Goal: Task Accomplishment & Management: Manage account settings

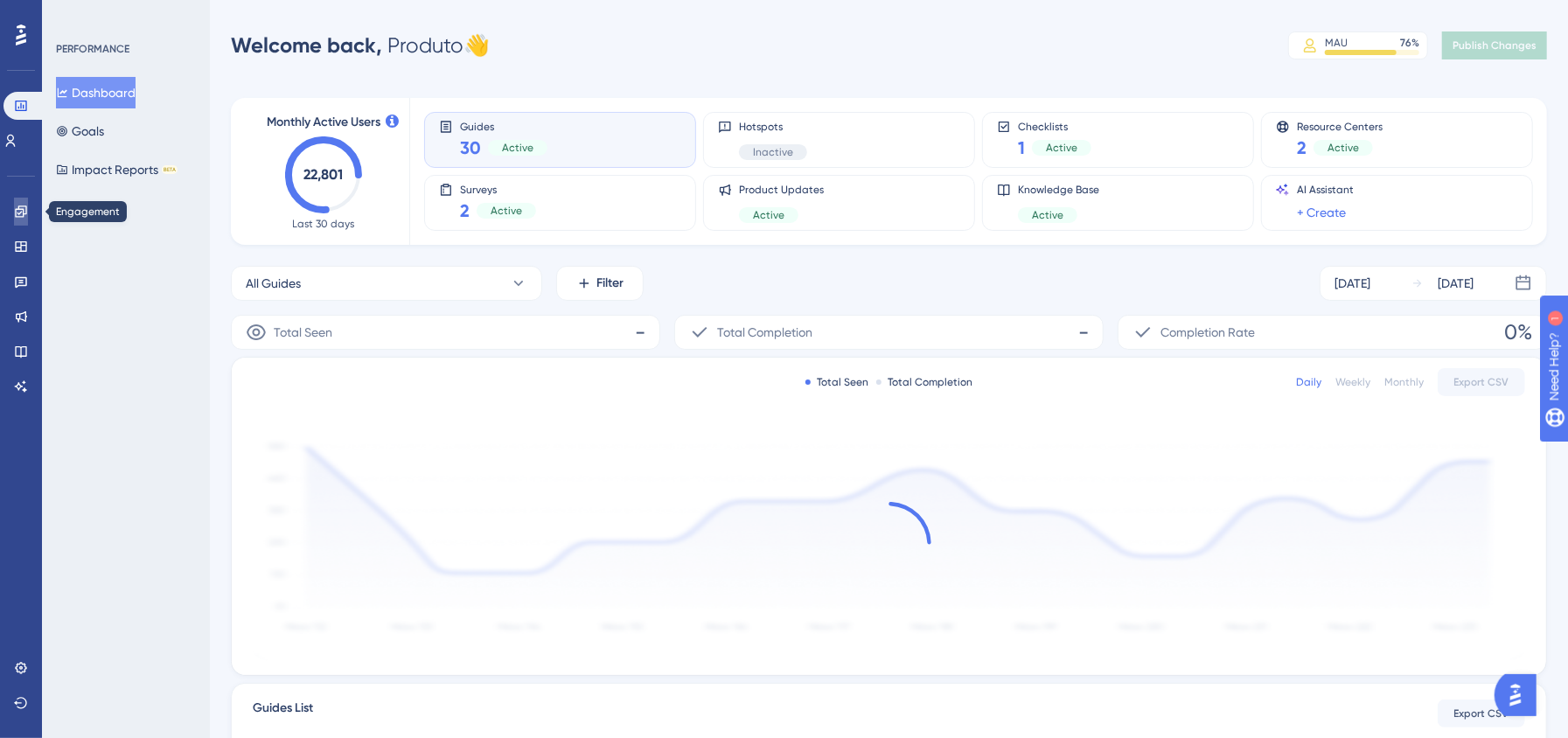
click at [22, 215] on icon at bounding box center [21, 211] width 14 height 14
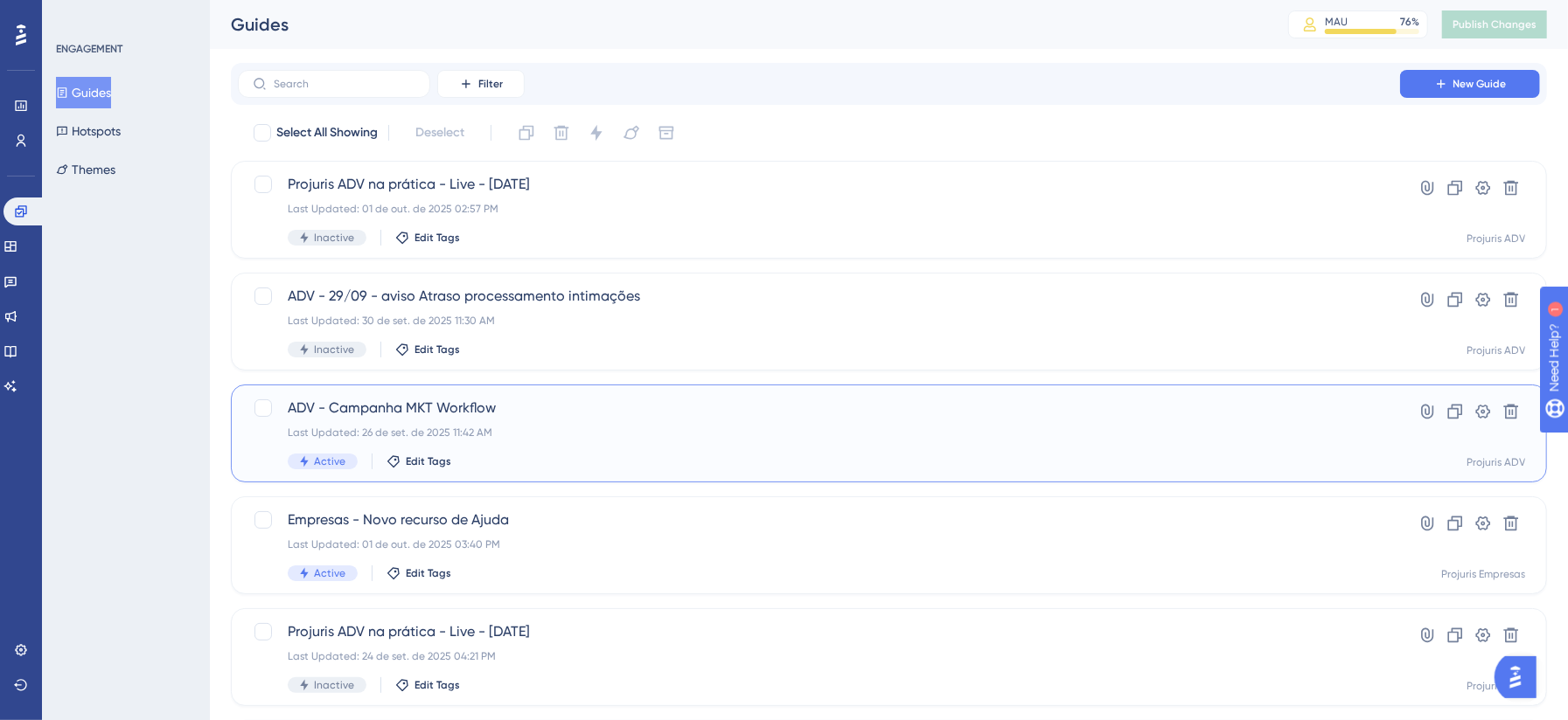
click at [705, 430] on div "Last Updated: 26 de set. de 2025 11:42 AM" at bounding box center [818, 433] width 1063 height 14
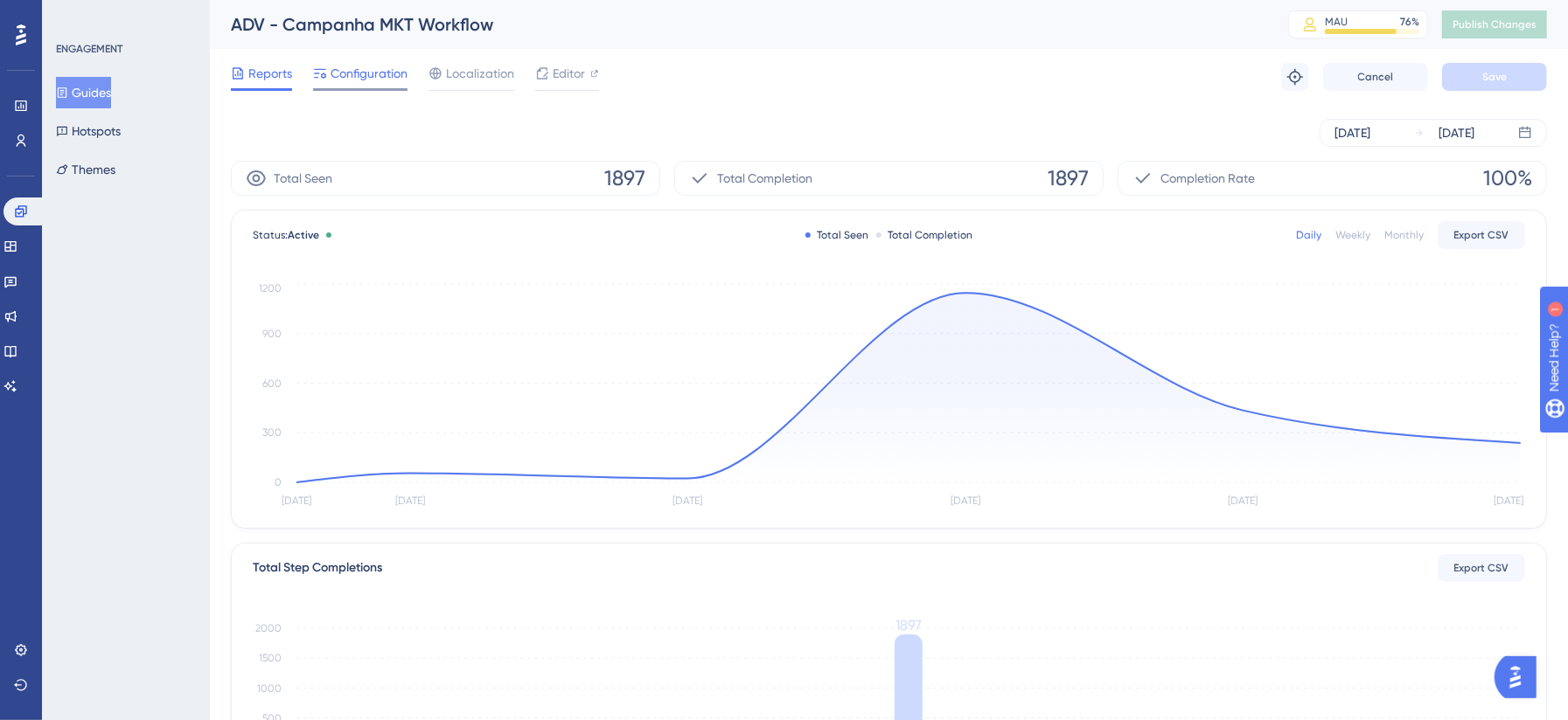
click at [359, 73] on span "Configuration" at bounding box center [369, 72] width 77 height 21
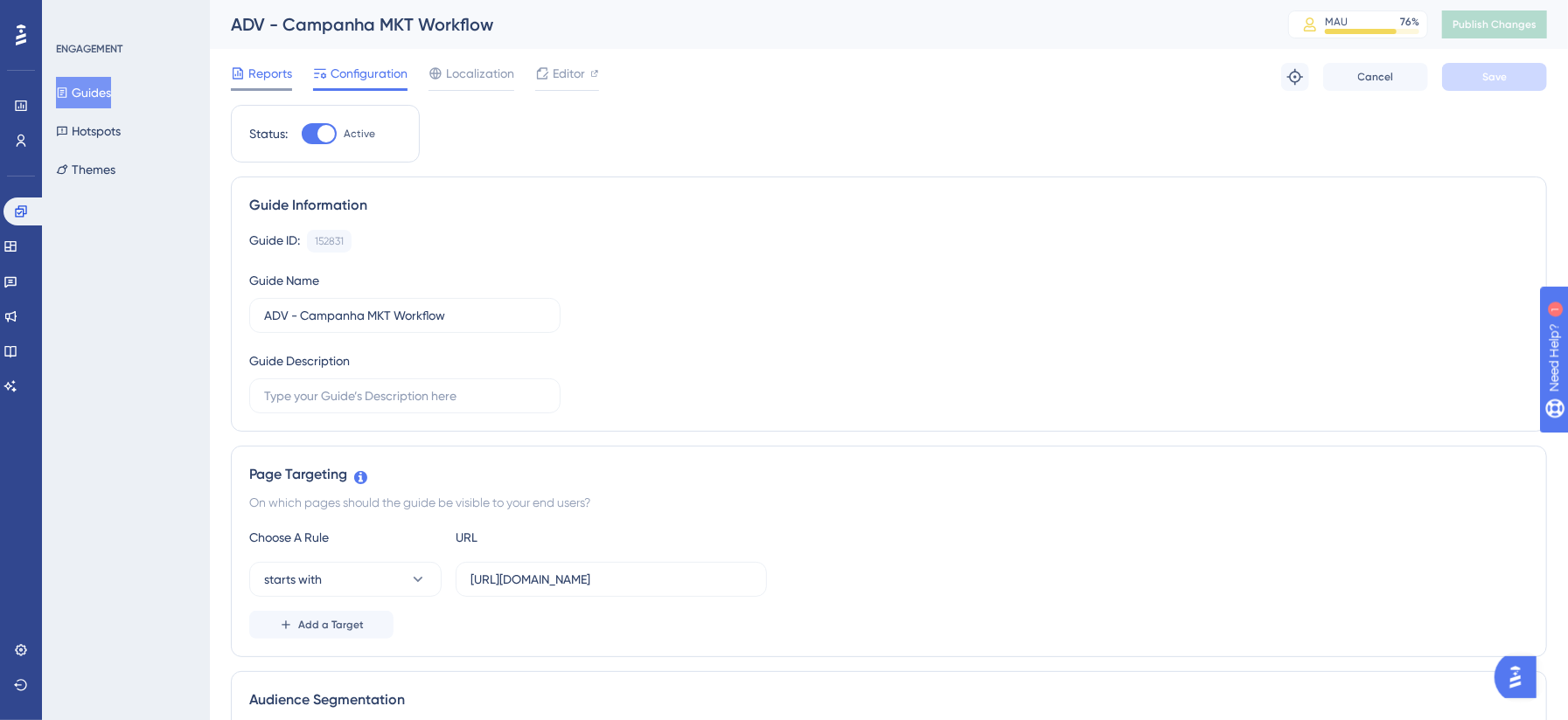
click at [263, 78] on span "Reports" at bounding box center [270, 72] width 44 height 21
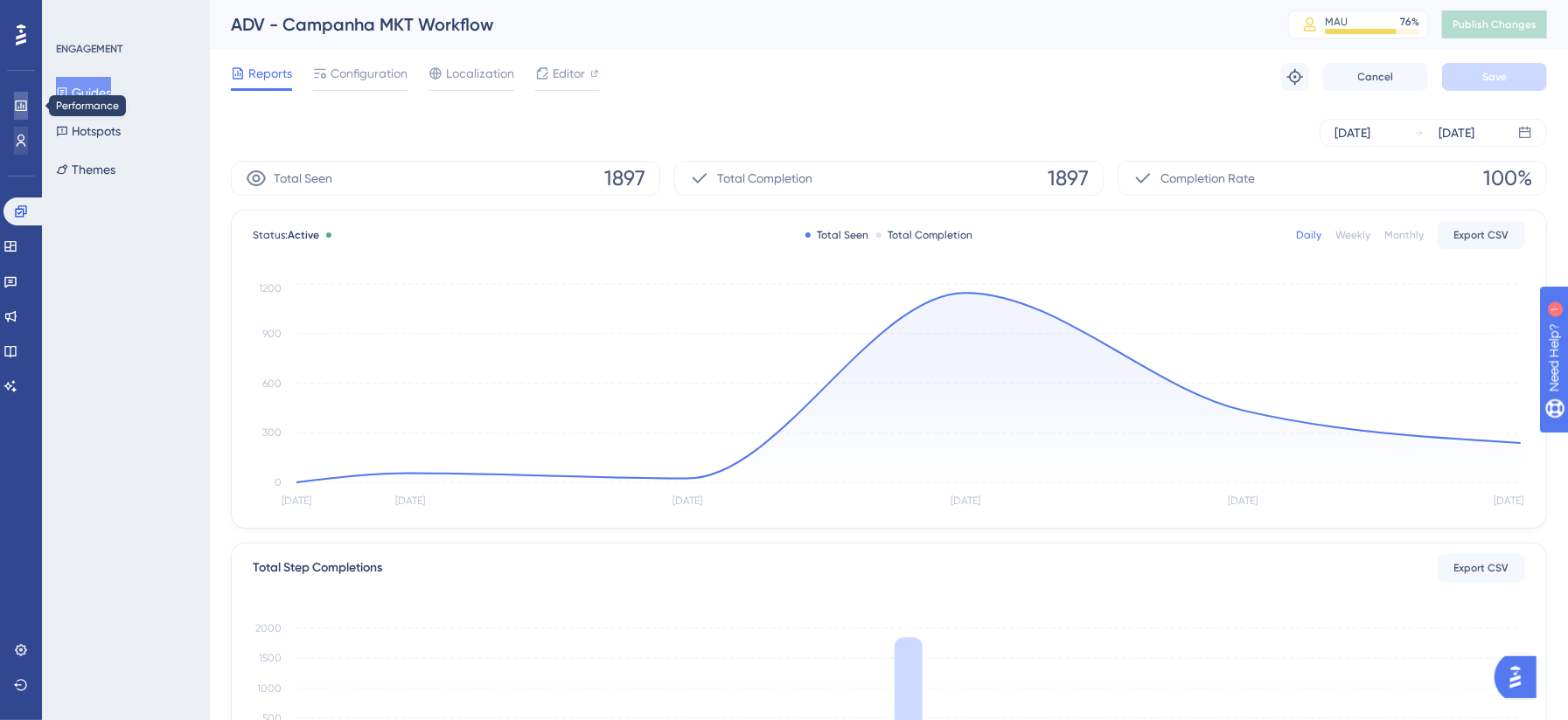
click at [14, 112] on link at bounding box center [21, 106] width 14 height 28
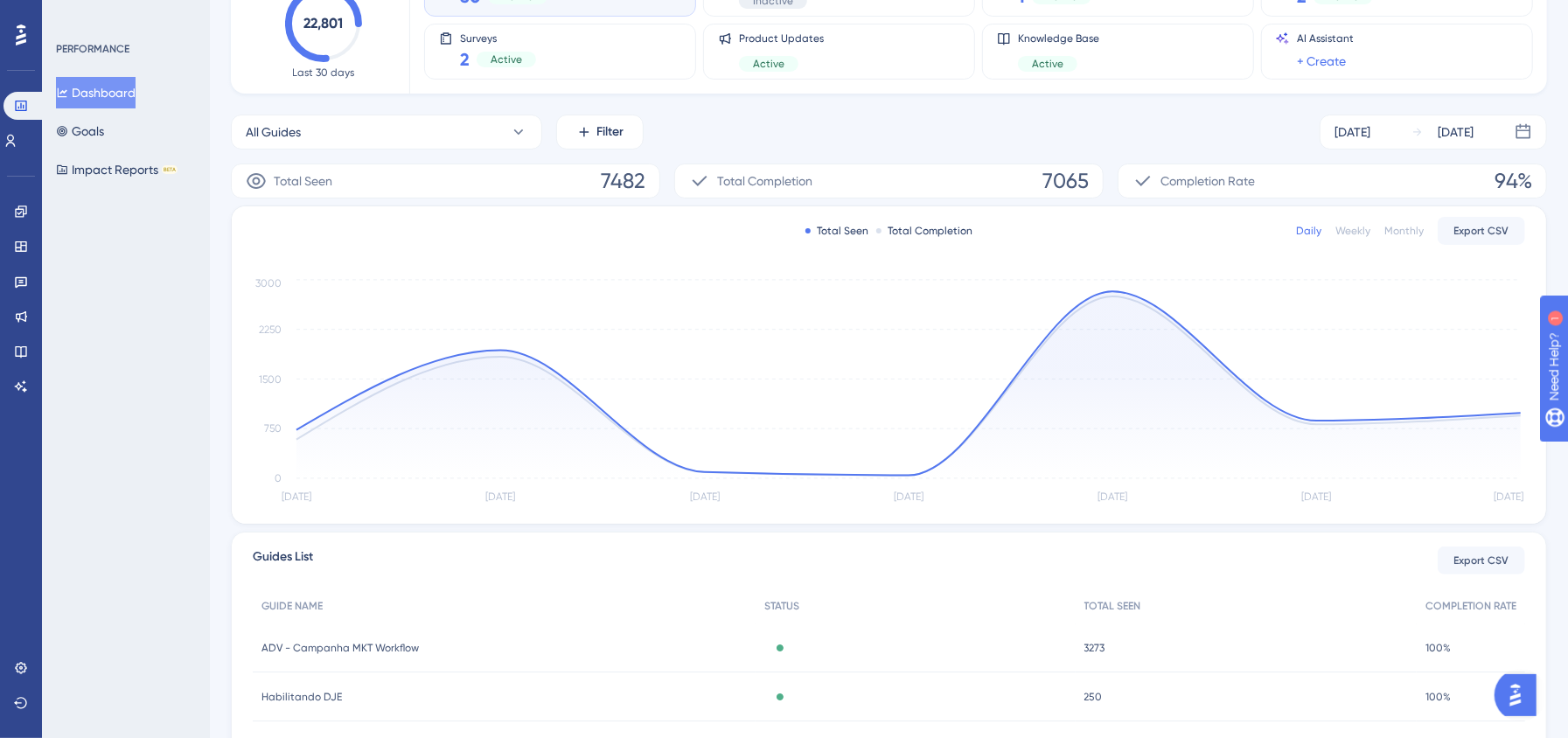
scroll to position [311, 0]
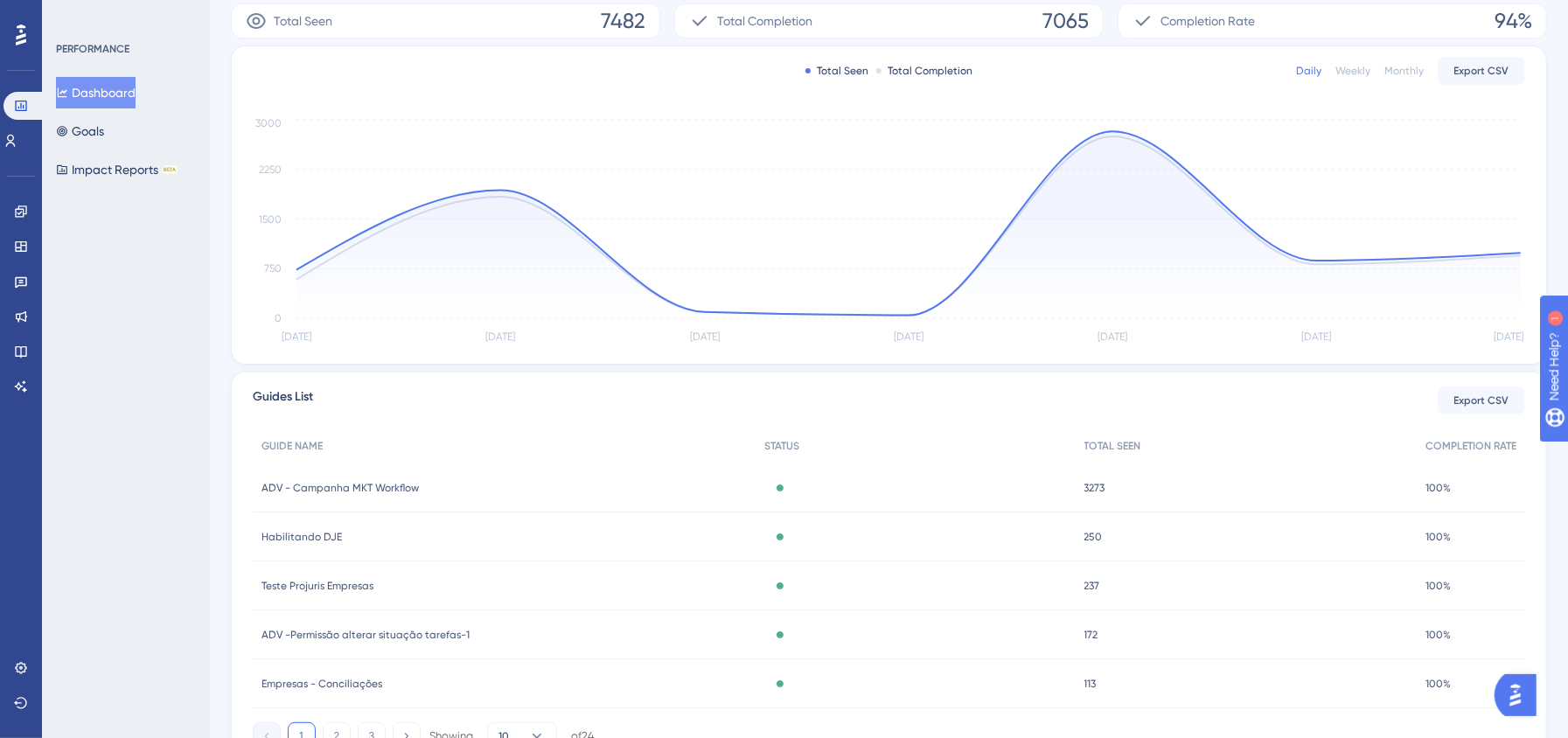
click at [631, 491] on div "ADV - Campanha MKT Workflow ADV - Campanha MKT Workflow" at bounding box center [504, 488] width 502 height 49
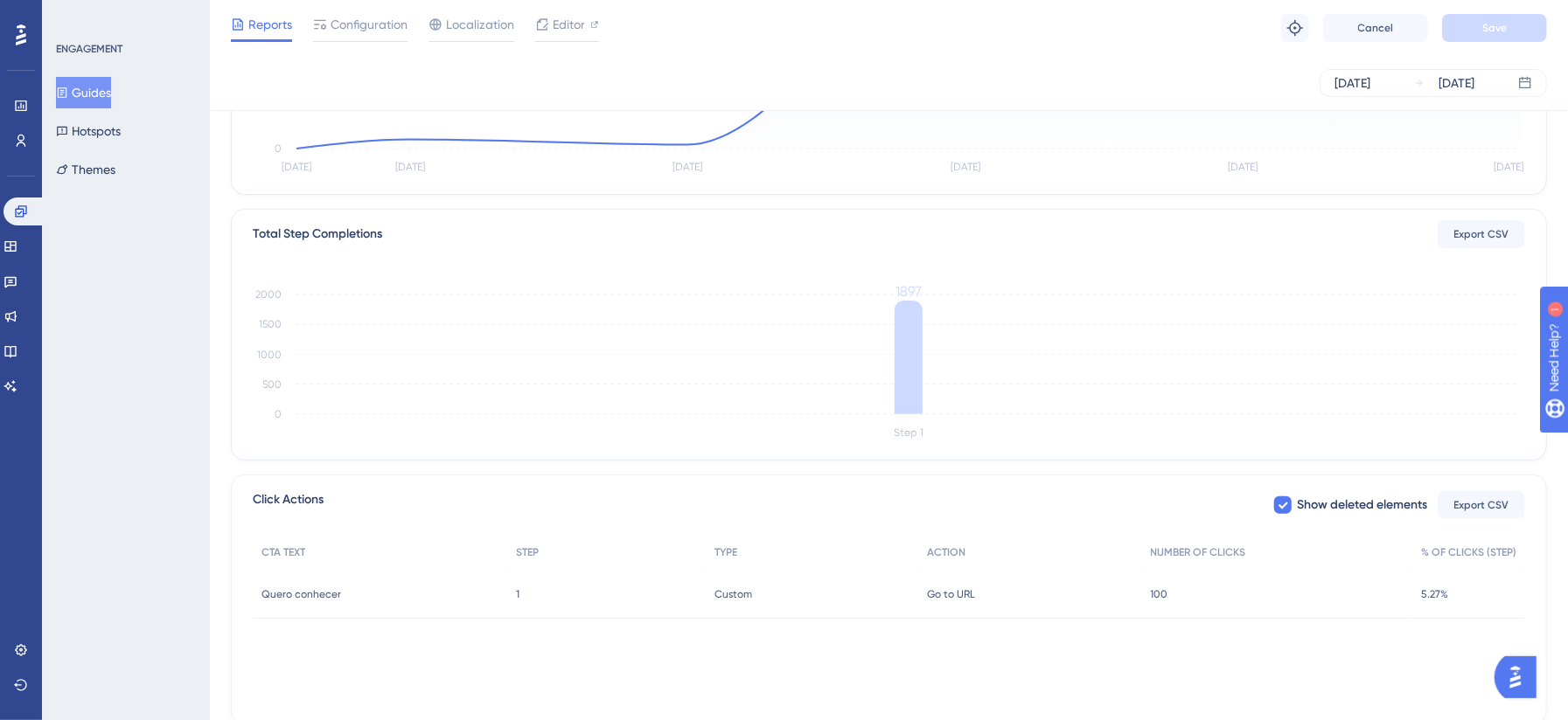
scroll to position [310, 0]
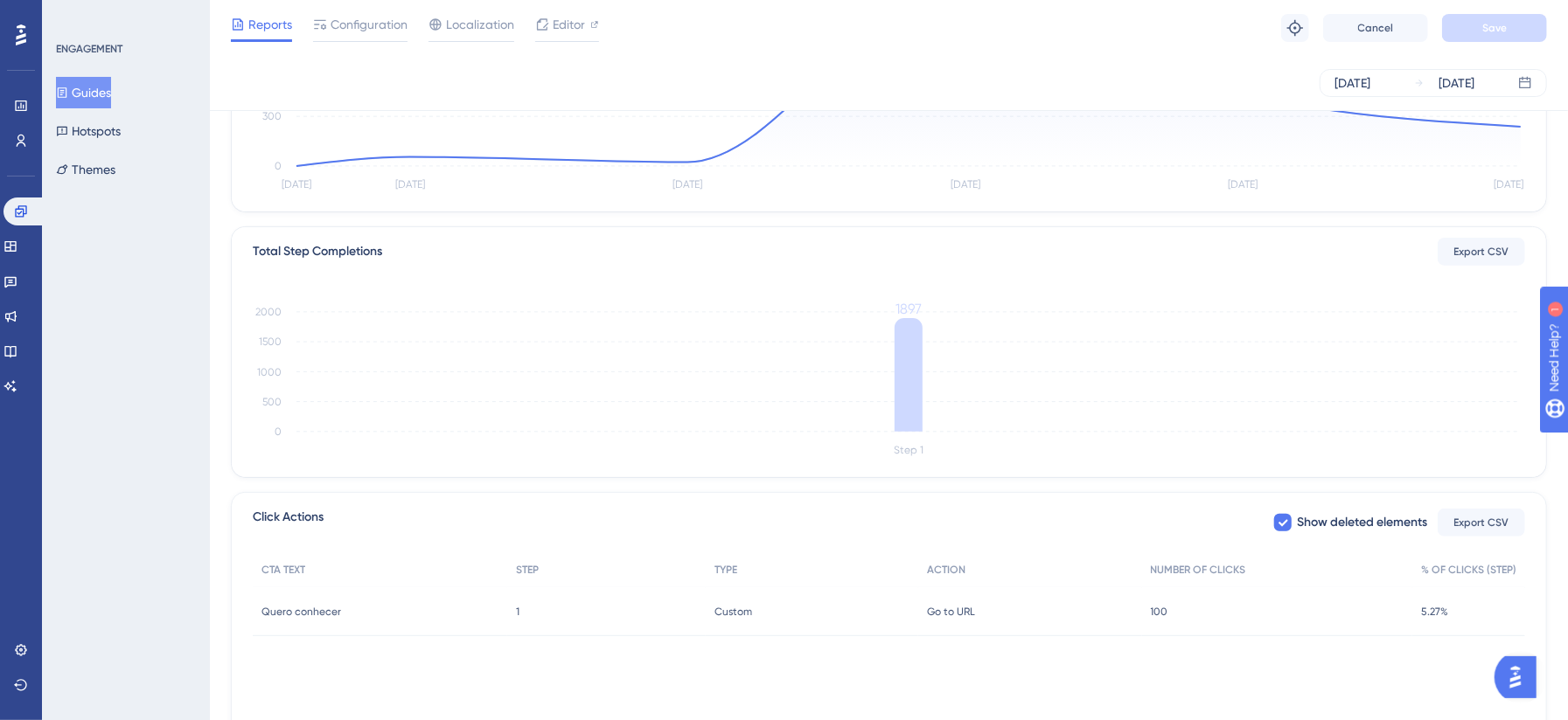
click at [734, 610] on span "Custom" at bounding box center [733, 612] width 37 height 14
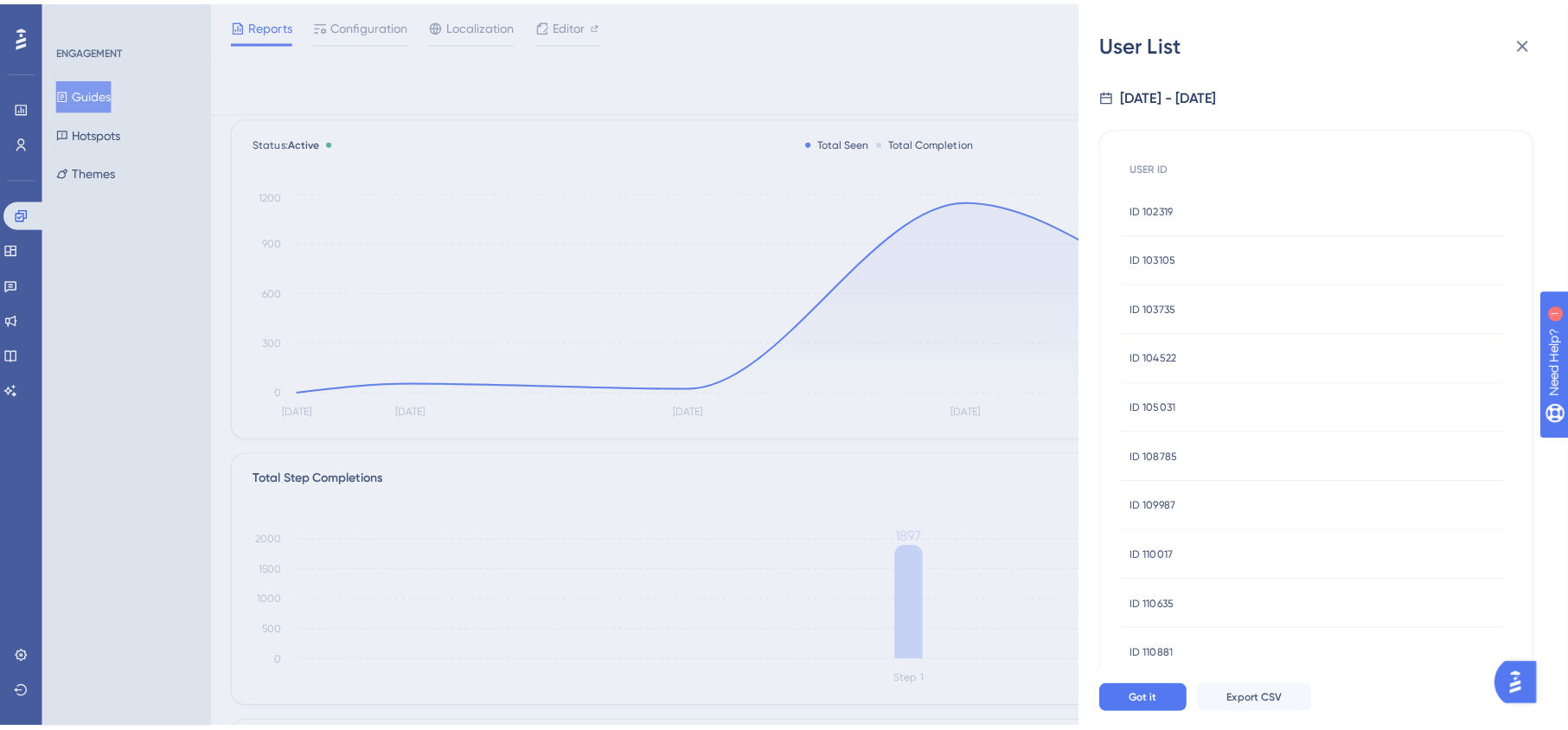
scroll to position [76, 0]
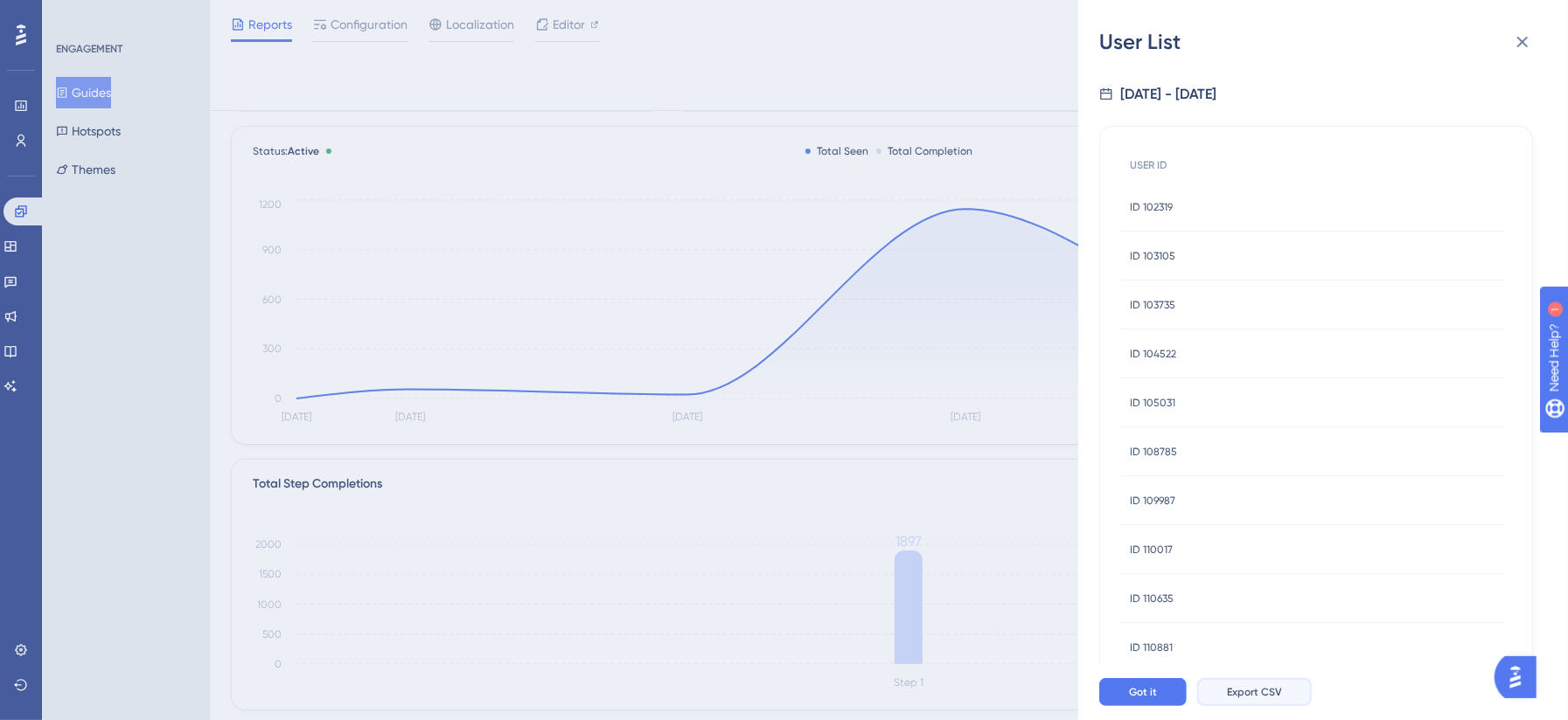
click at [1266, 699] on span "Export CSV" at bounding box center [1254, 692] width 55 height 14
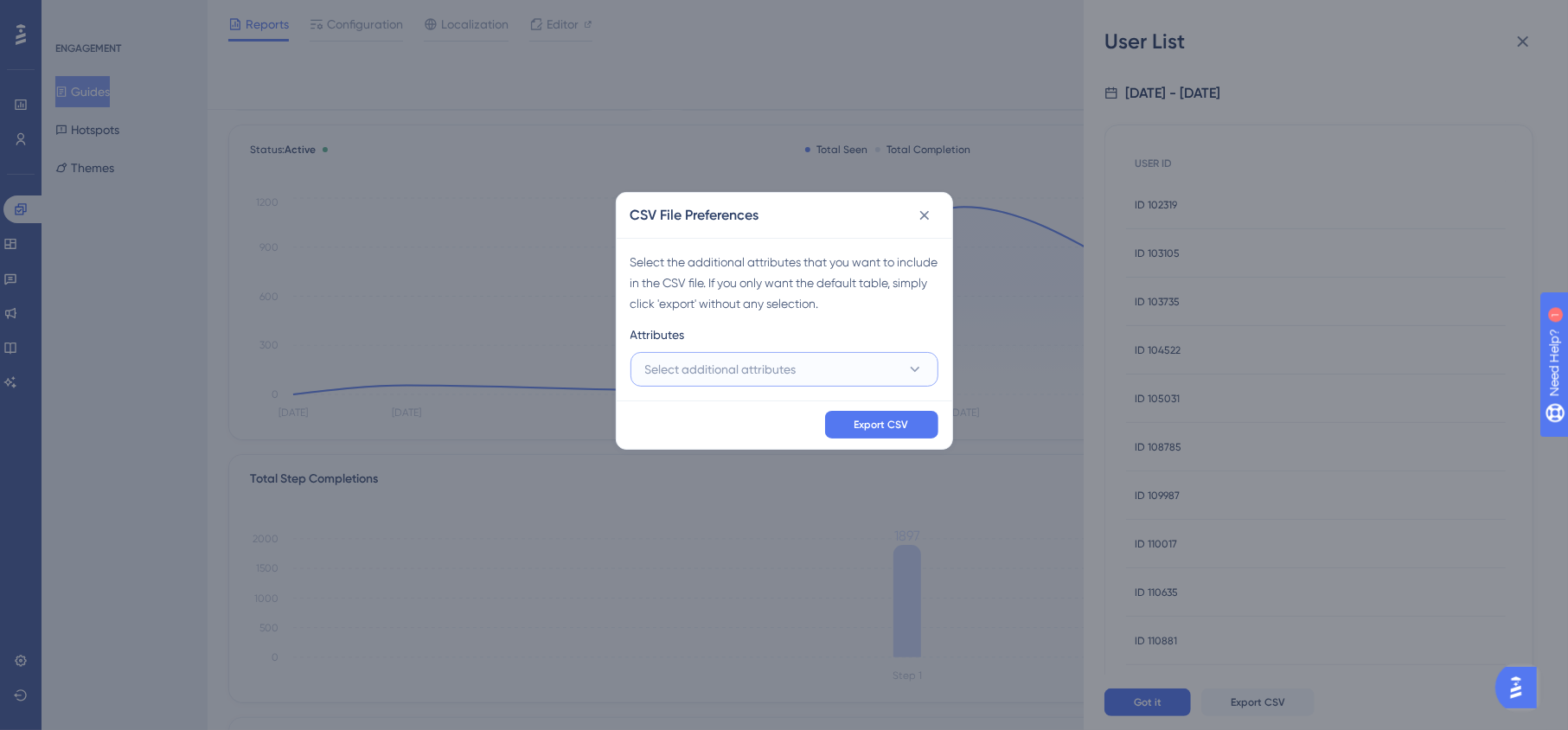
click at [915, 362] on icon at bounding box center [915, 369] width 17 height 17
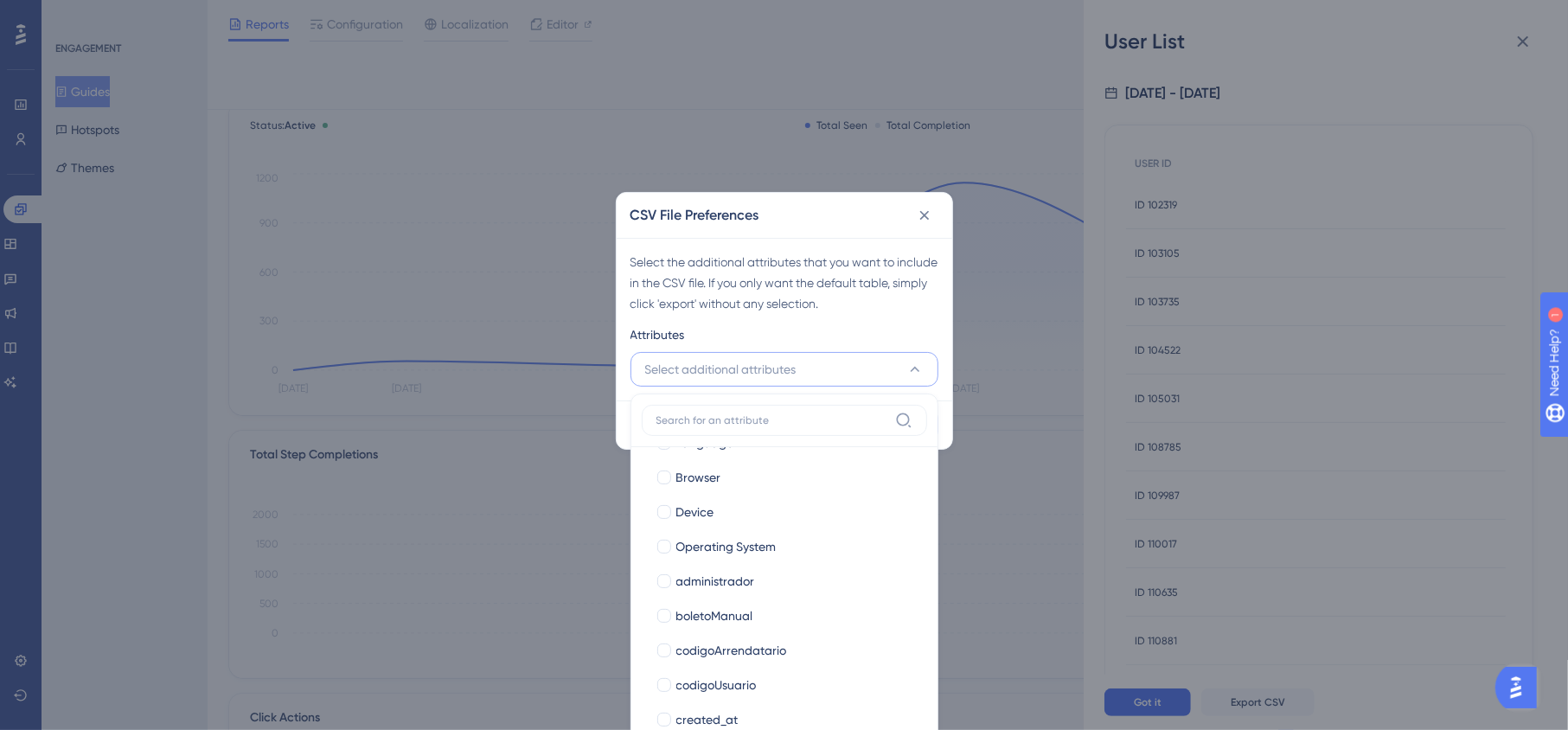
scroll to position [153, 0]
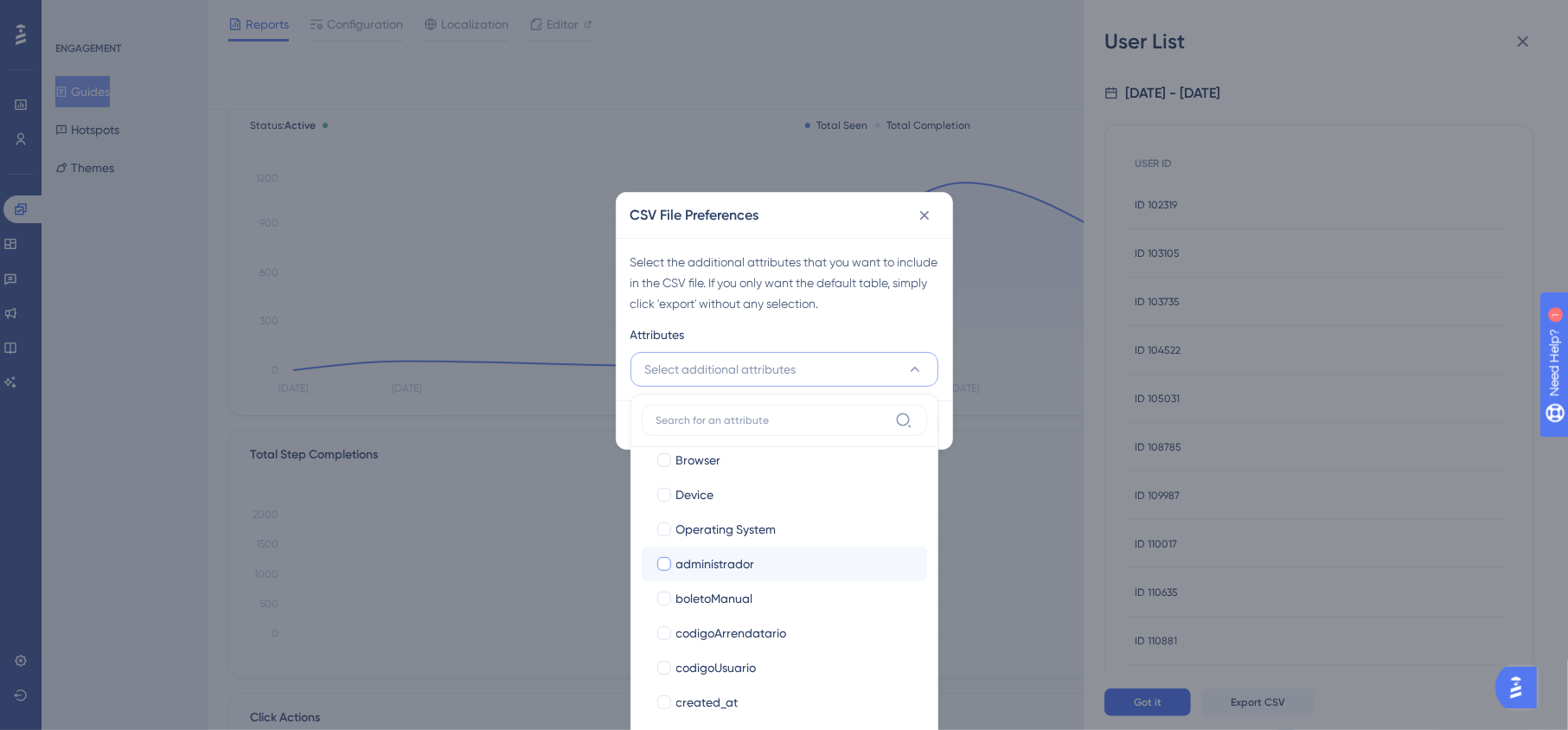
click at [662, 568] on div at bounding box center [664, 564] width 14 height 14
checkbox input "true"
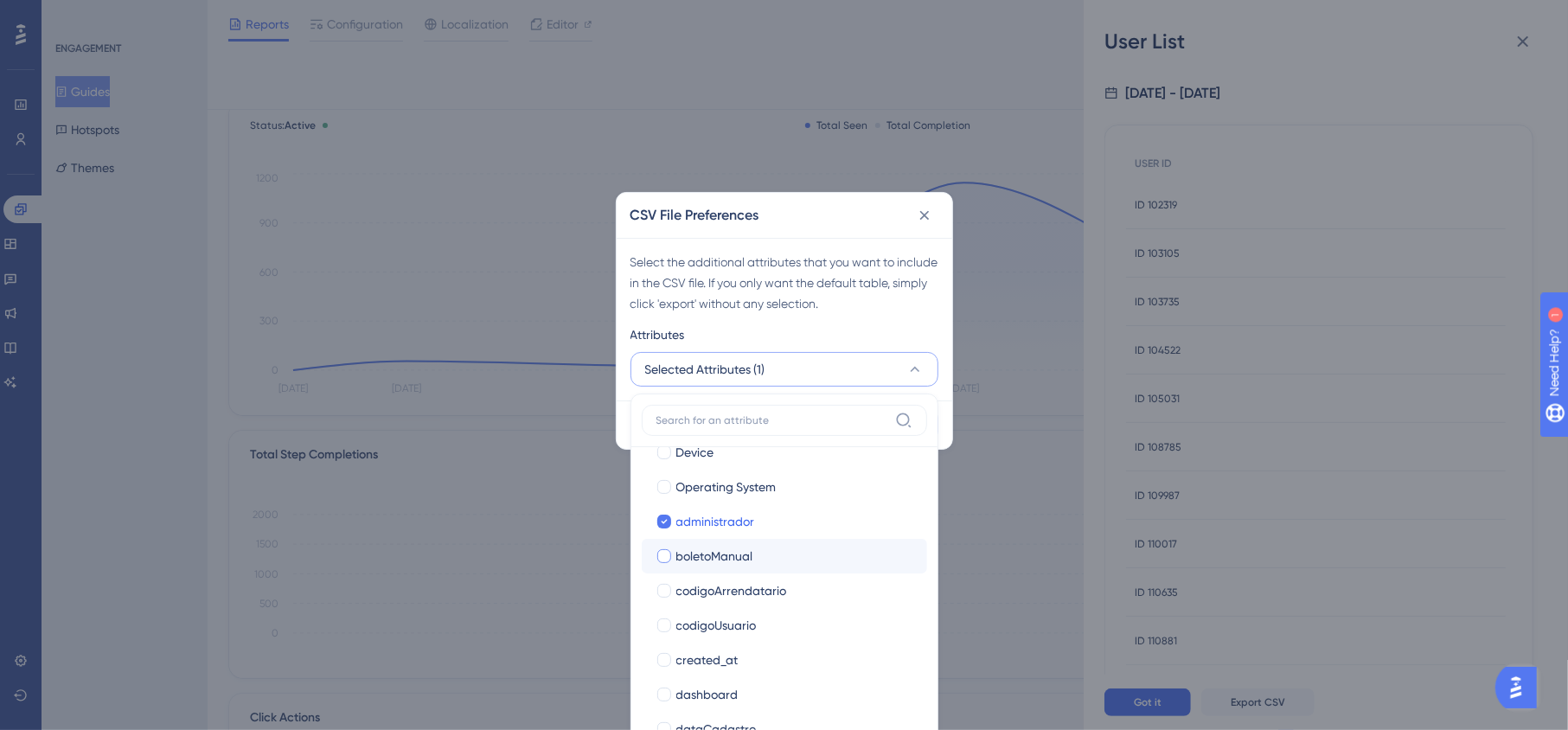
scroll to position [230, 0]
click at [659, 558] on div at bounding box center [664, 556] width 14 height 14
checkbox input "true"
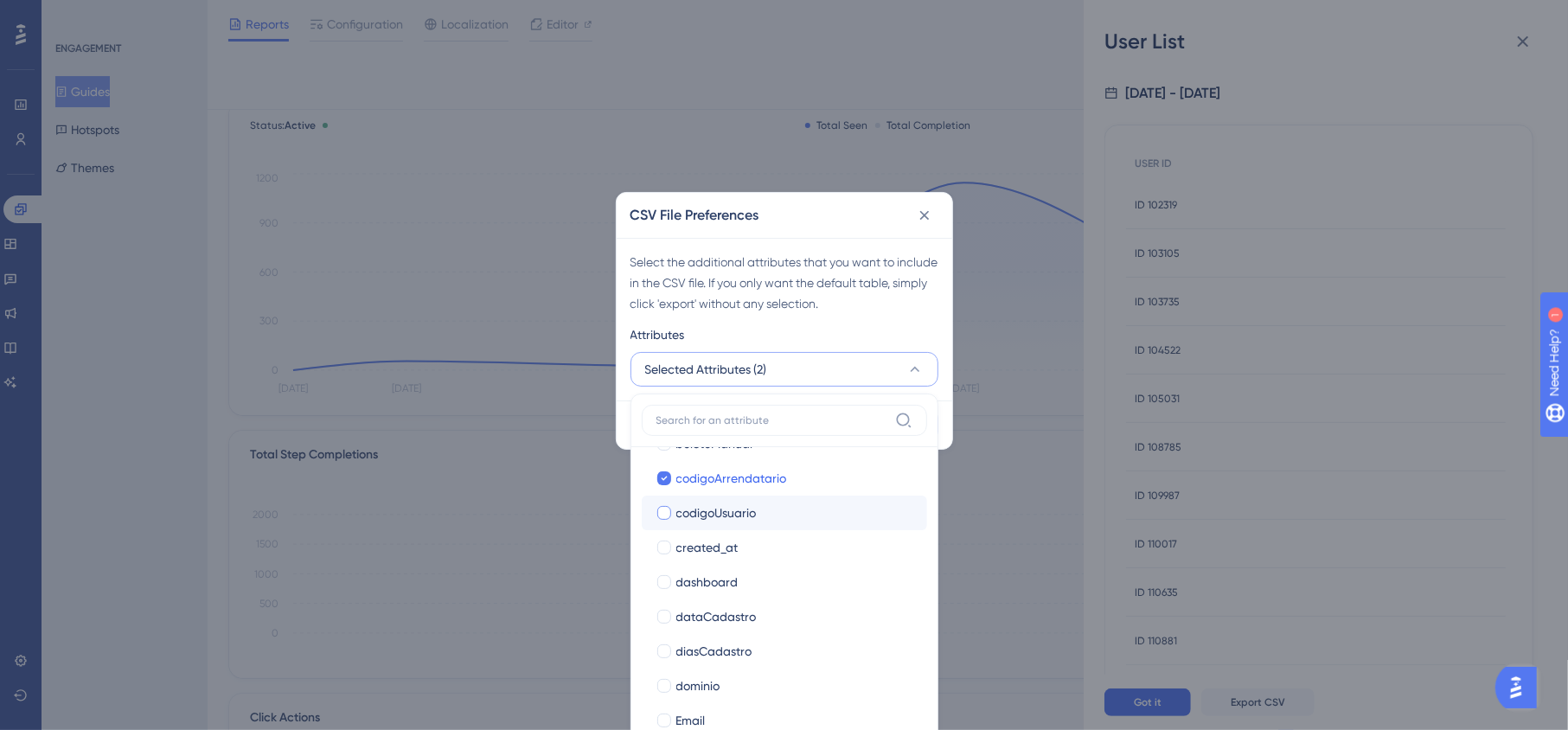
click at [664, 512] on div at bounding box center [664, 512] width 14 height 14
checkbox input "true"
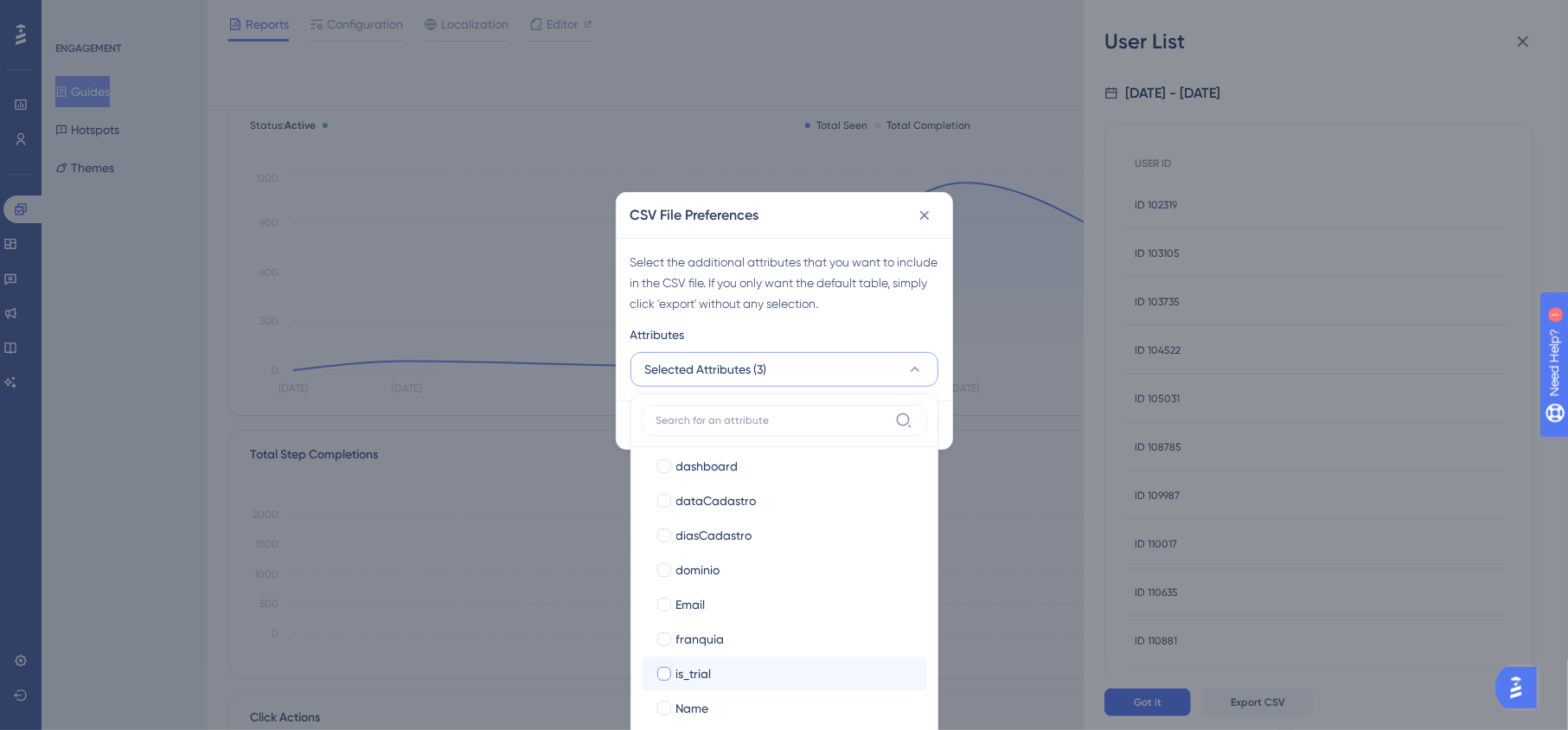
scroll to position [461, 0]
click at [664, 569] on div at bounding box center [664, 568] width 14 height 14
checkbox input "true"
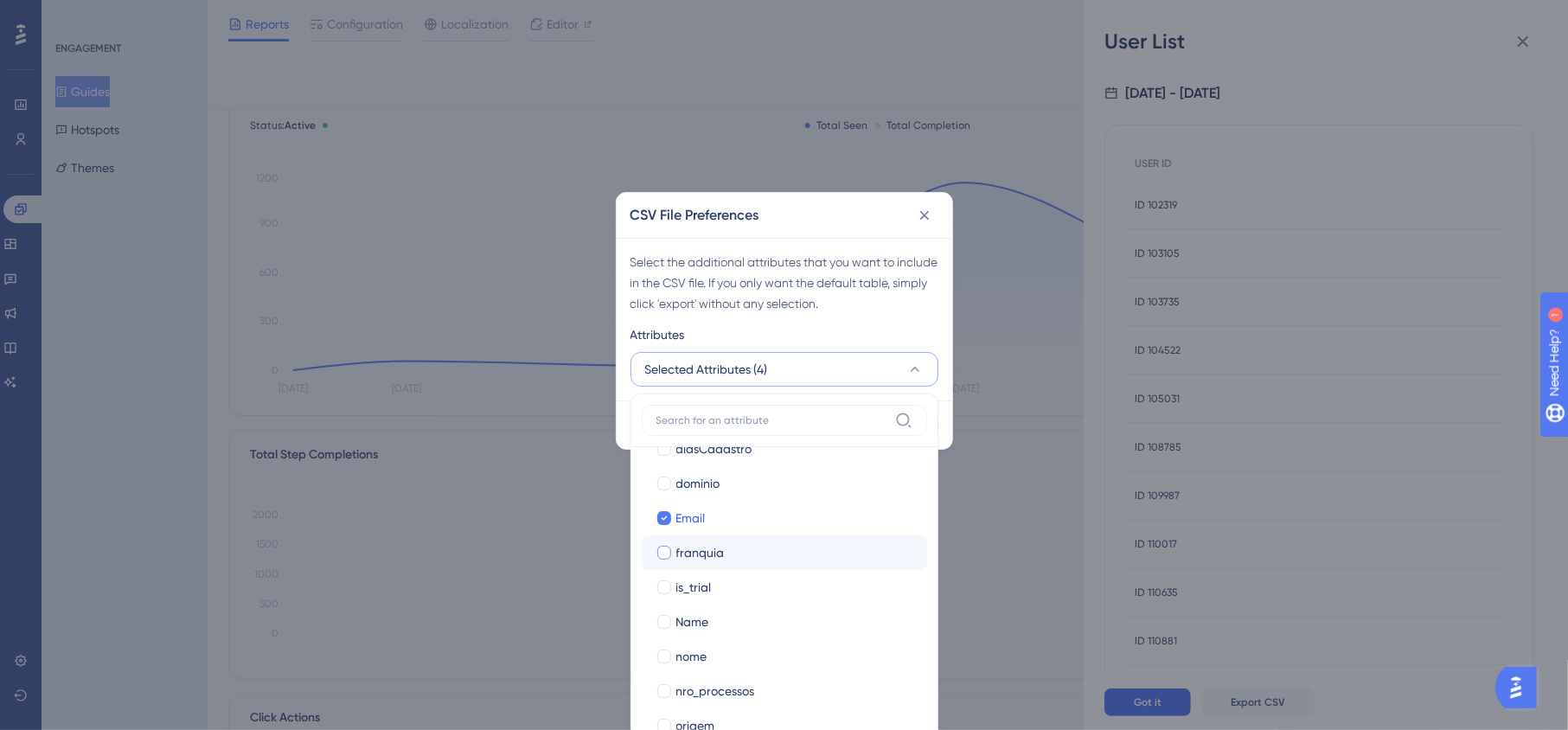
scroll to position [538, 0]
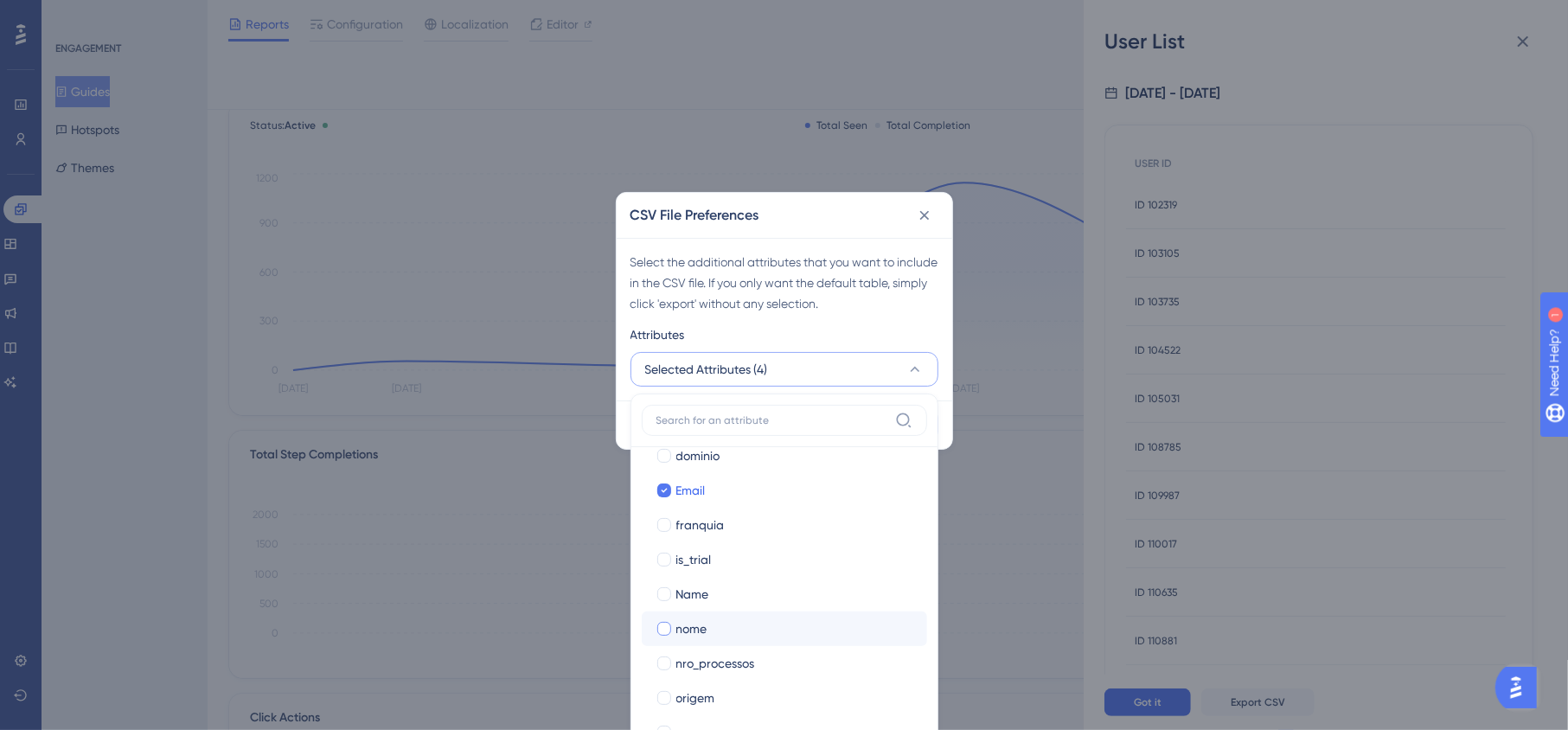
click at [669, 624] on div at bounding box center [664, 628] width 14 height 14
checkbox input "true"
click at [668, 595] on div at bounding box center [664, 594] width 14 height 14
checkbox input "true"
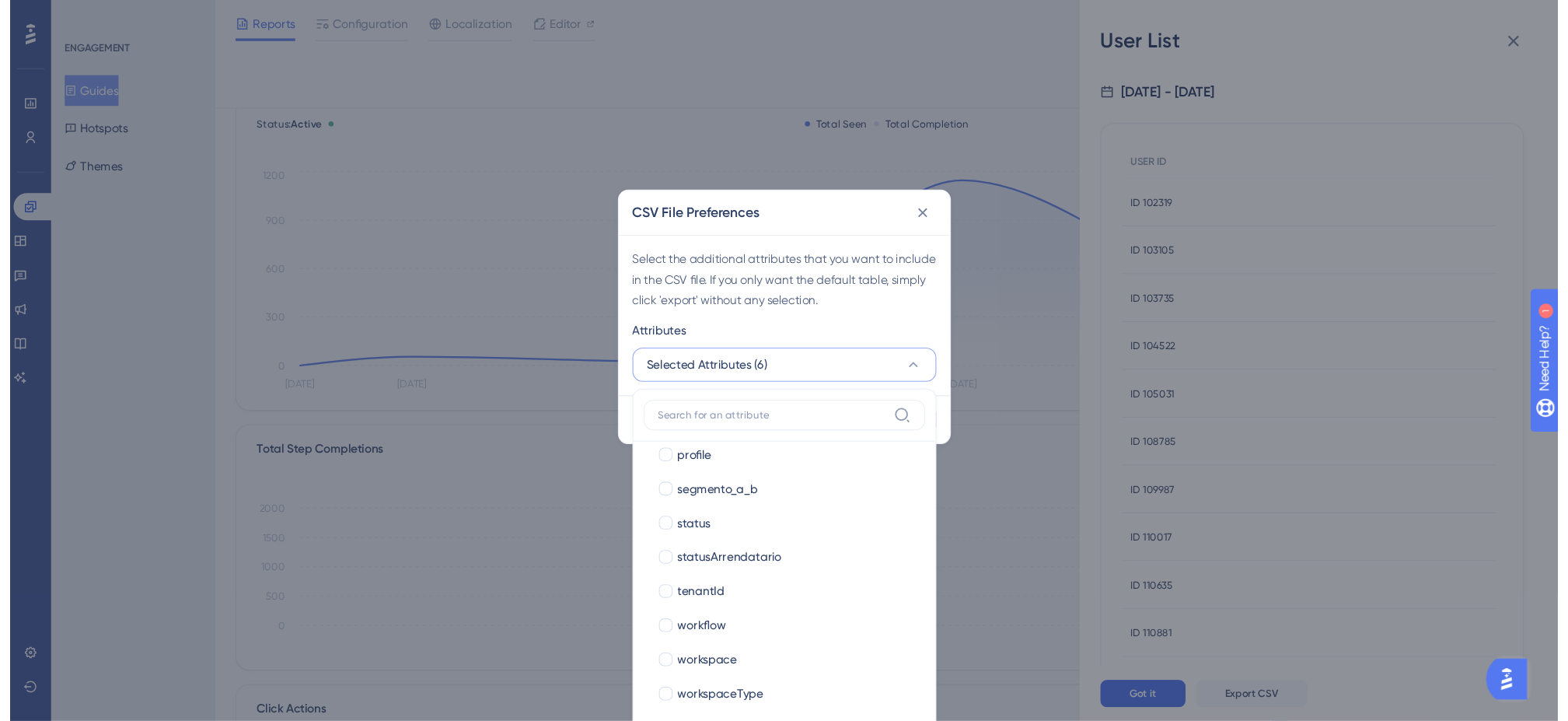
scroll to position [803, 0]
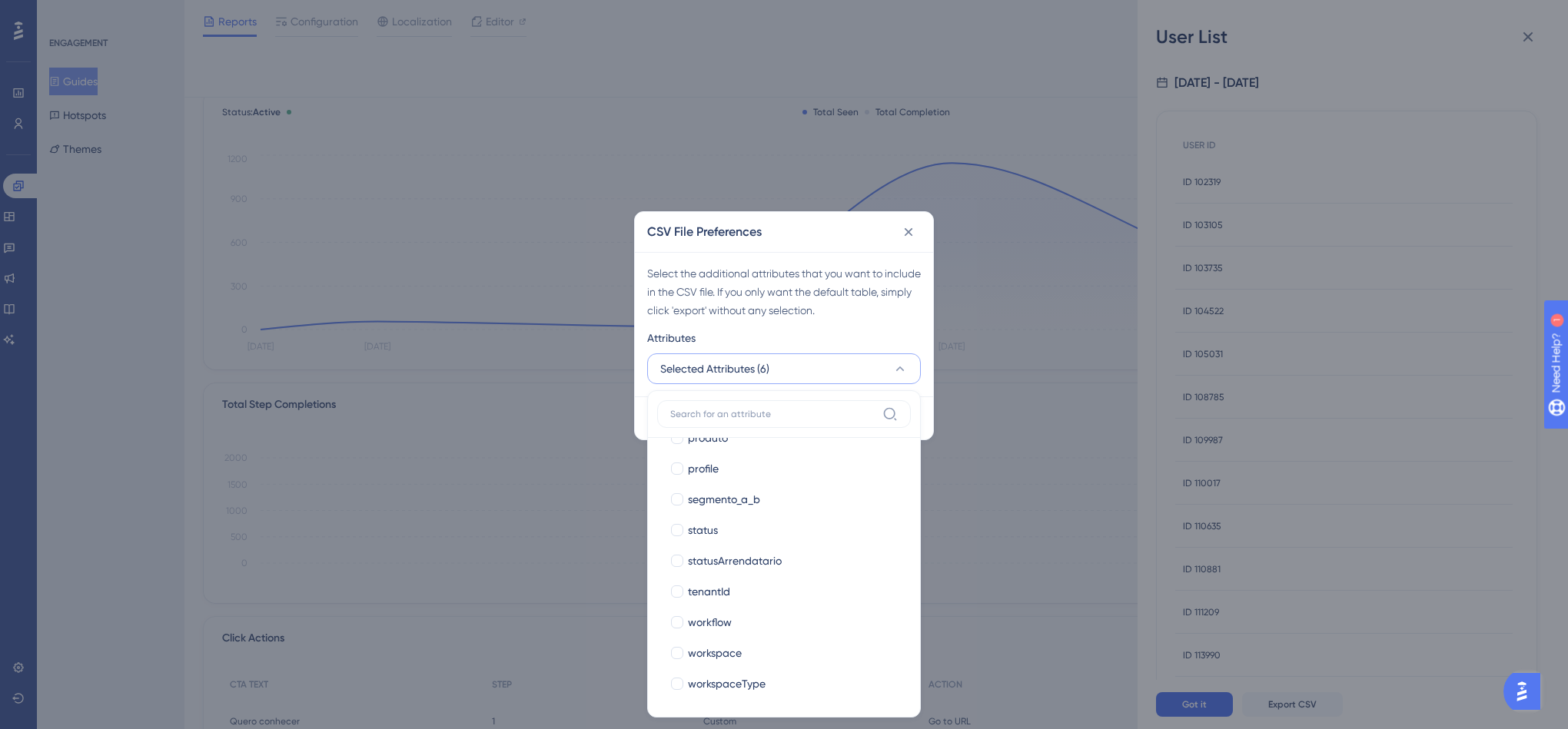
click at [763, 234] on div "CSV File Preferences" at bounding box center [784, 232] width 298 height 40
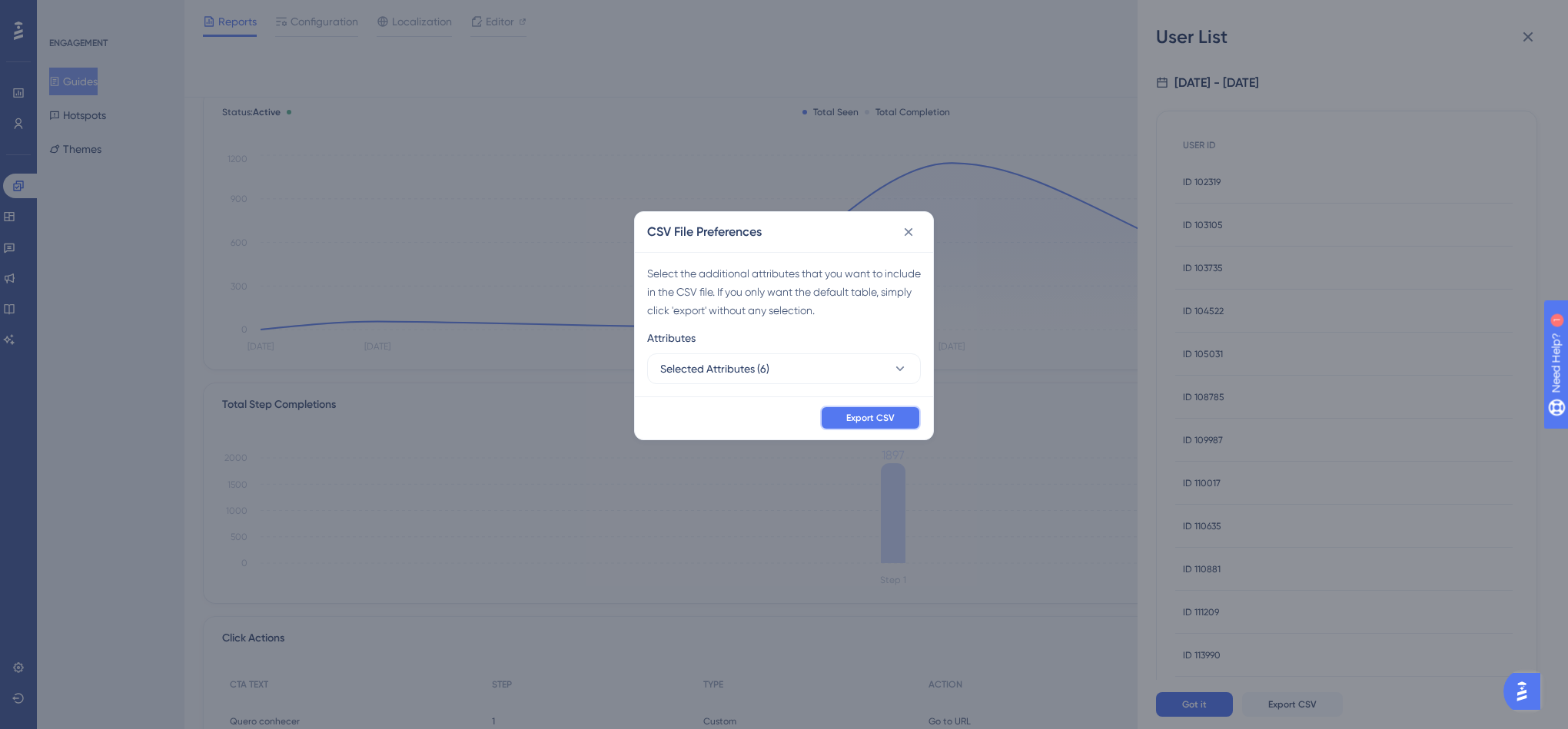
click at [884, 405] on button "Export CSV" at bounding box center [870, 417] width 101 height 25
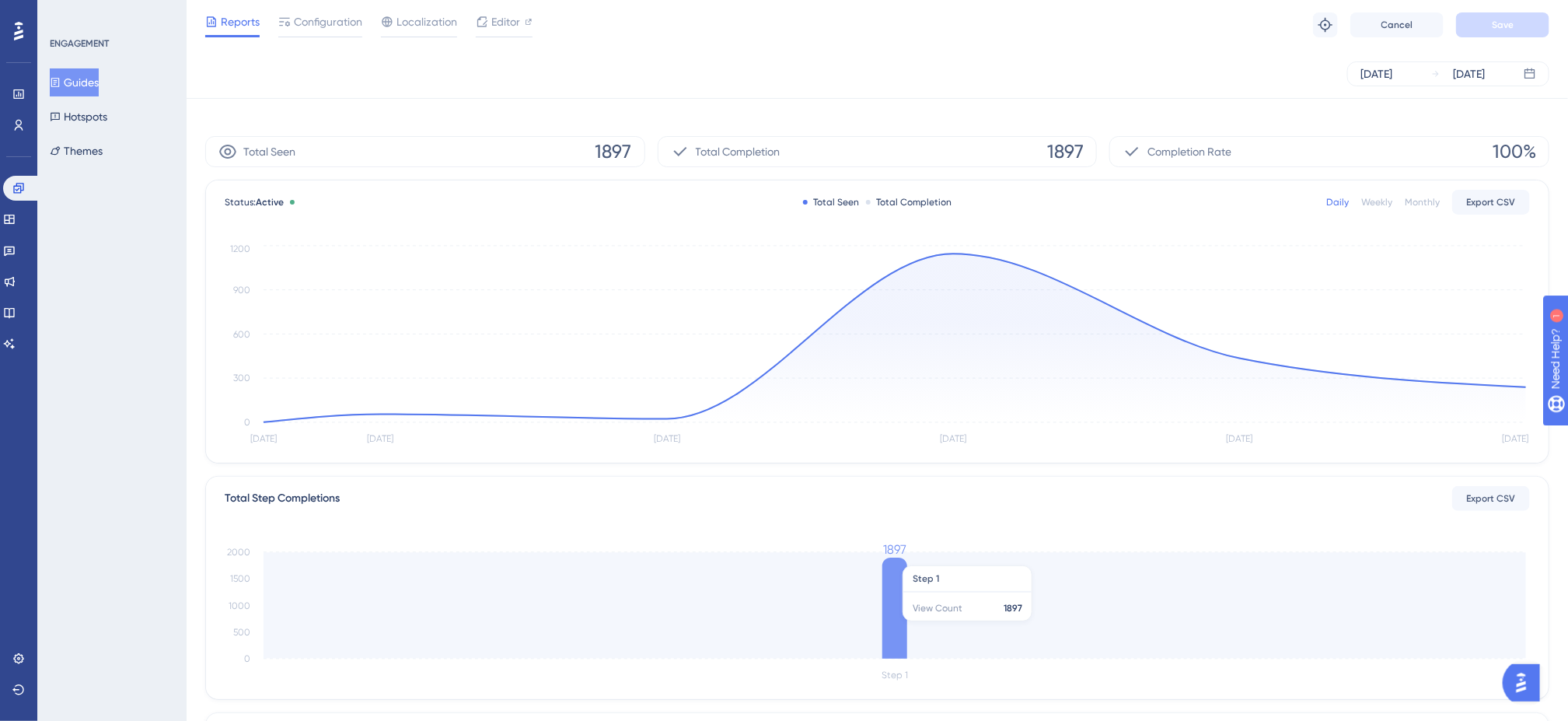
scroll to position [0, 0]
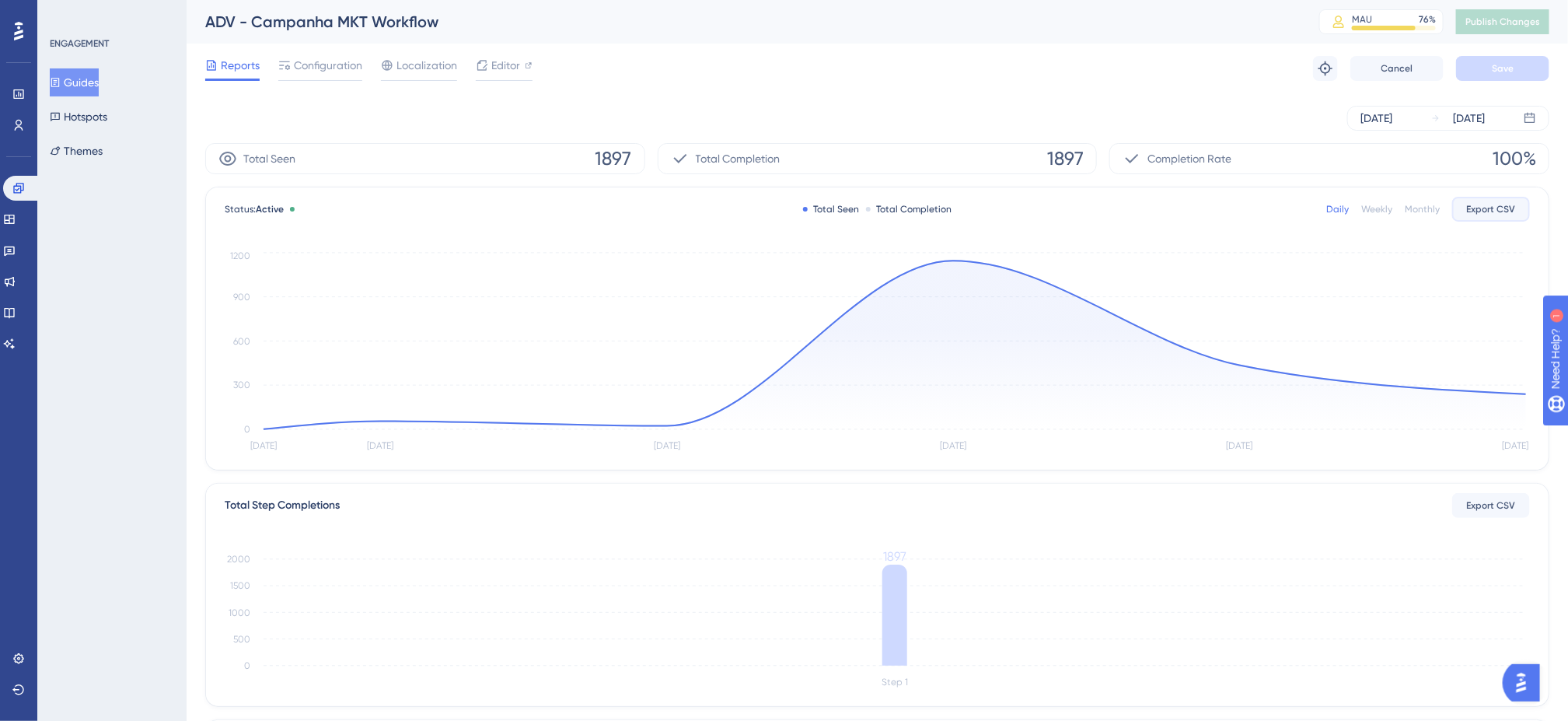
click at [1409, 202] on button "Export CSV" at bounding box center [1491, 209] width 77 height 25
click at [1065, 63] on div "Reports Configuration Localization Editor Troubleshoot Cancel Save" at bounding box center [877, 68] width 1345 height 50
click at [1409, 115] on div "Oct 01 2025" at bounding box center [1469, 117] width 32 height 18
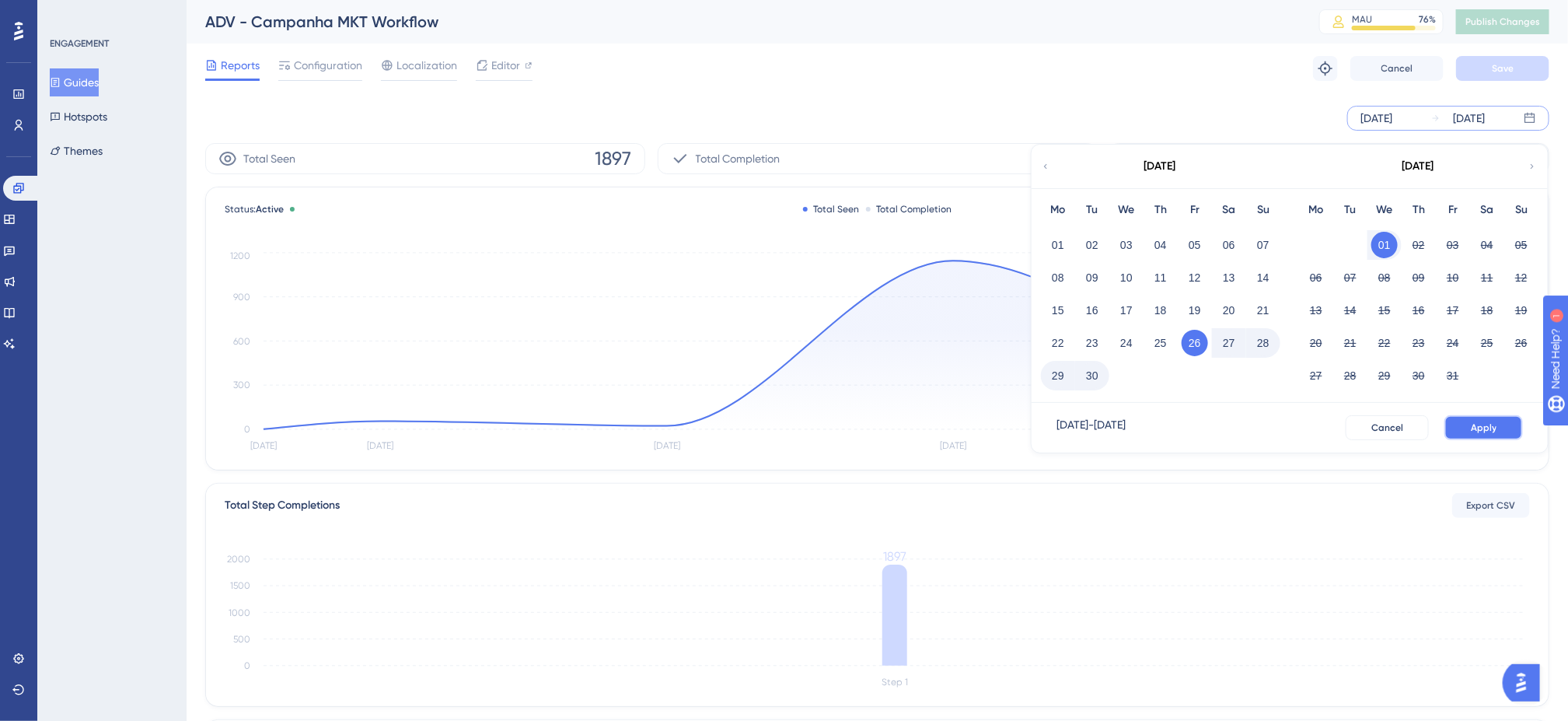
click at [1409, 432] on span "Apply" at bounding box center [1485, 428] width 26 height 12
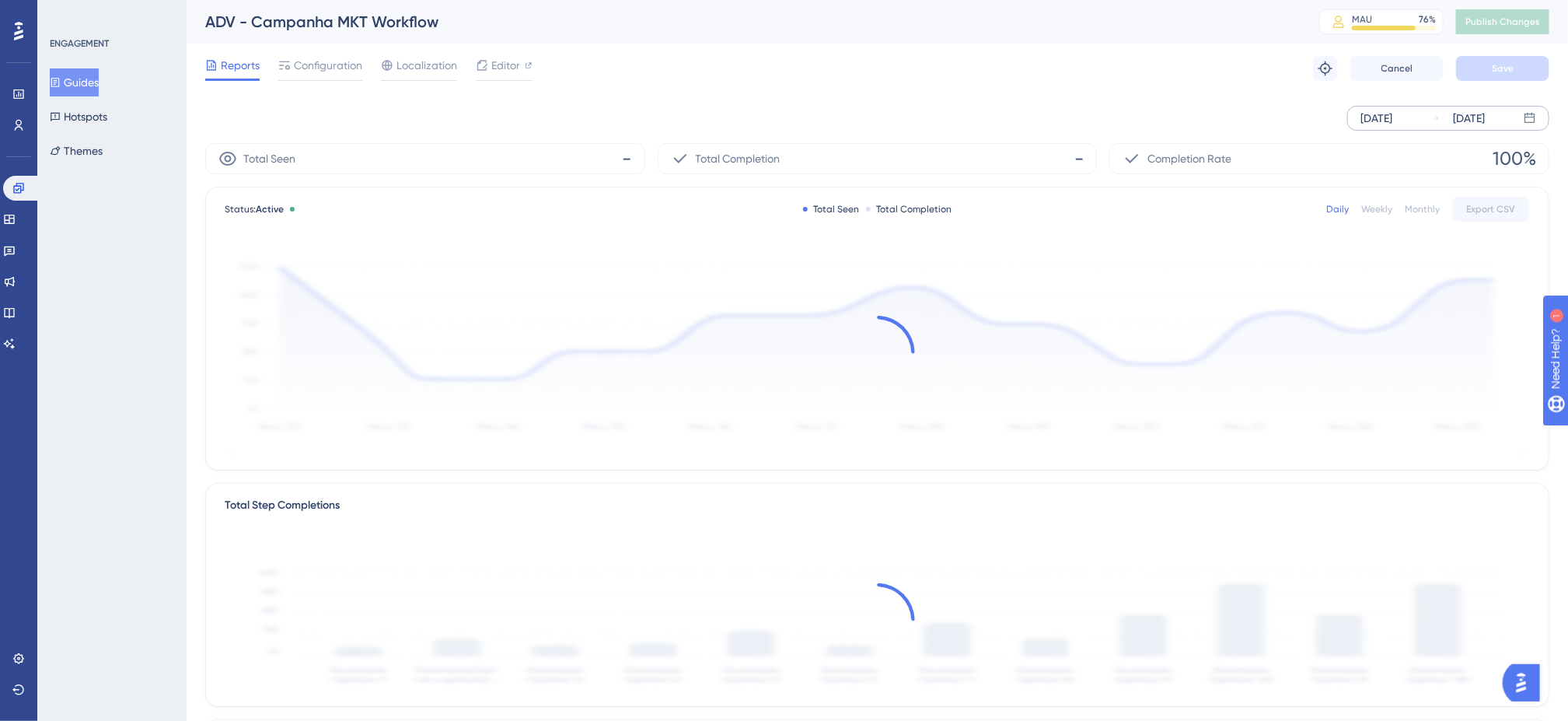
click at [1171, 79] on div "Reports Configuration Localization Editor Troubleshoot Cancel Save" at bounding box center [877, 68] width 1345 height 50
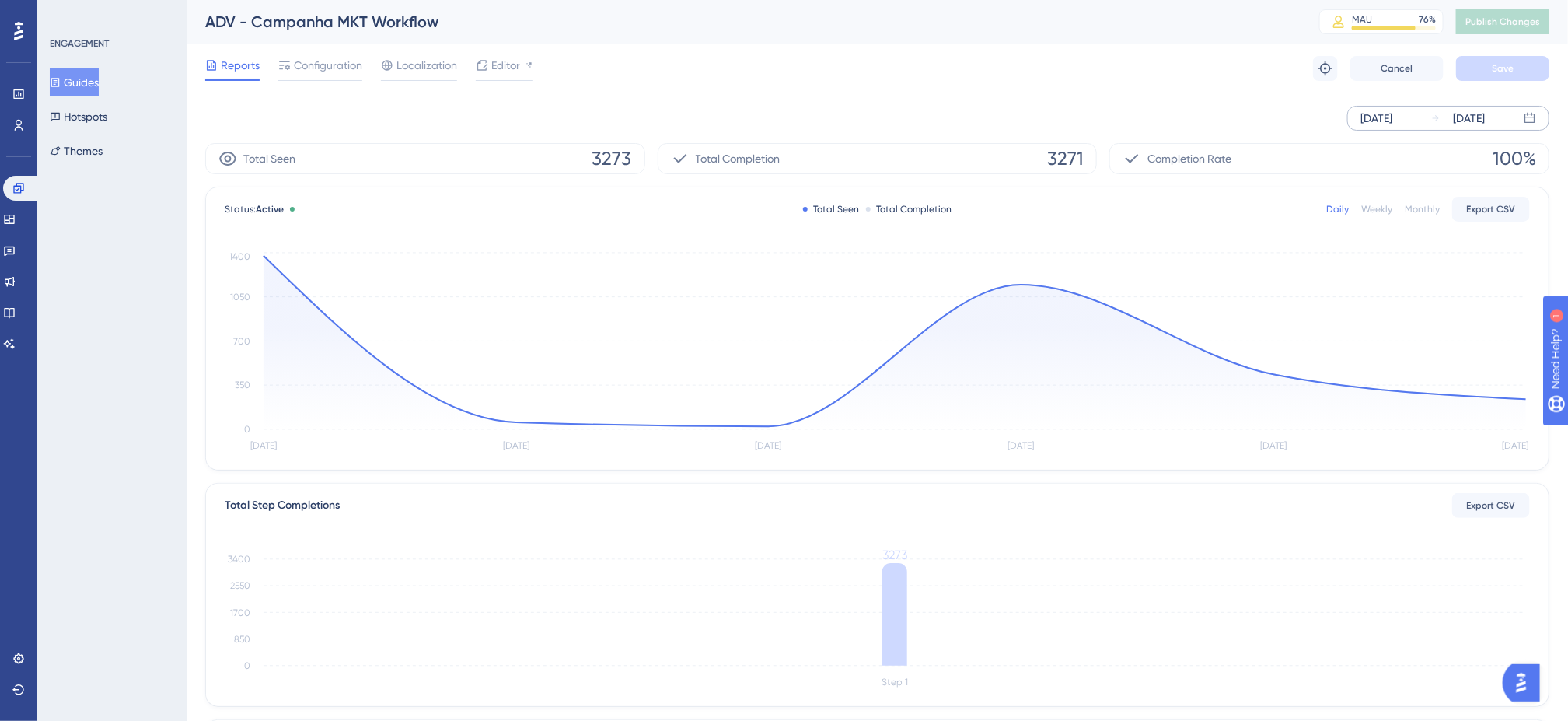
click at [1392, 110] on div "Sep 26 2025" at bounding box center [1377, 117] width 32 height 18
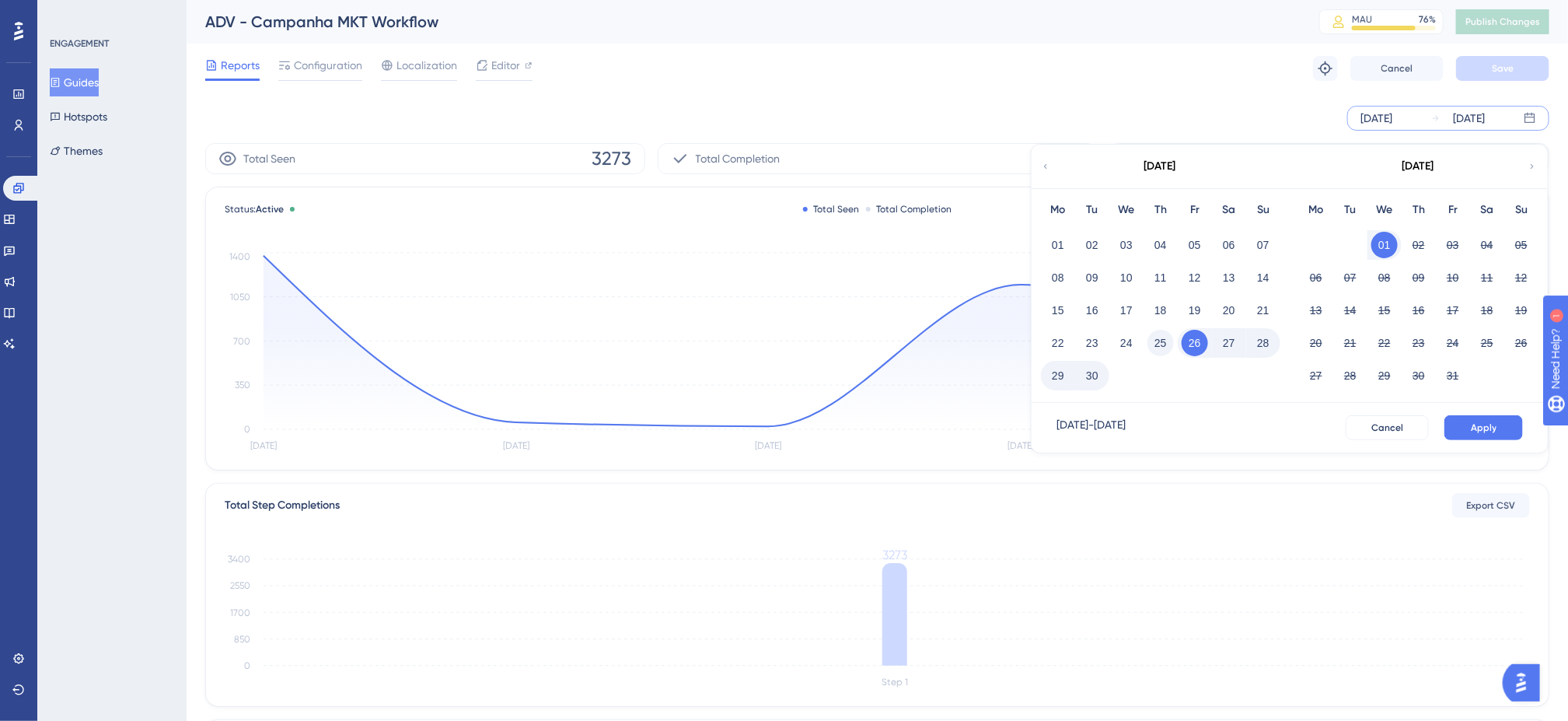
click at [1162, 345] on button "25" at bounding box center [1160, 343] width 26 height 26
click at [1409, 434] on button "Apply" at bounding box center [1484, 428] width 78 height 25
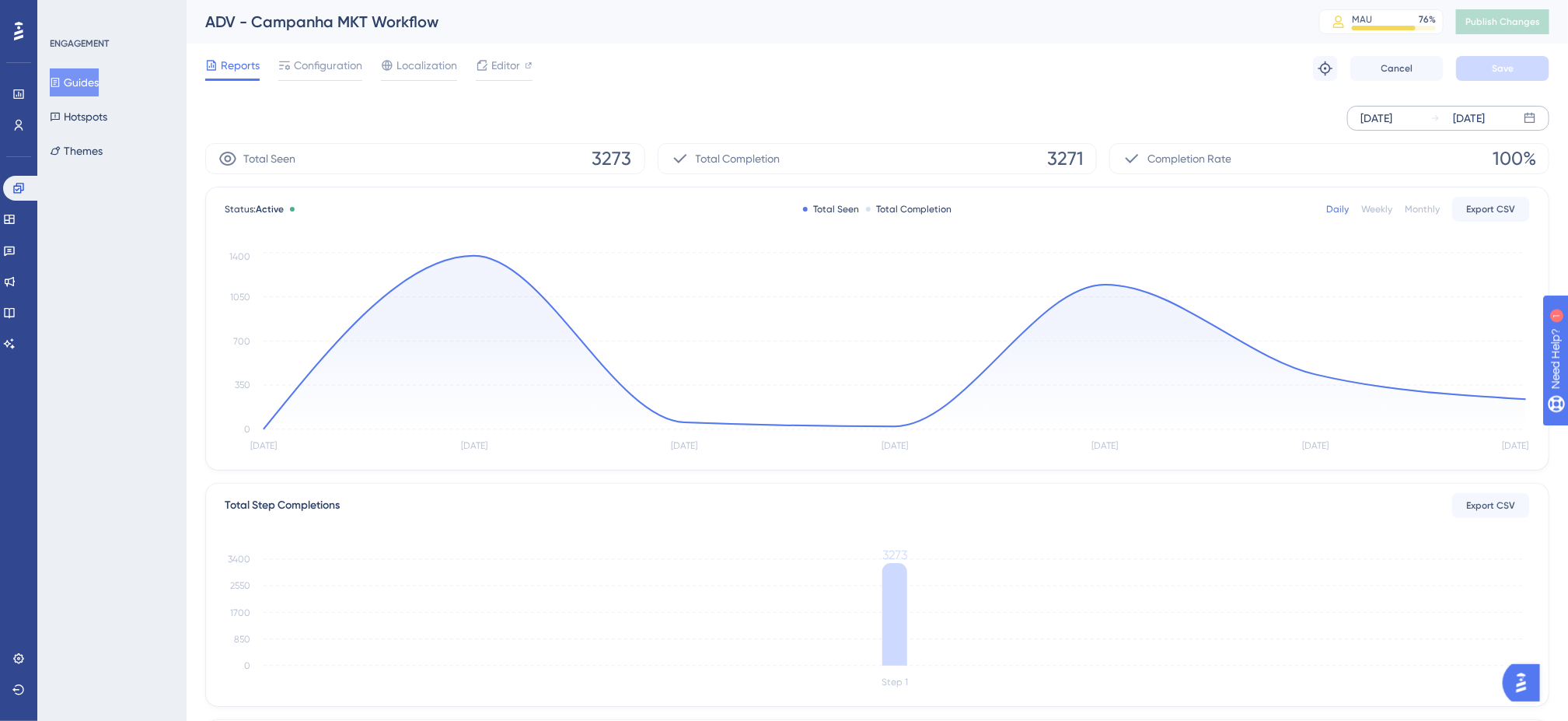
click at [801, 86] on div "Reports Configuration Localization Editor Troubleshoot Cancel Save" at bounding box center [877, 68] width 1345 height 50
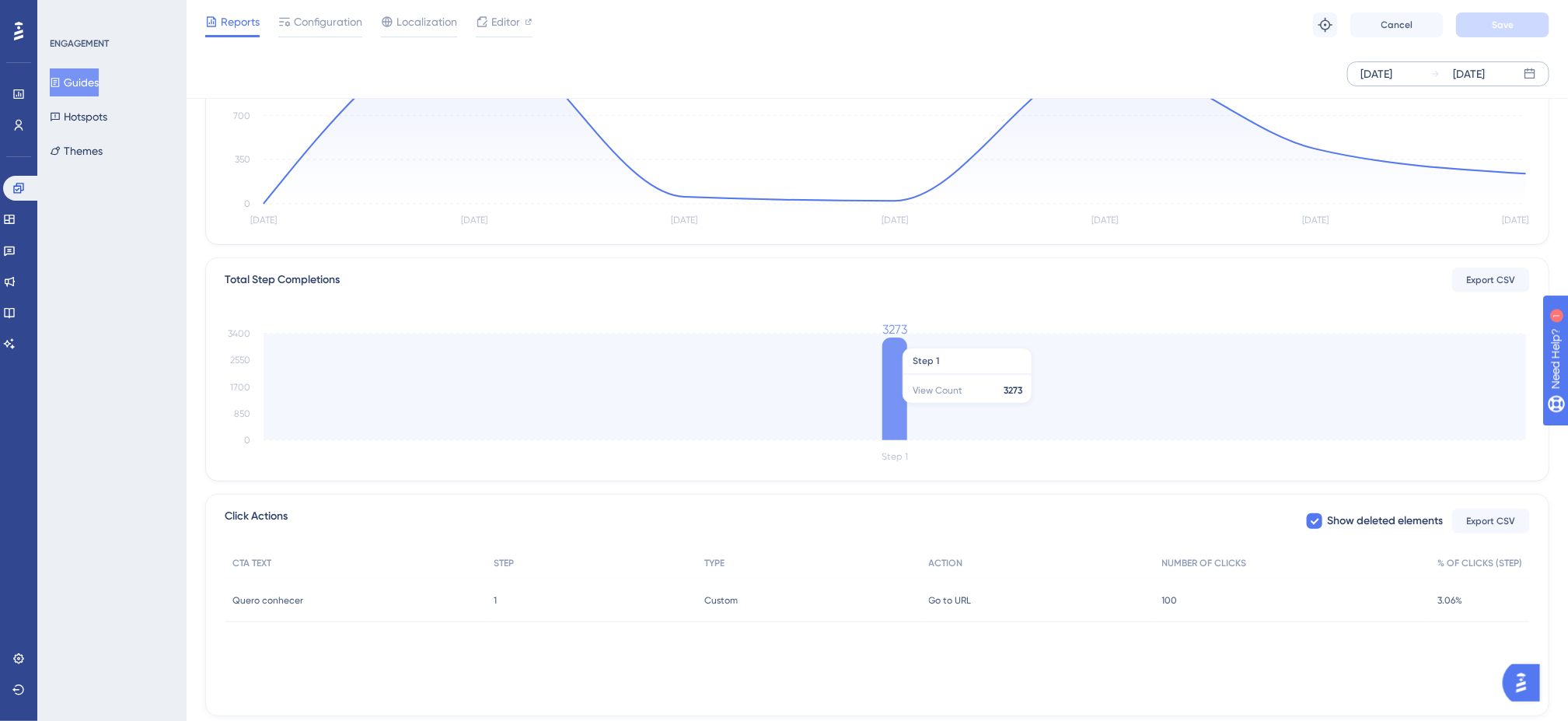
scroll to position [264, 0]
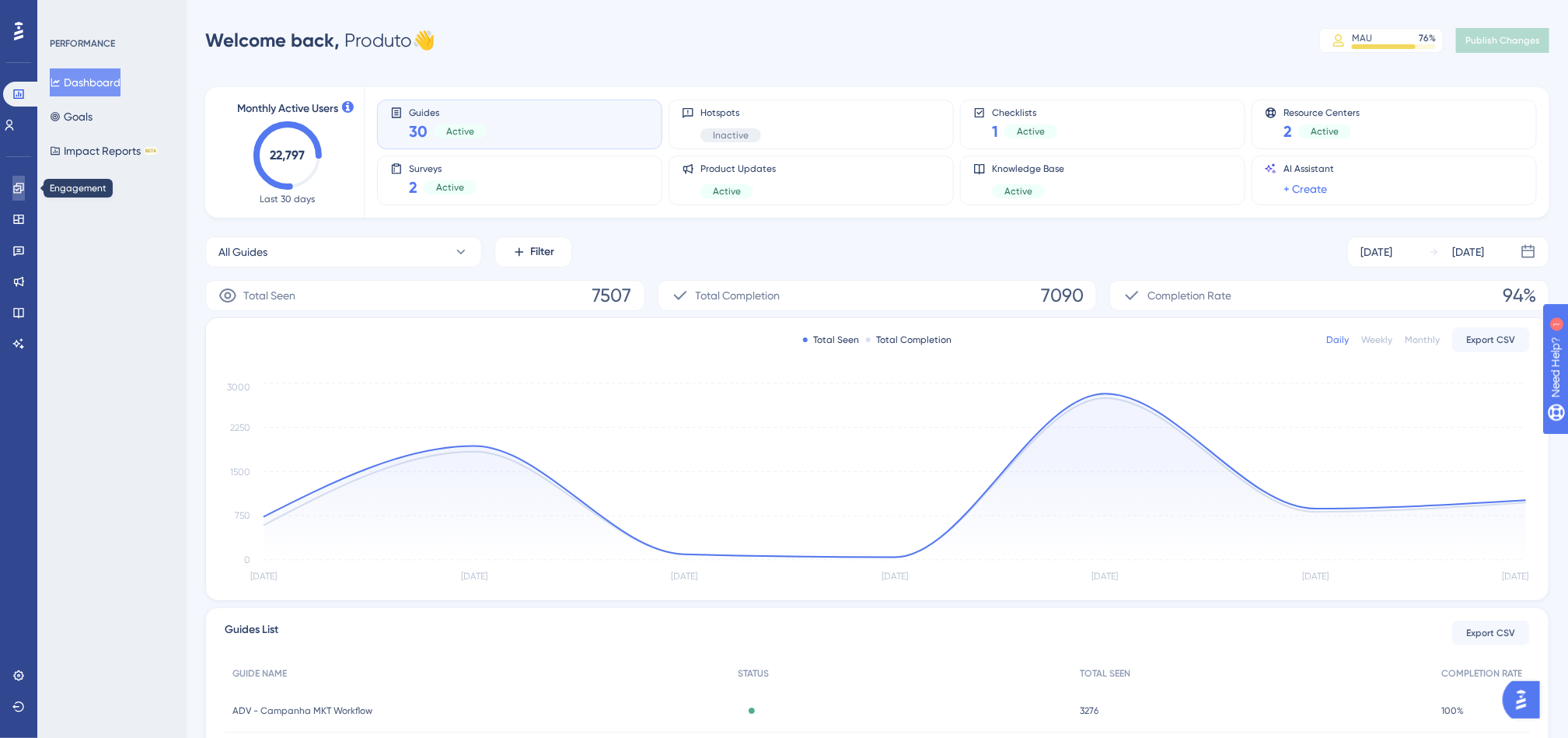
click at [23, 180] on link at bounding box center [18, 188] width 12 height 25
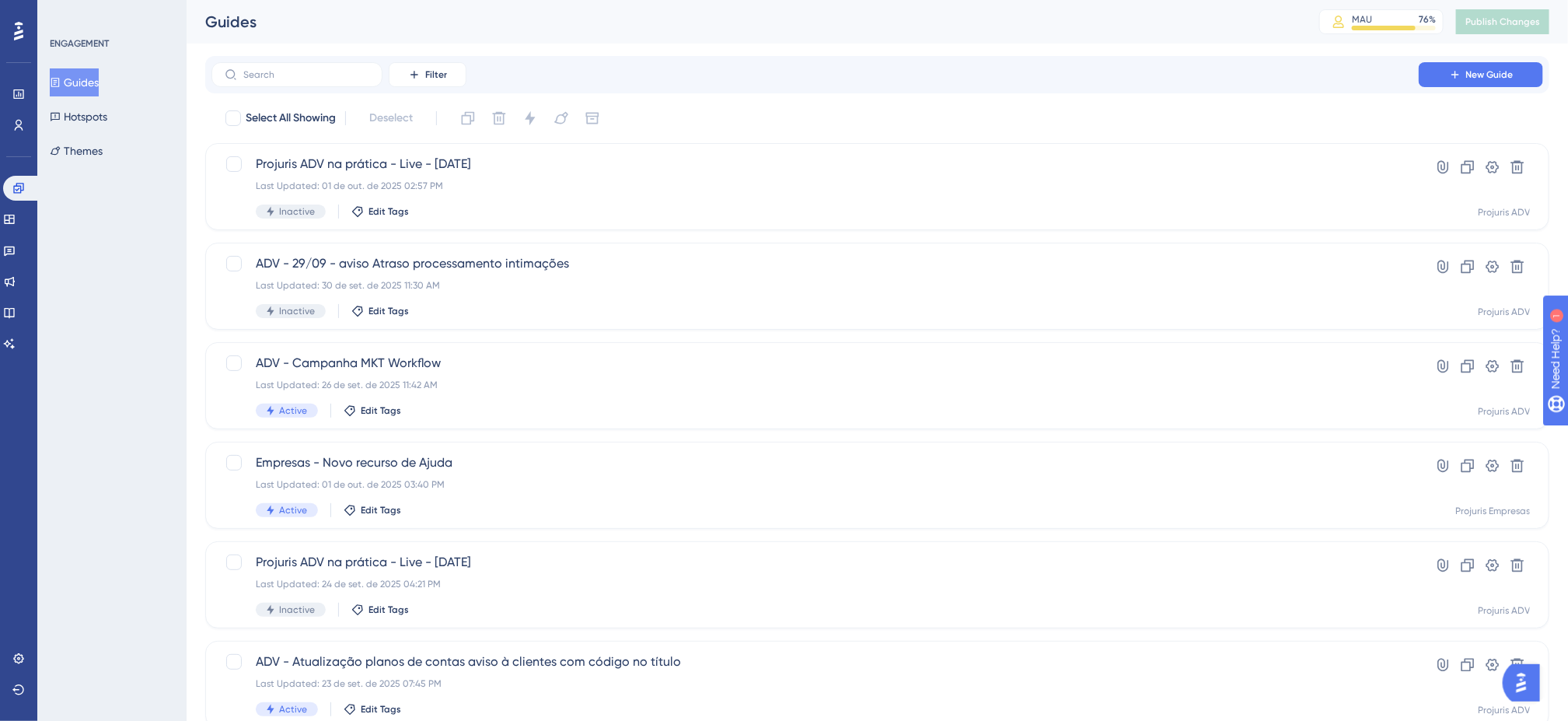
click at [751, 89] on div "Filter New Guide" at bounding box center [877, 74] width 1345 height 37
click at [1104, 112] on div "Select All Showing Deselect" at bounding box center [887, 118] width 1325 height 25
click at [1437, 83] on button "New Guide" at bounding box center [1481, 75] width 124 height 25
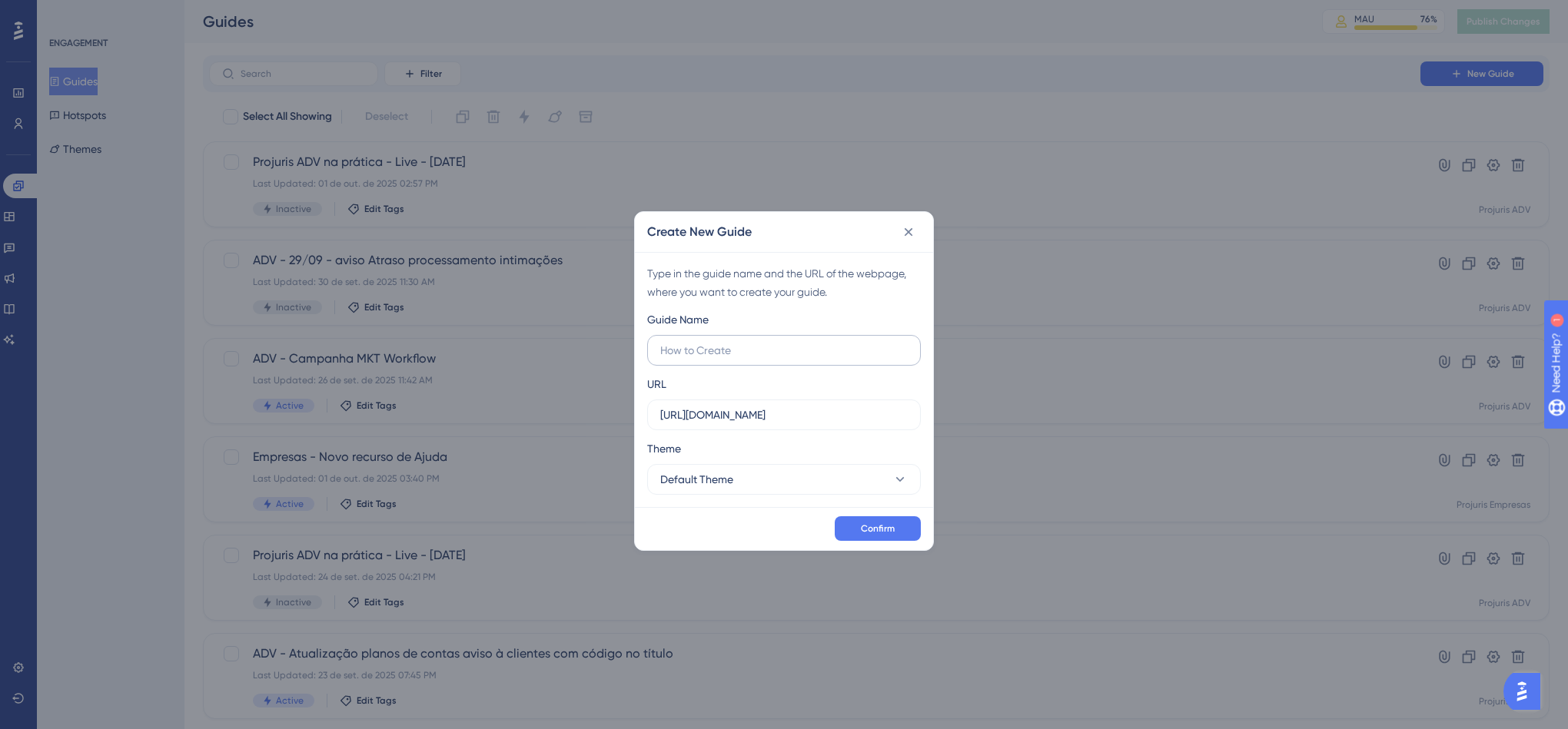
click at [868, 351] on input "text" at bounding box center [784, 350] width 247 height 17
click at [716, 354] on input "ADV - Lançmento Dashboards" at bounding box center [784, 350] width 247 height 17
click at [833, 355] on input "ADV - Lançamento Dashboards" at bounding box center [784, 350] width 247 height 17
type input "ADV - Lançamento Dashboards Tarefas"
click at [831, 422] on input "https://novo.sajadv.com.br" at bounding box center [784, 415] width 247 height 17
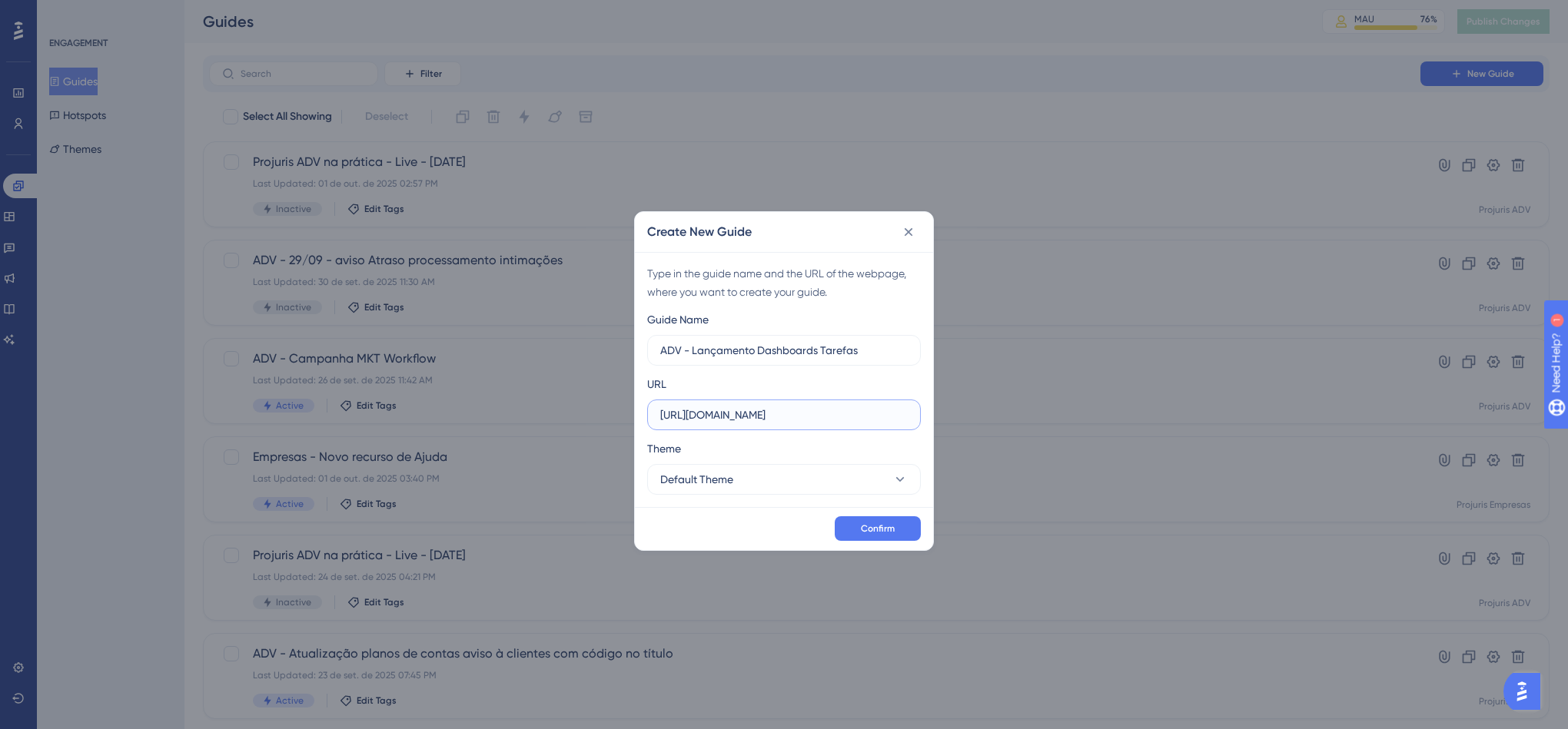
click at [831, 422] on input "https://novo.sajadv.com.br" at bounding box center [784, 415] width 247 height 17
paste input "app.projurisadv.com.br/home/calendario"
type input "https://app.projurisadv.com.br/home/calendario"
drag, startPoint x: 838, startPoint y: 473, endPoint x: 827, endPoint y: 477, distance: 11.7
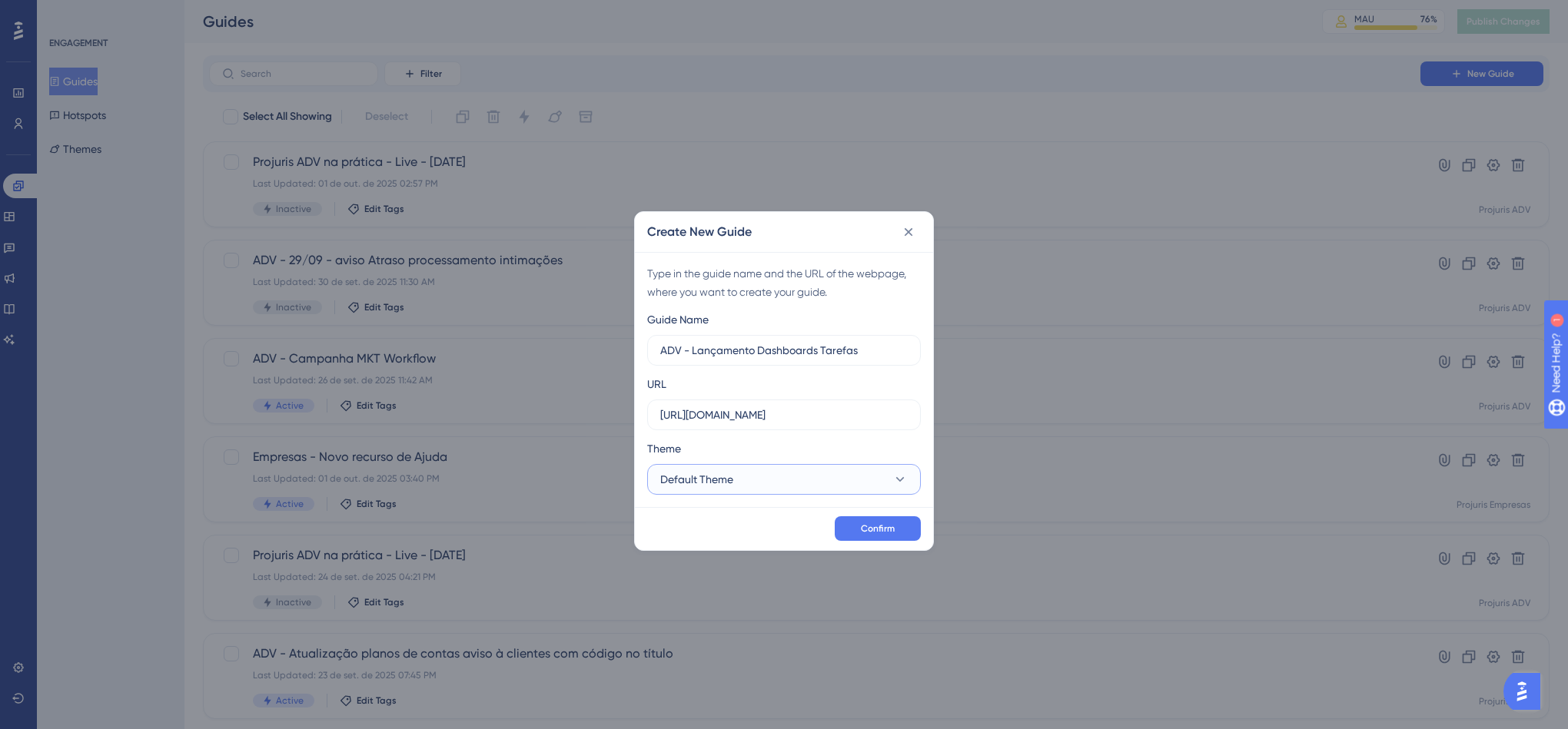
click at [838, 477] on button "Default Theme" at bounding box center [784, 479] width 273 height 31
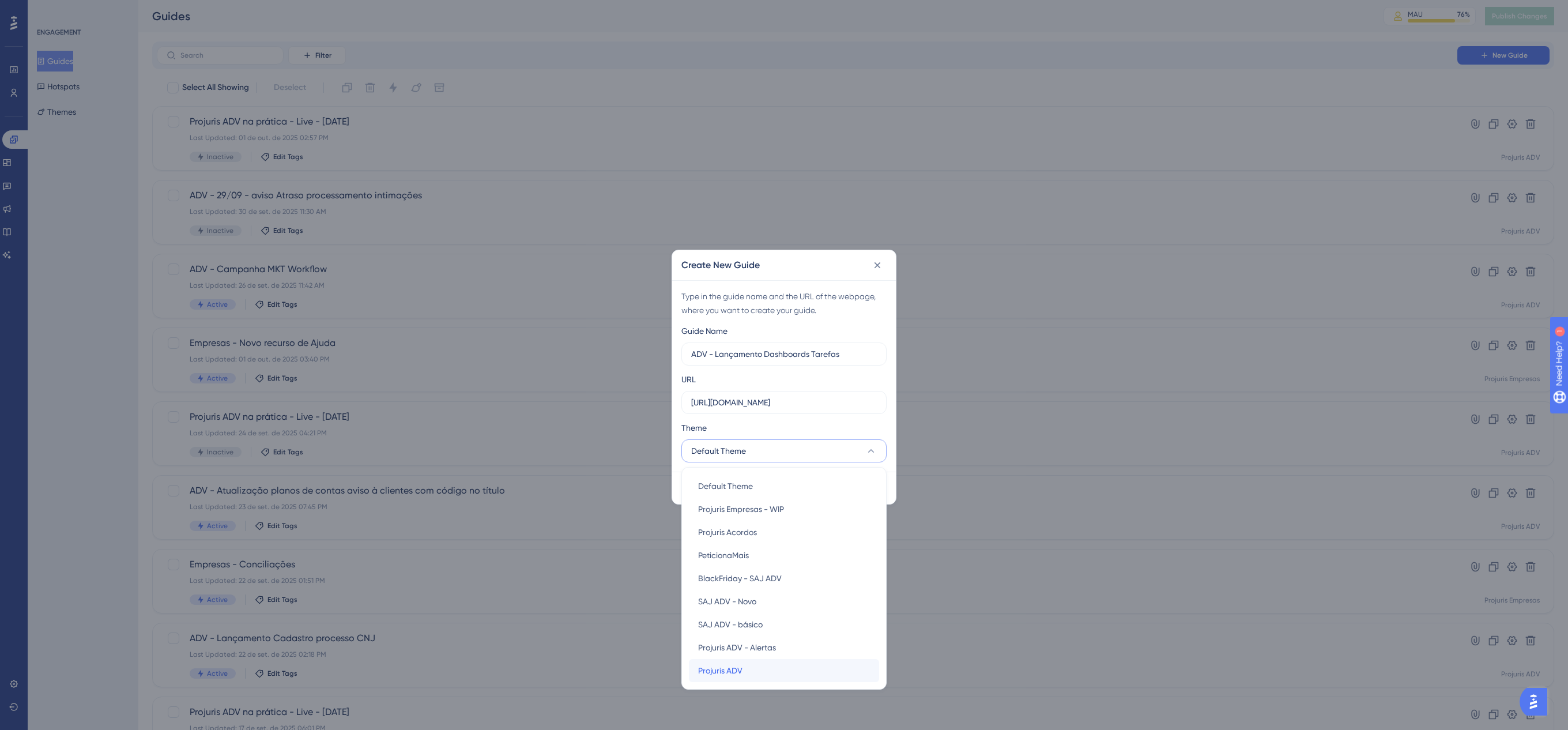
drag, startPoint x: 799, startPoint y: 672, endPoint x: 812, endPoint y: 668, distance: 13.6
click at [799, 546] on div "Projuris ADV Projuris ADV" at bounding box center [784, 671] width 172 height 23
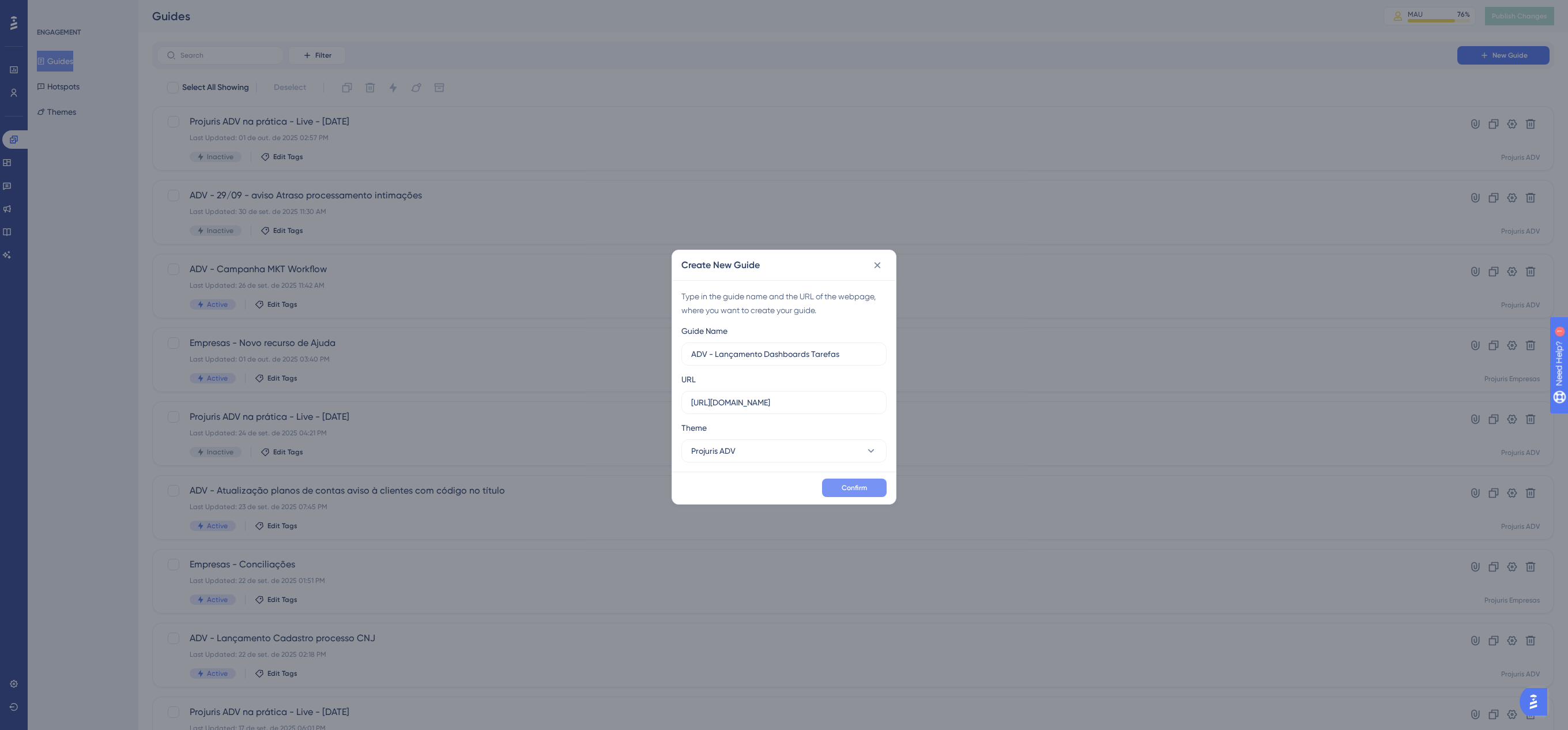
click at [857, 490] on span "Confirm" at bounding box center [854, 488] width 25 height 9
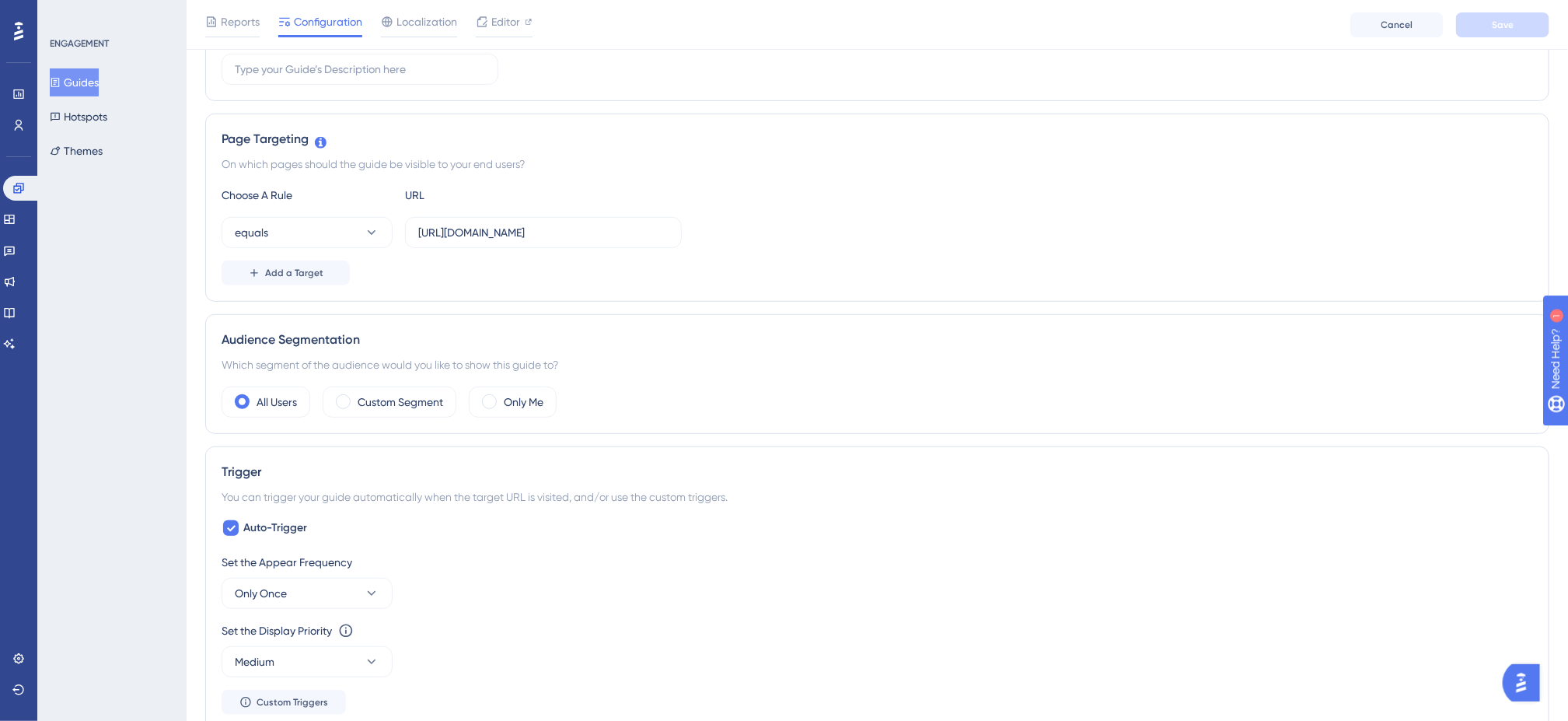
scroll to position [311, 0]
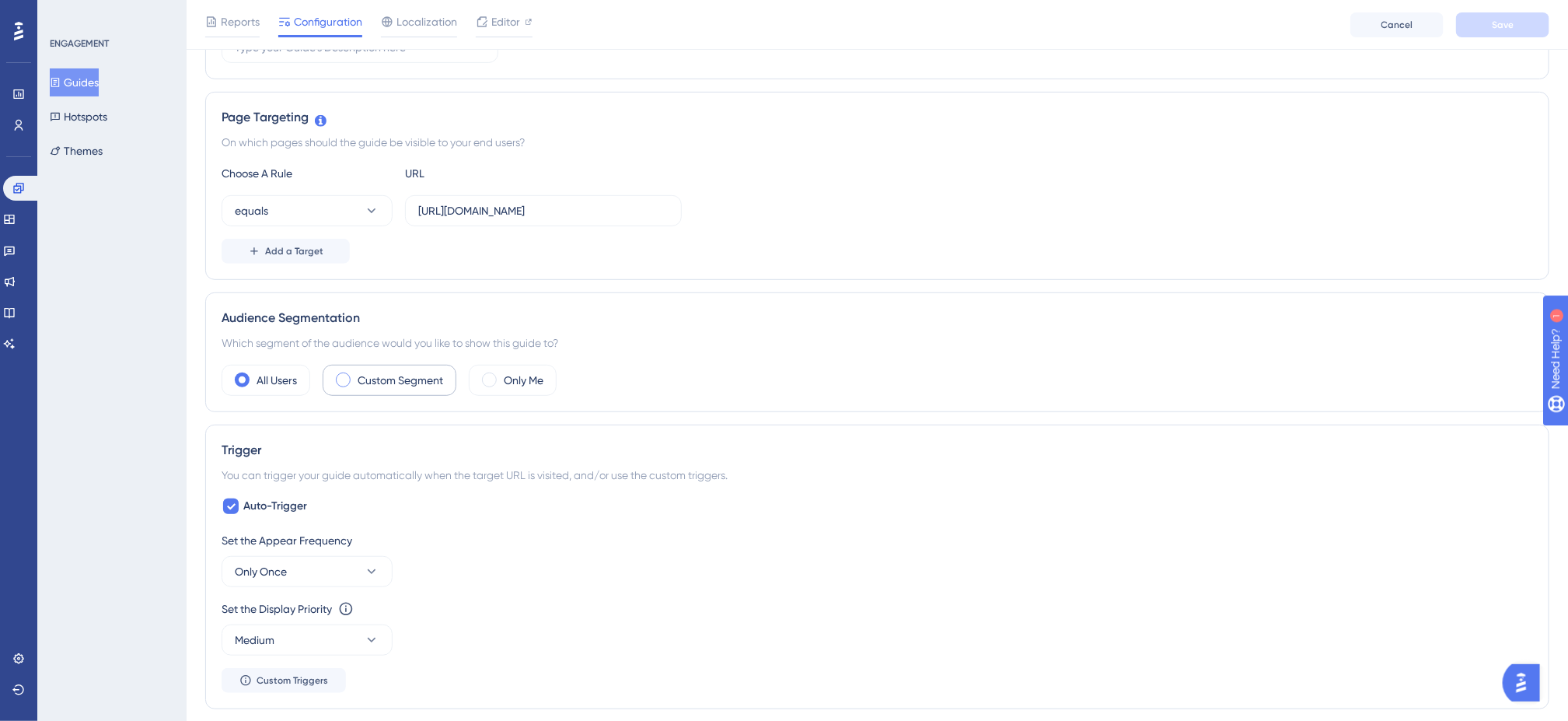
click at [369, 385] on label "Custom Segment" at bounding box center [401, 380] width 85 height 18
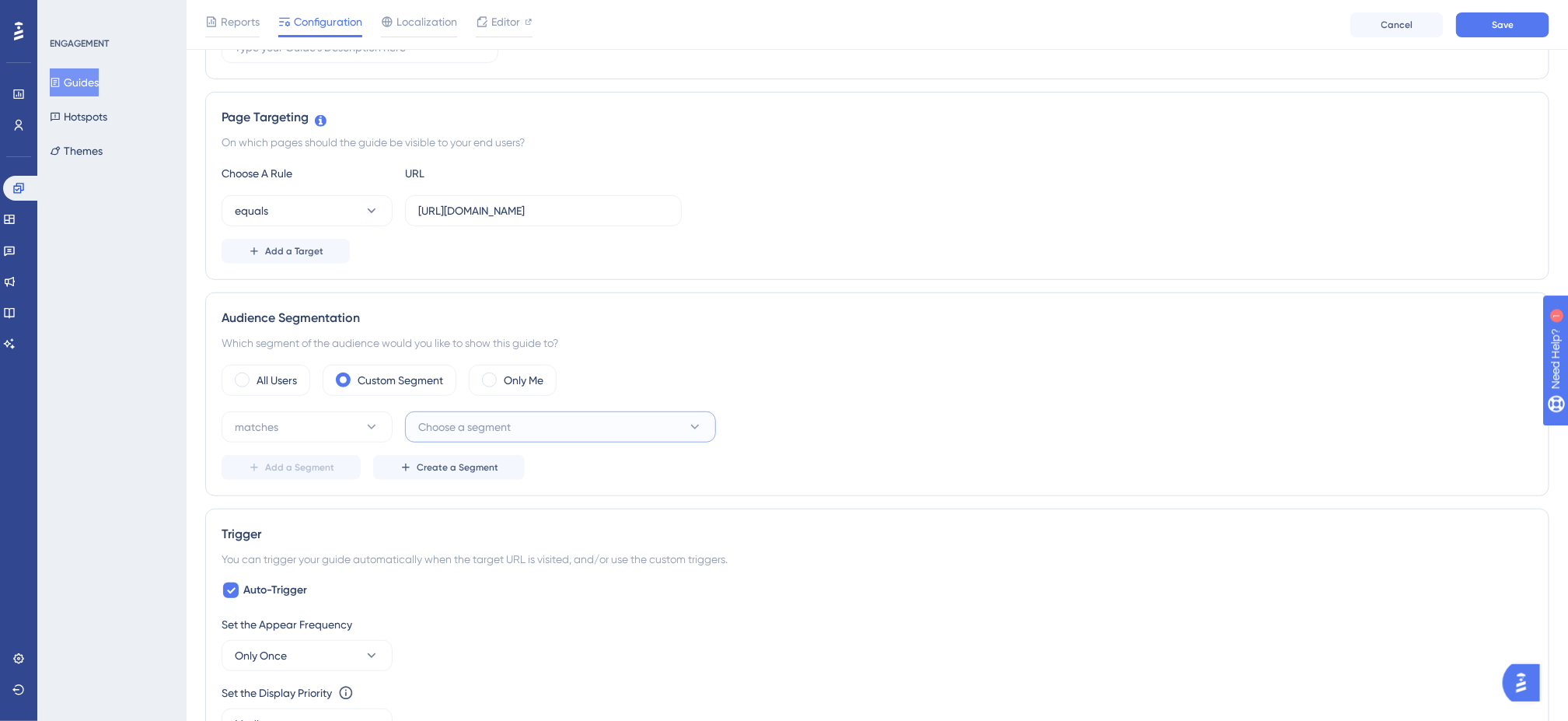
click at [529, 430] on button "Choose a segment" at bounding box center [561, 427] width 311 height 31
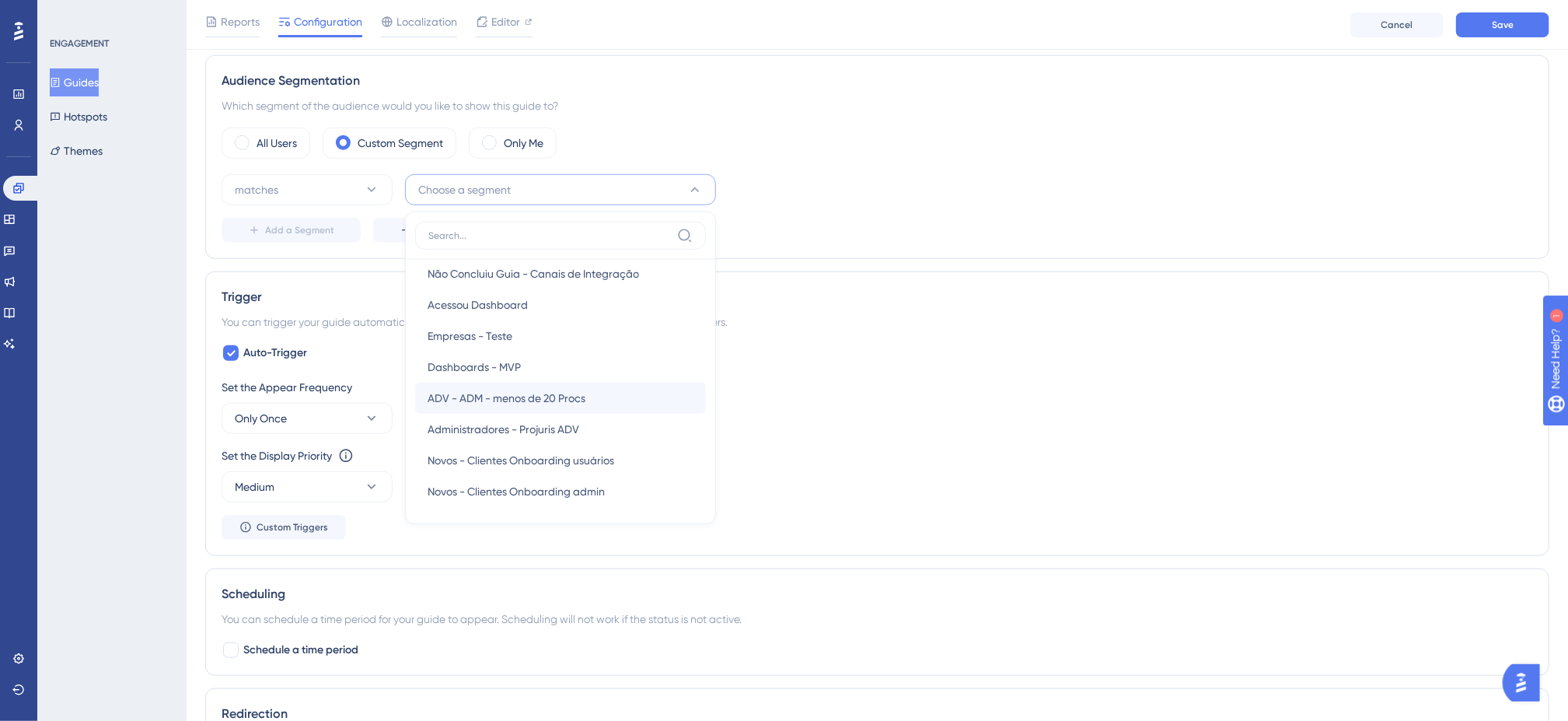
scroll to position [388, 0]
click at [630, 402] on div "Administradores - Projuris ADV Administradores - Projuris ADV" at bounding box center [561, 395] width 266 height 31
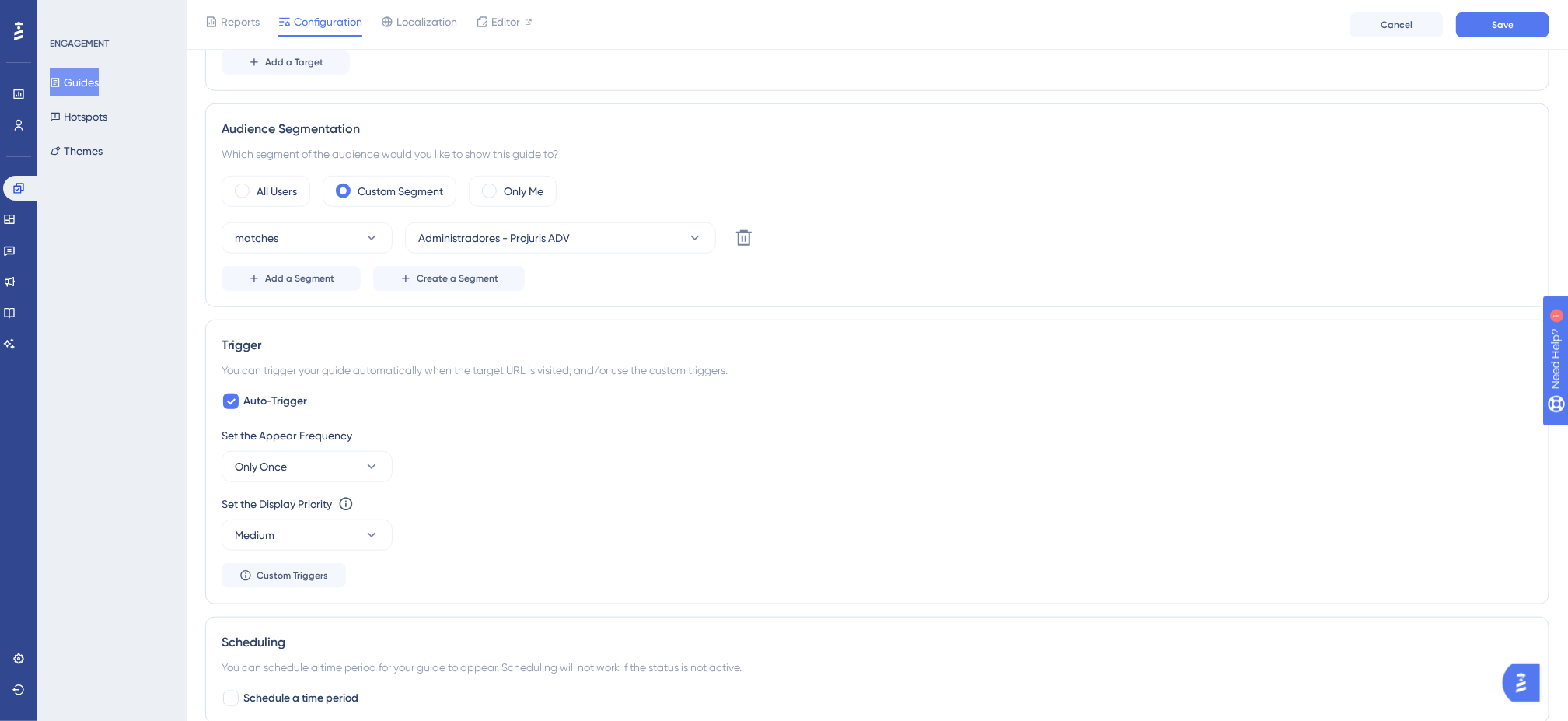
scroll to position [171, 0]
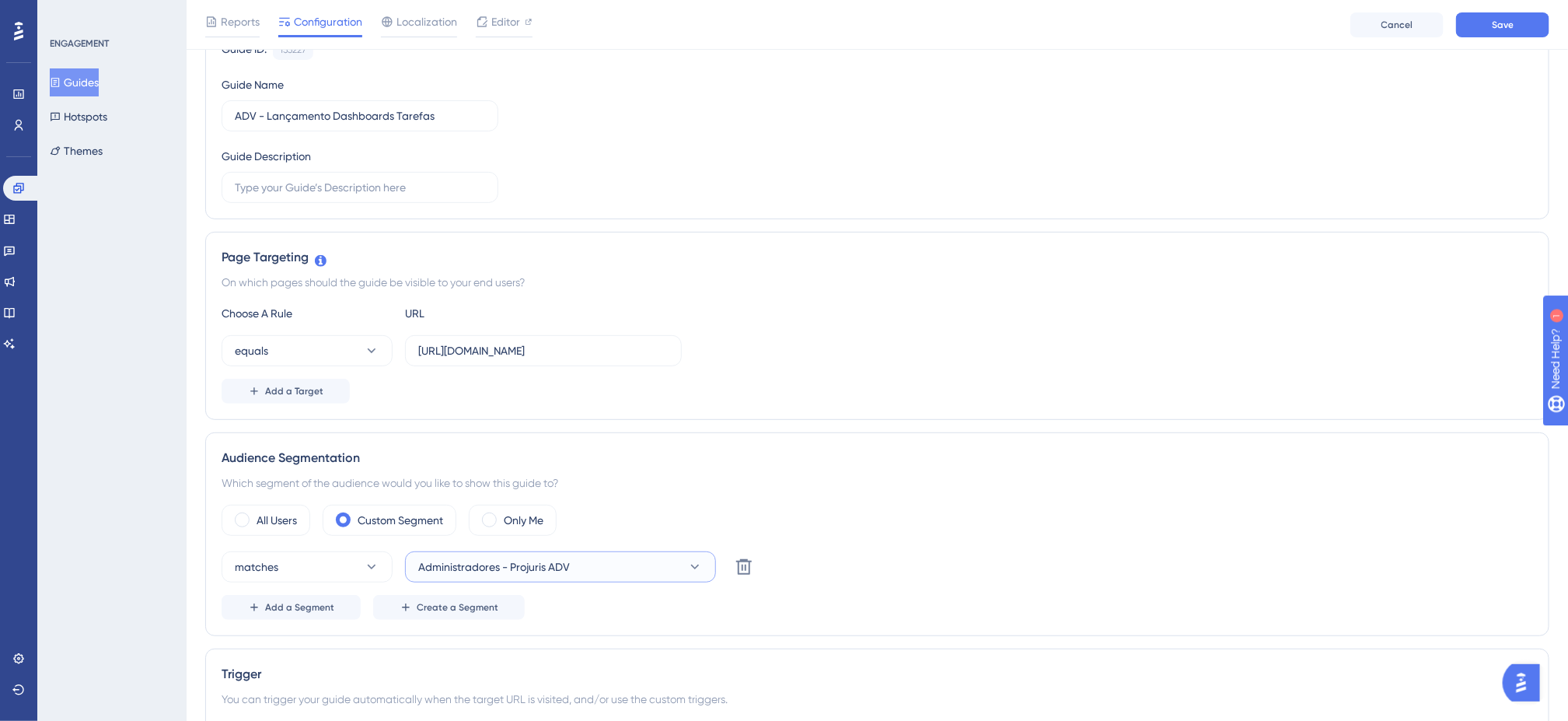
click at [593, 568] on button "Administradores - Projuris ADV" at bounding box center [561, 567] width 311 height 31
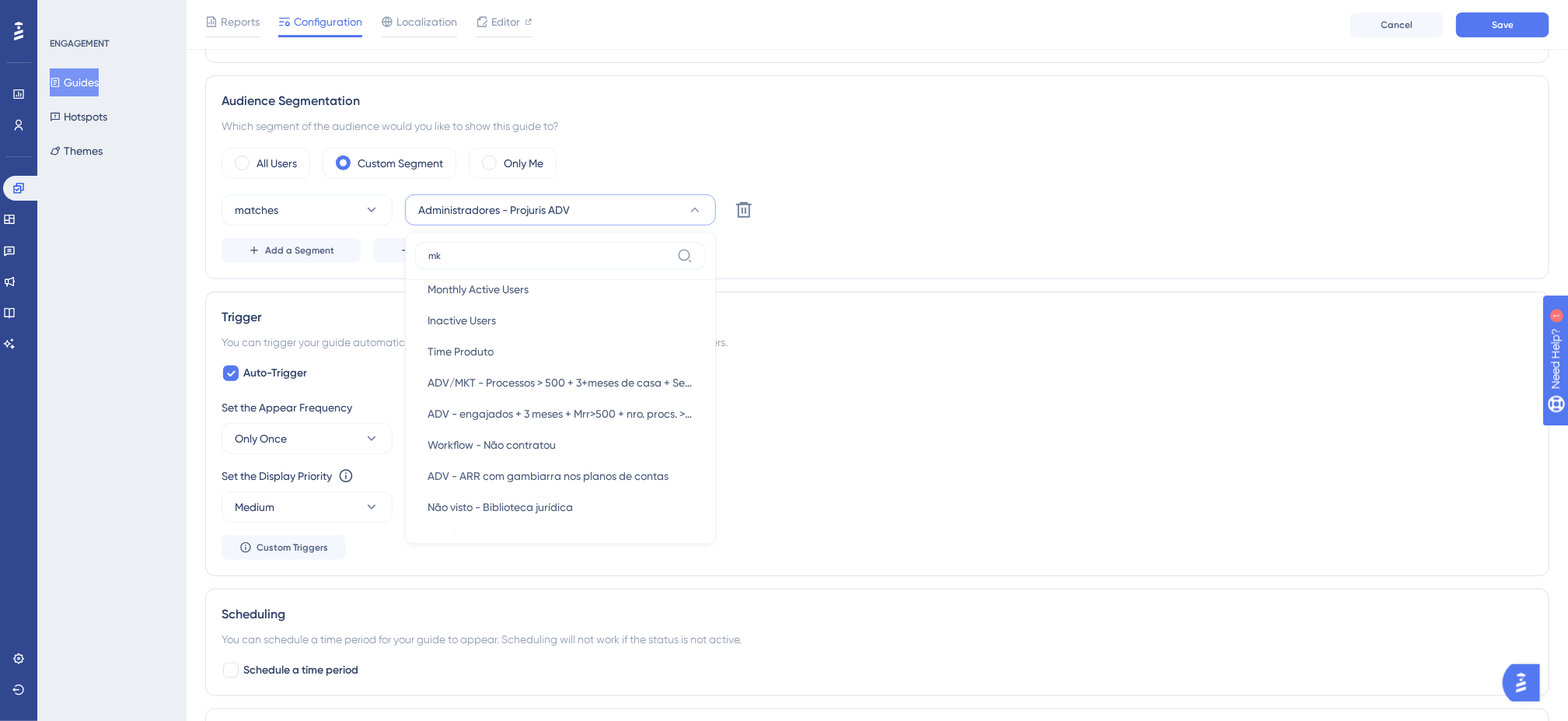
scroll to position [0, 0]
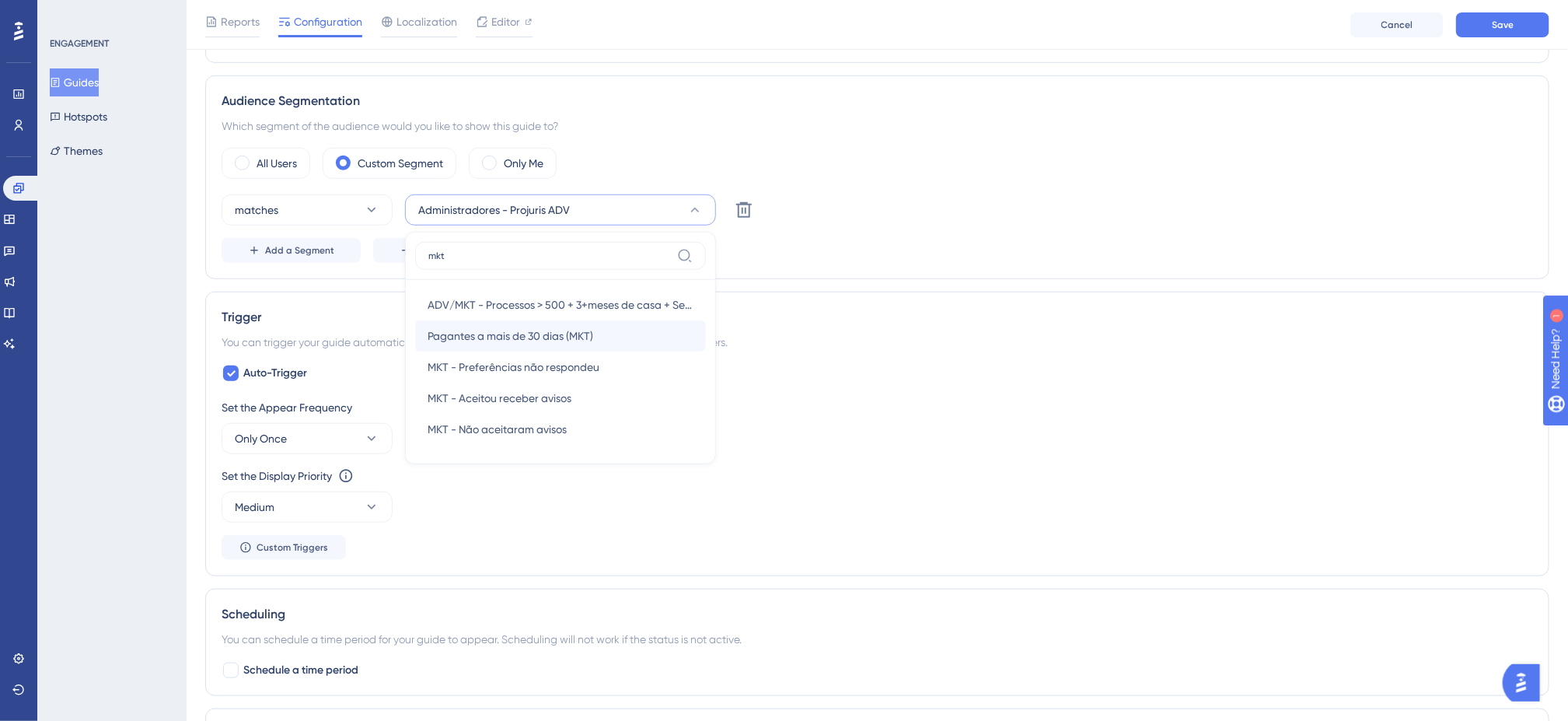
type input "mkt"
click at [623, 336] on div "Pagantes a mais de 30 dias (MKT) Pagantes a mais de 30 dias (MKT)" at bounding box center [561, 337] width 266 height 31
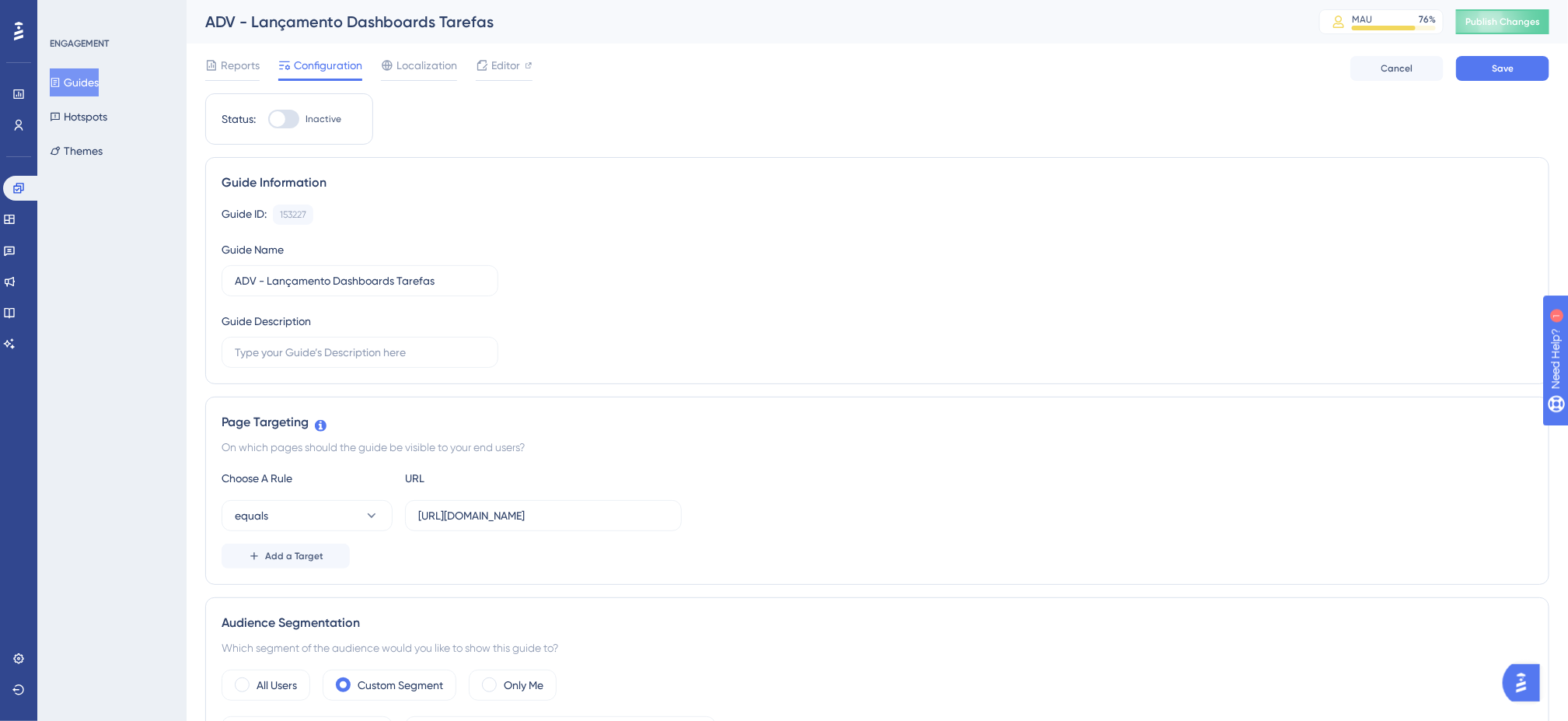
click at [716, 220] on div "Guide ID: 153227 Copy" at bounding box center [877, 214] width 1312 height 20
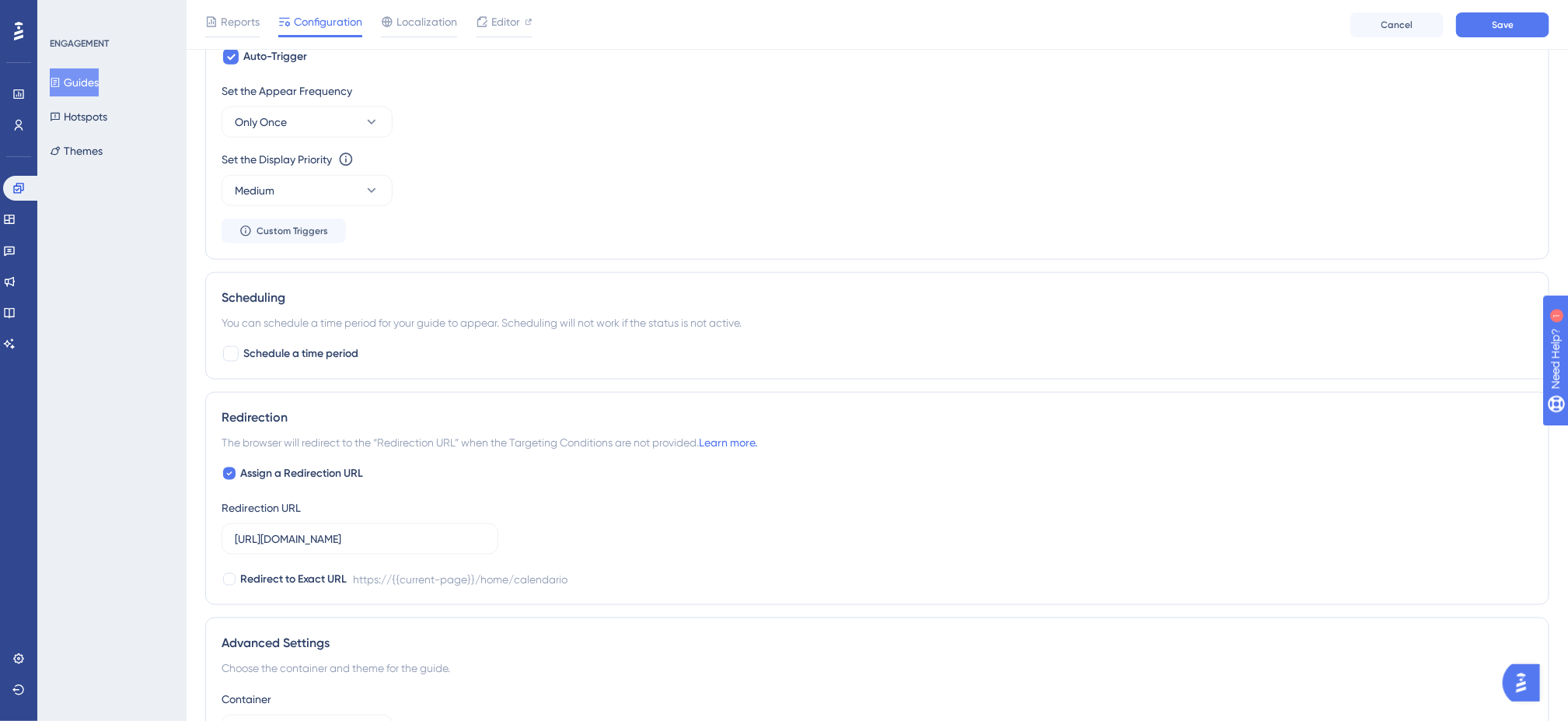
scroll to position [1027, 0]
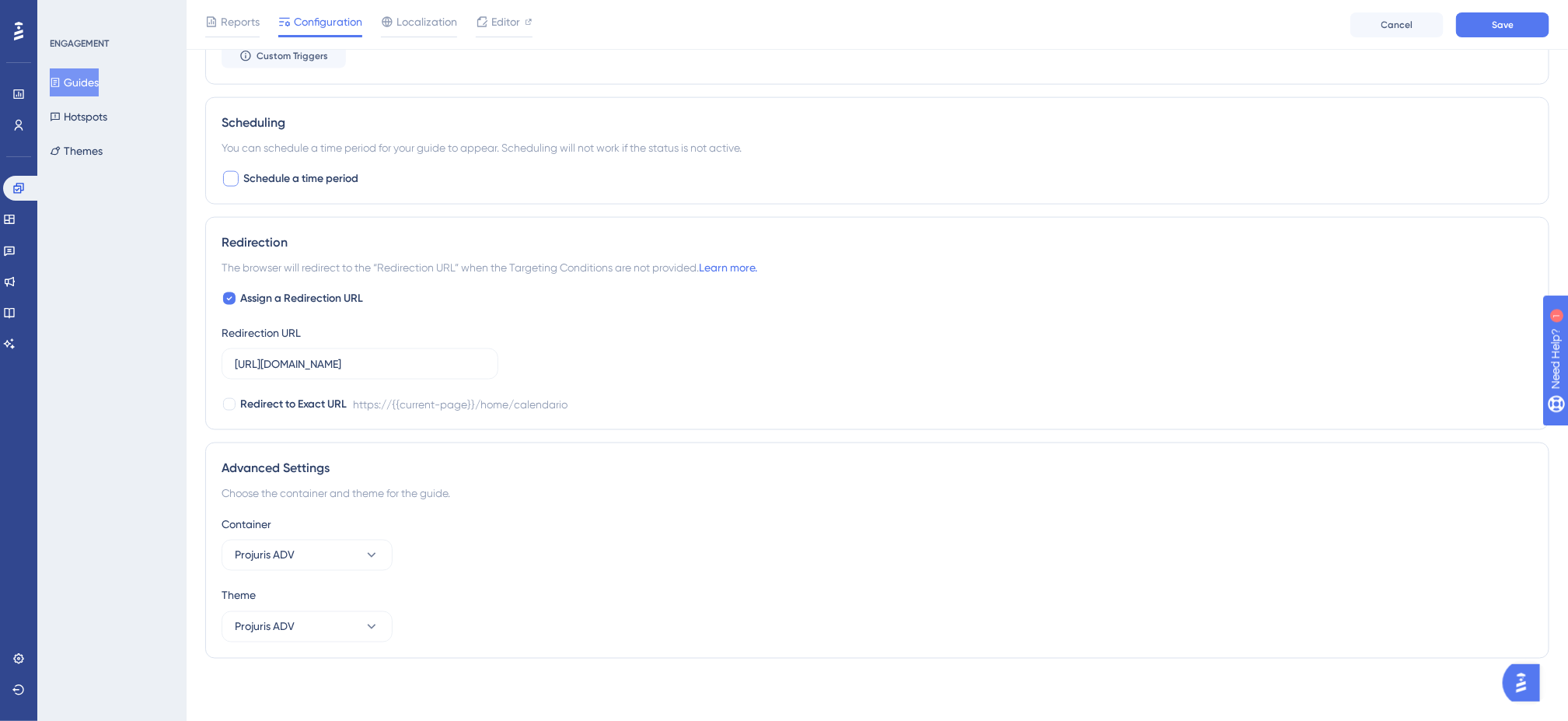
click at [229, 177] on div at bounding box center [231, 179] width 16 height 16
checkbox input "true"
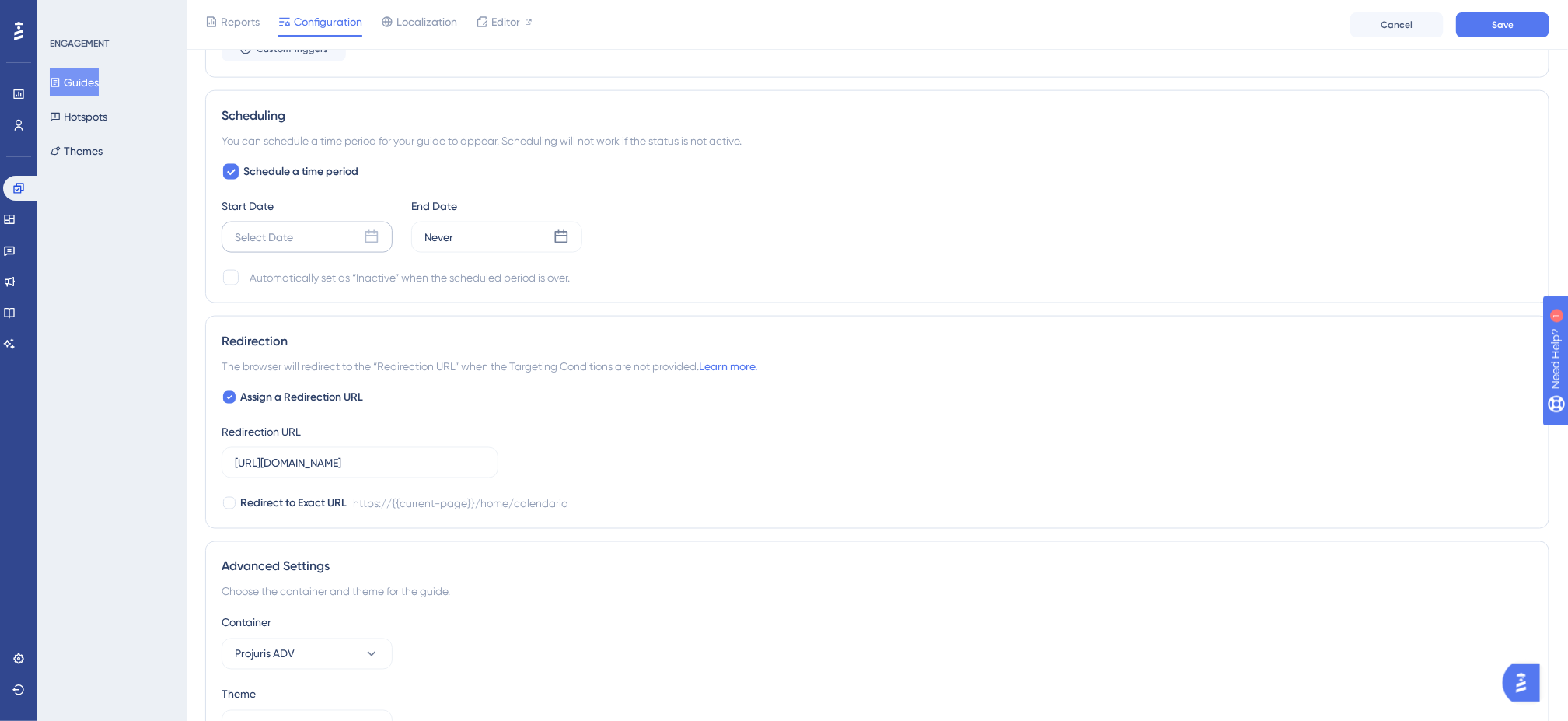
click at [301, 244] on div "Select Date" at bounding box center [307, 237] width 171 height 31
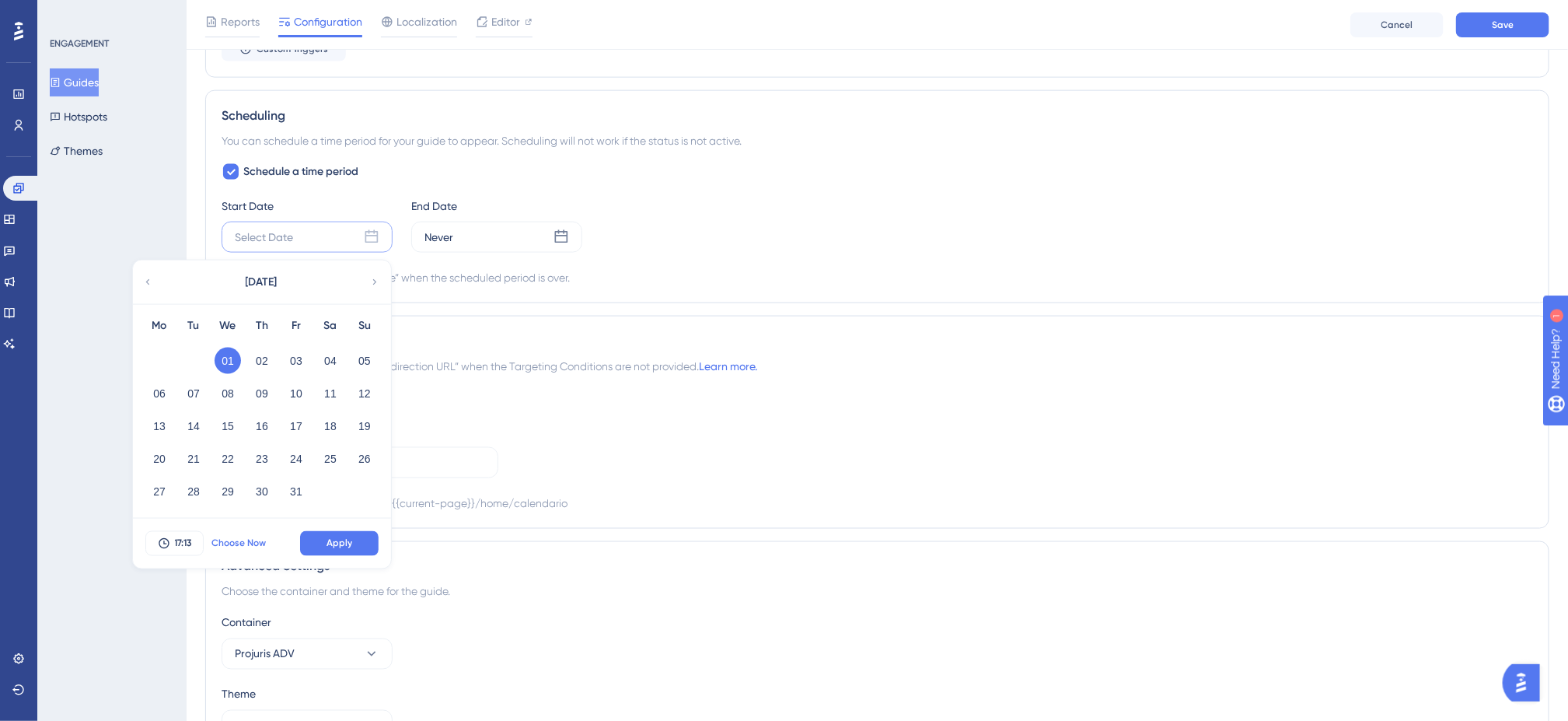
click at [229, 550] on span "Choose Now" at bounding box center [238, 544] width 55 height 12
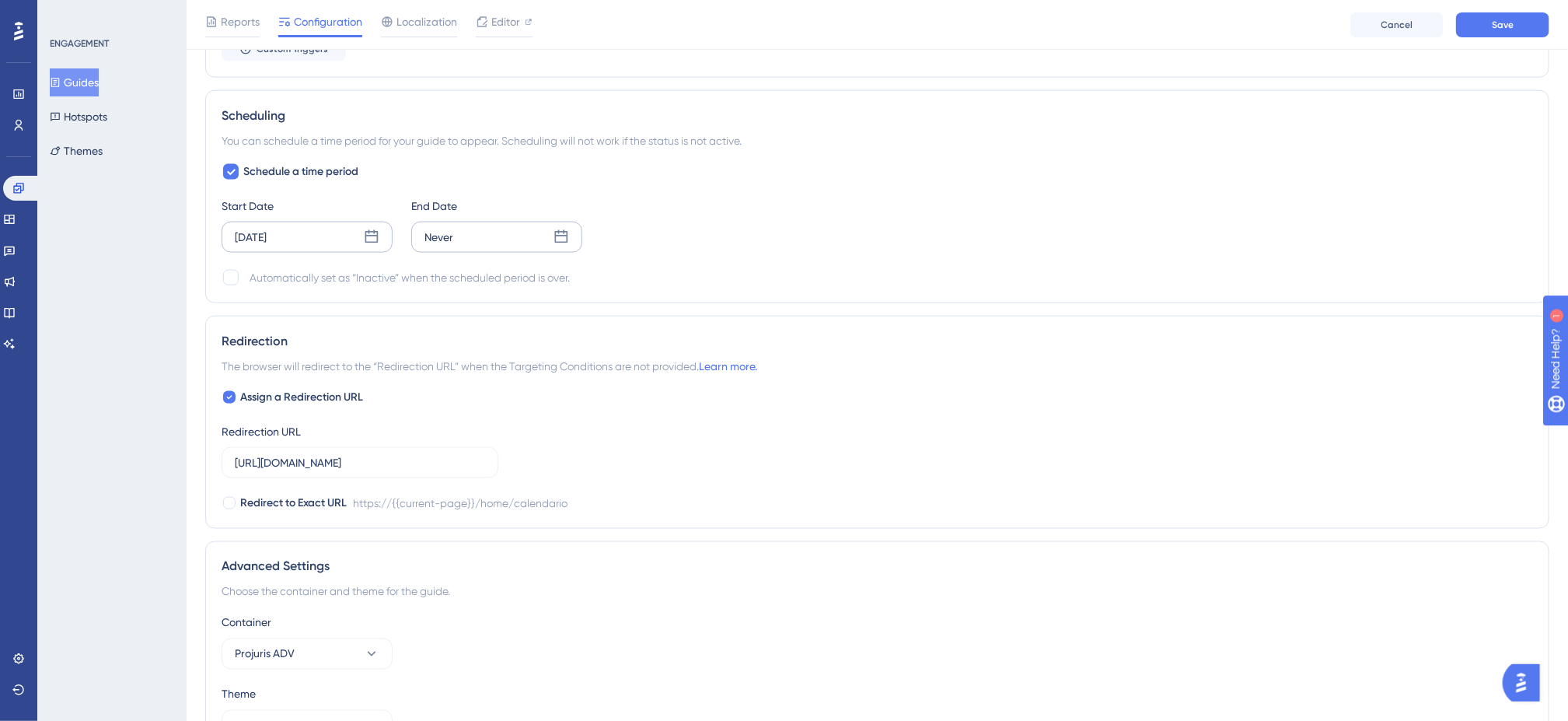
click at [439, 247] on div "Never" at bounding box center [438, 237] width 29 height 18
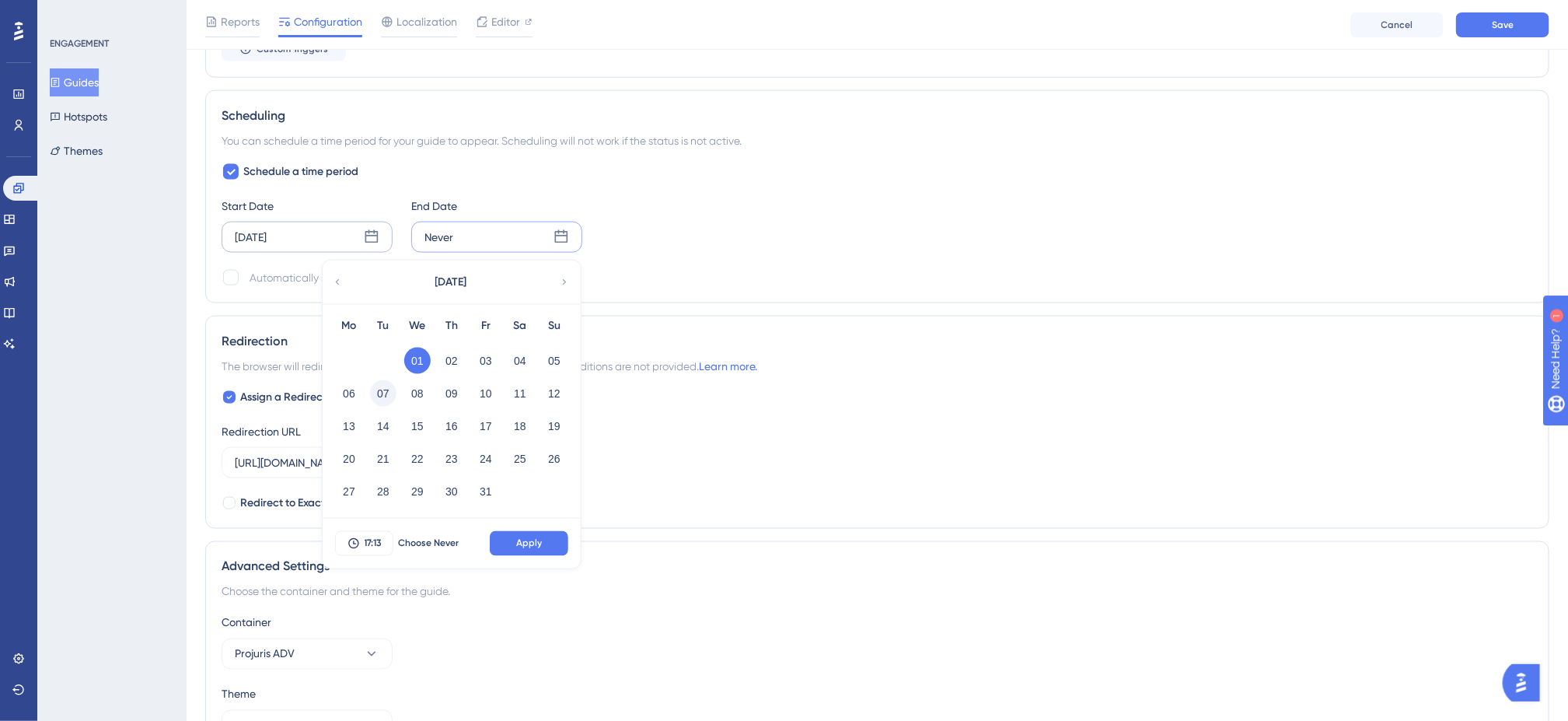
click at [382, 400] on button "07" at bounding box center [383, 393] width 26 height 26
click at [516, 550] on span "Apply" at bounding box center [529, 544] width 26 height 12
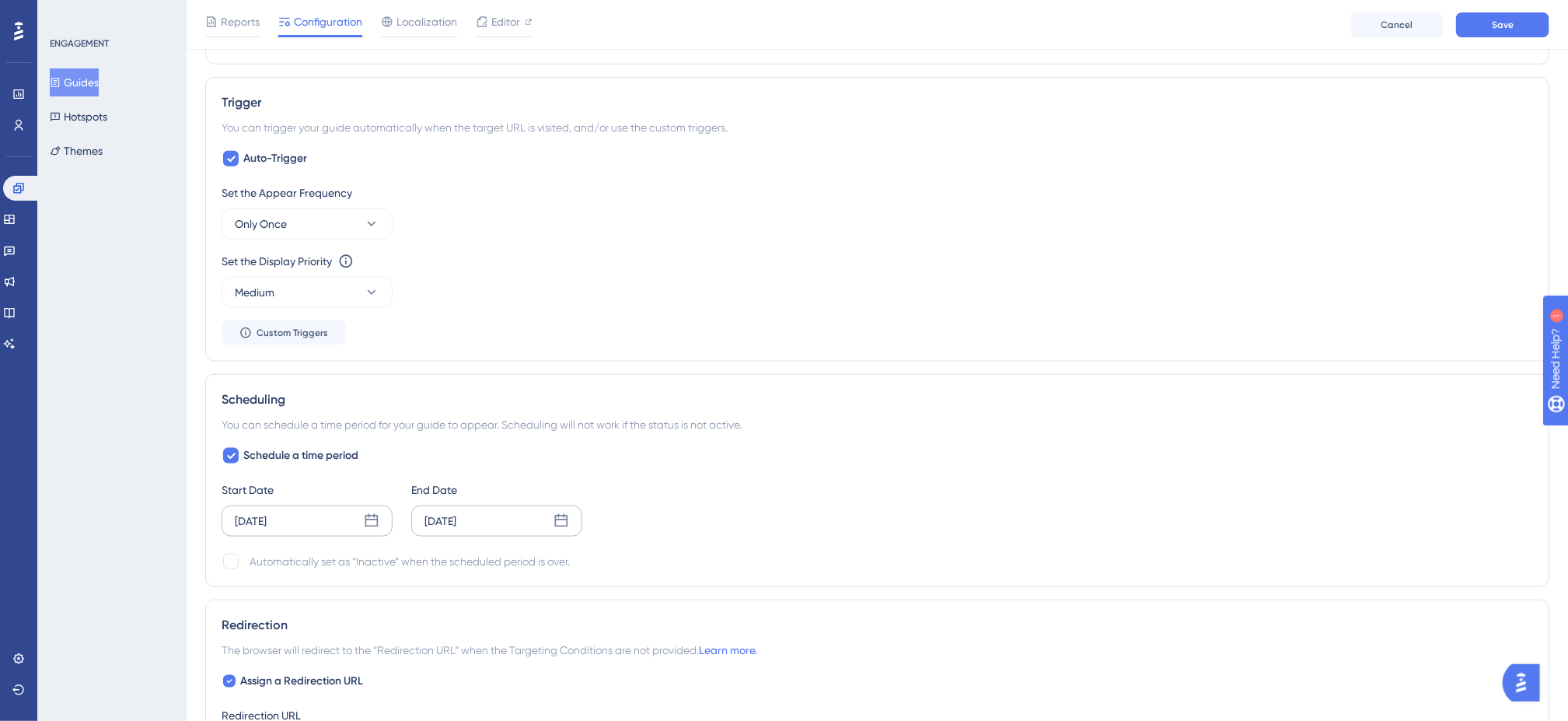
scroll to position [638, 0]
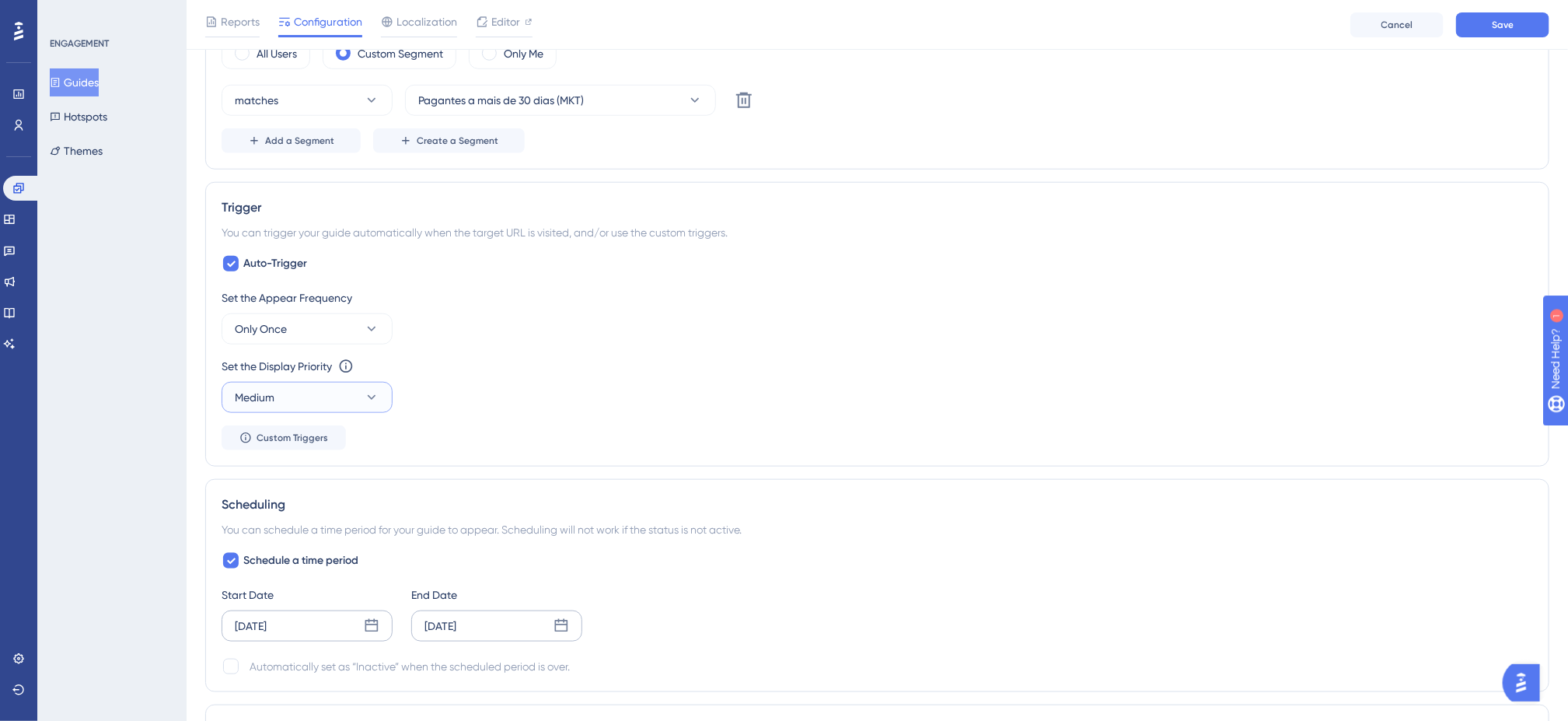
click at [360, 409] on button "Medium" at bounding box center [307, 397] width 171 height 31
click at [350, 535] on div "Highest Highest" at bounding box center [307, 538] width 126 height 31
drag, startPoint x: 679, startPoint y: 404, endPoint x: 618, endPoint y: 384, distance: 64.2
click at [676, 404] on div "Set the Display Priority This option will set the display priority between auto…" at bounding box center [877, 385] width 1312 height 56
click at [918, 407] on div "Set the Display Priority This option will set the display priority between auto…" at bounding box center [877, 385] width 1312 height 56
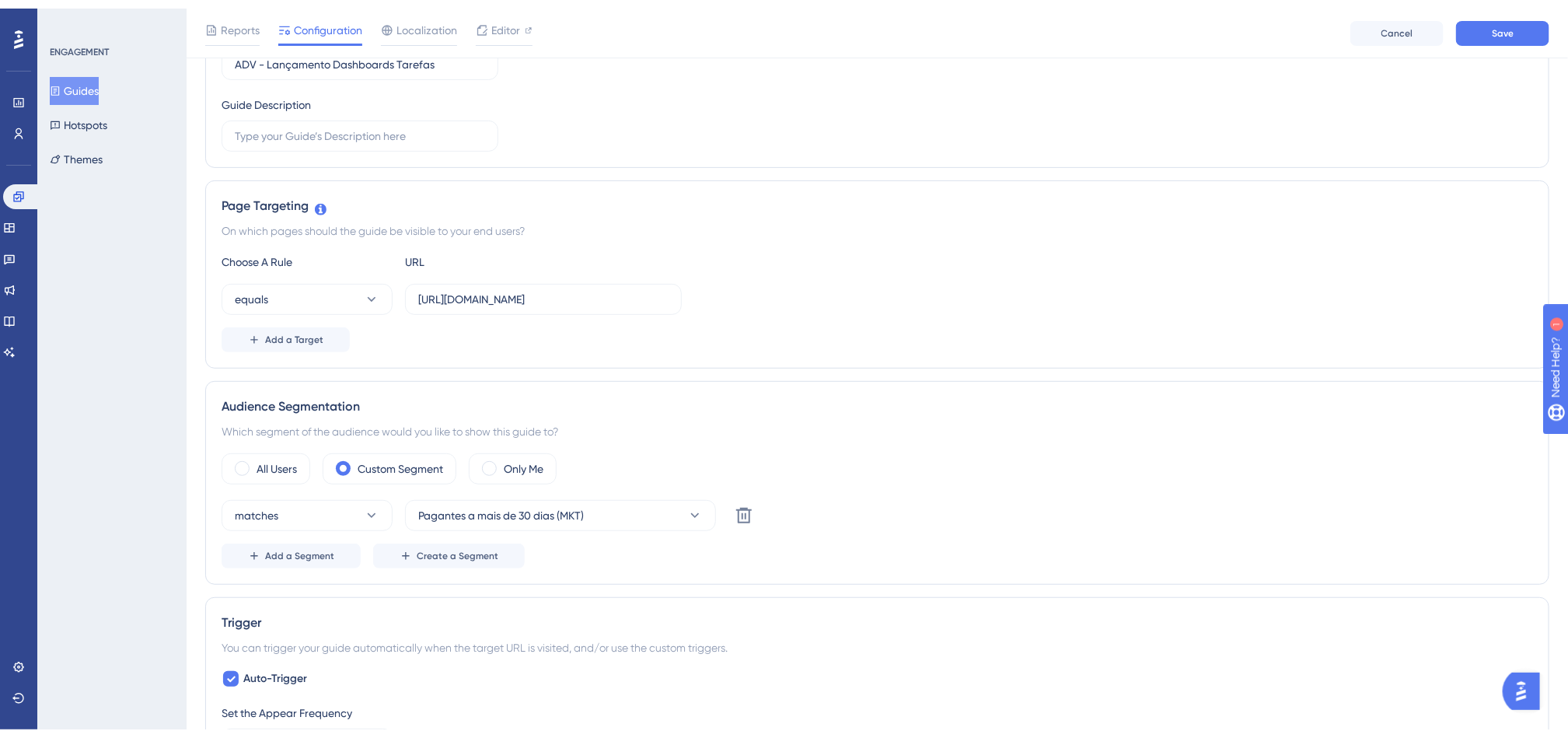
scroll to position [0, 0]
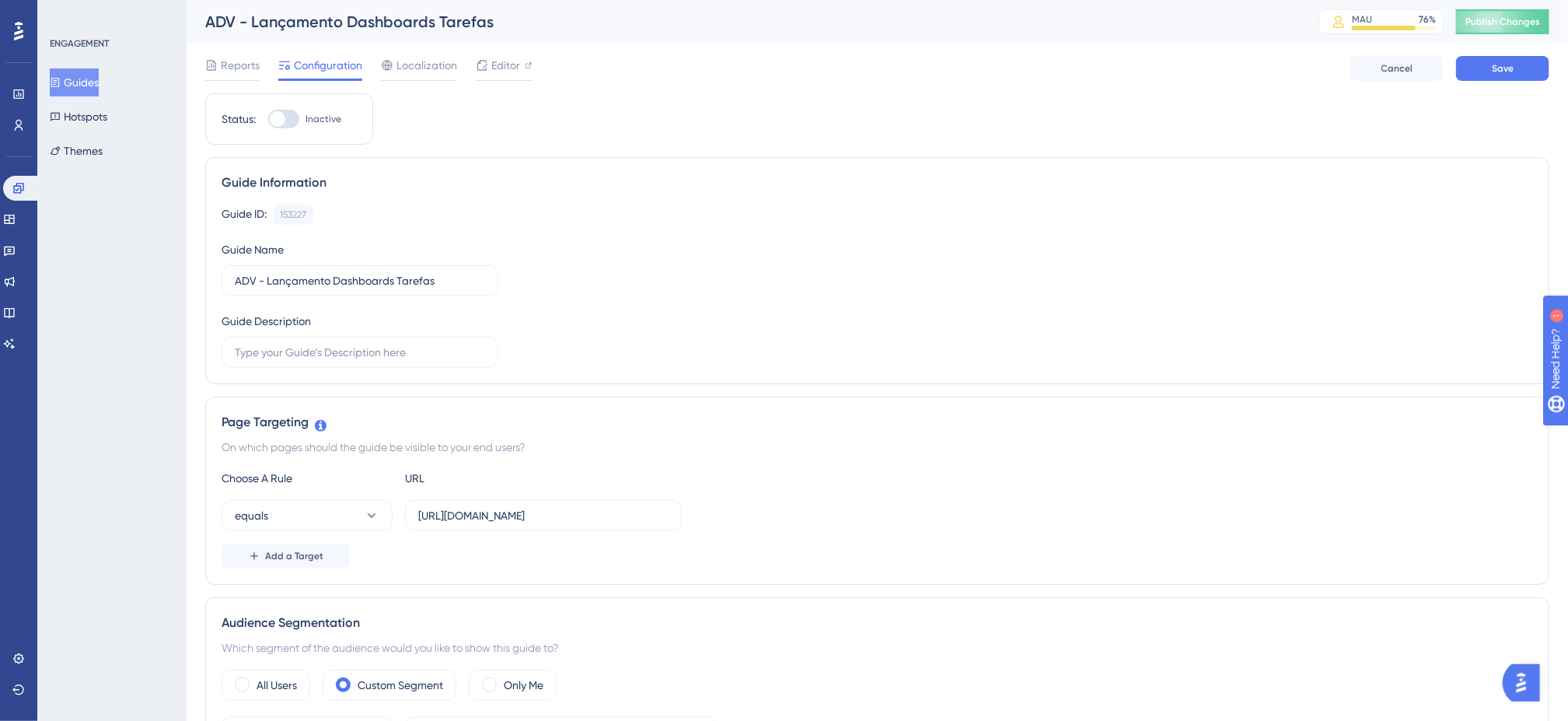
click at [291, 124] on div at bounding box center [284, 118] width 31 height 18
click at [269, 120] on input "Inactive" at bounding box center [268, 119] width 1 height 1
checkbox input "true"
click at [993, 219] on div "Guide ID: 153227 Copy" at bounding box center [877, 214] width 1312 height 20
click at [1519, 65] on button "Save" at bounding box center [1503, 68] width 93 height 25
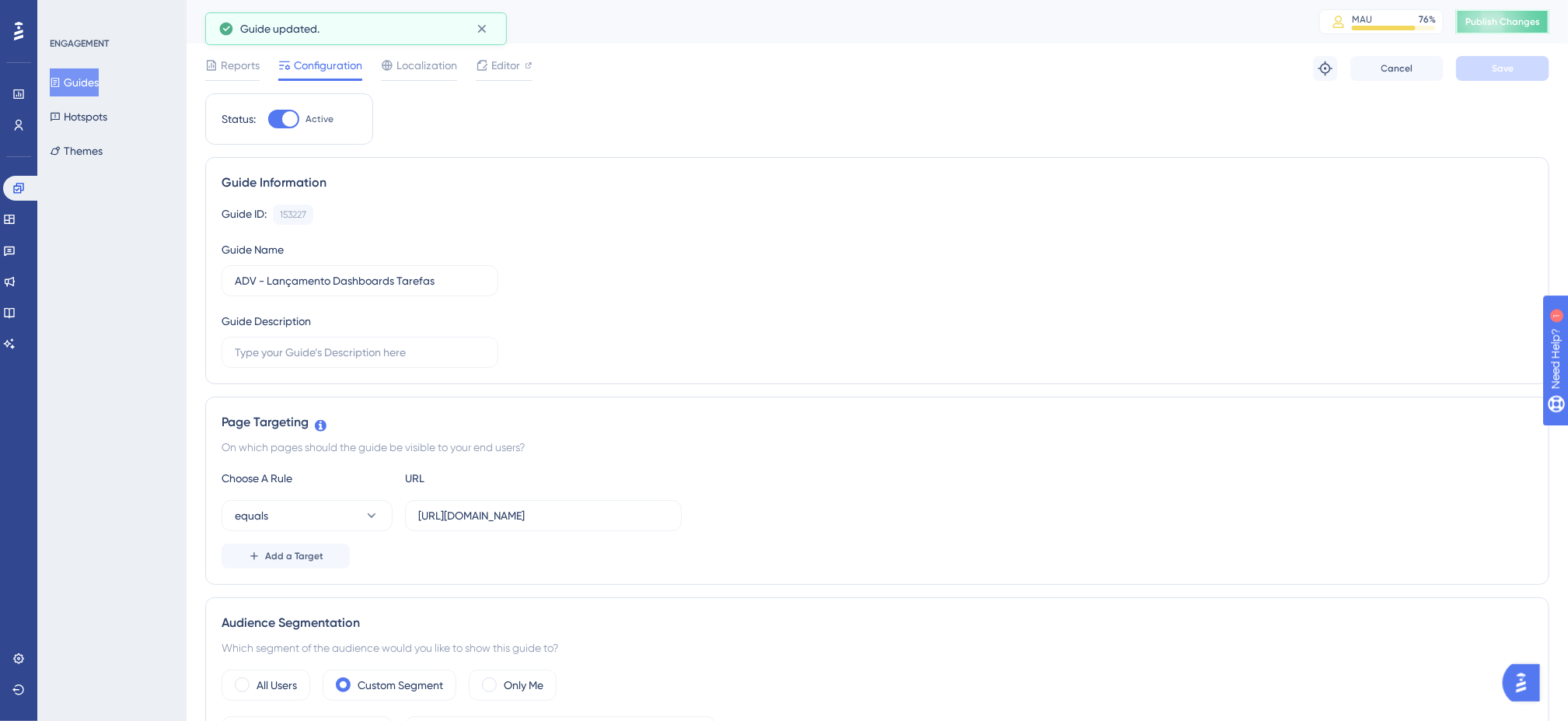
click at [1521, 18] on span "Publish Changes" at bounding box center [1503, 22] width 75 height 12
click at [840, 219] on div "Guide ID: 153227 Copy" at bounding box center [877, 214] width 1312 height 20
click at [1201, 316] on div "Guide ID: 153227 Copy Guide Name ADV - Lançamento Dashboards Tarefas Guide Desc…" at bounding box center [877, 286] width 1312 height 164
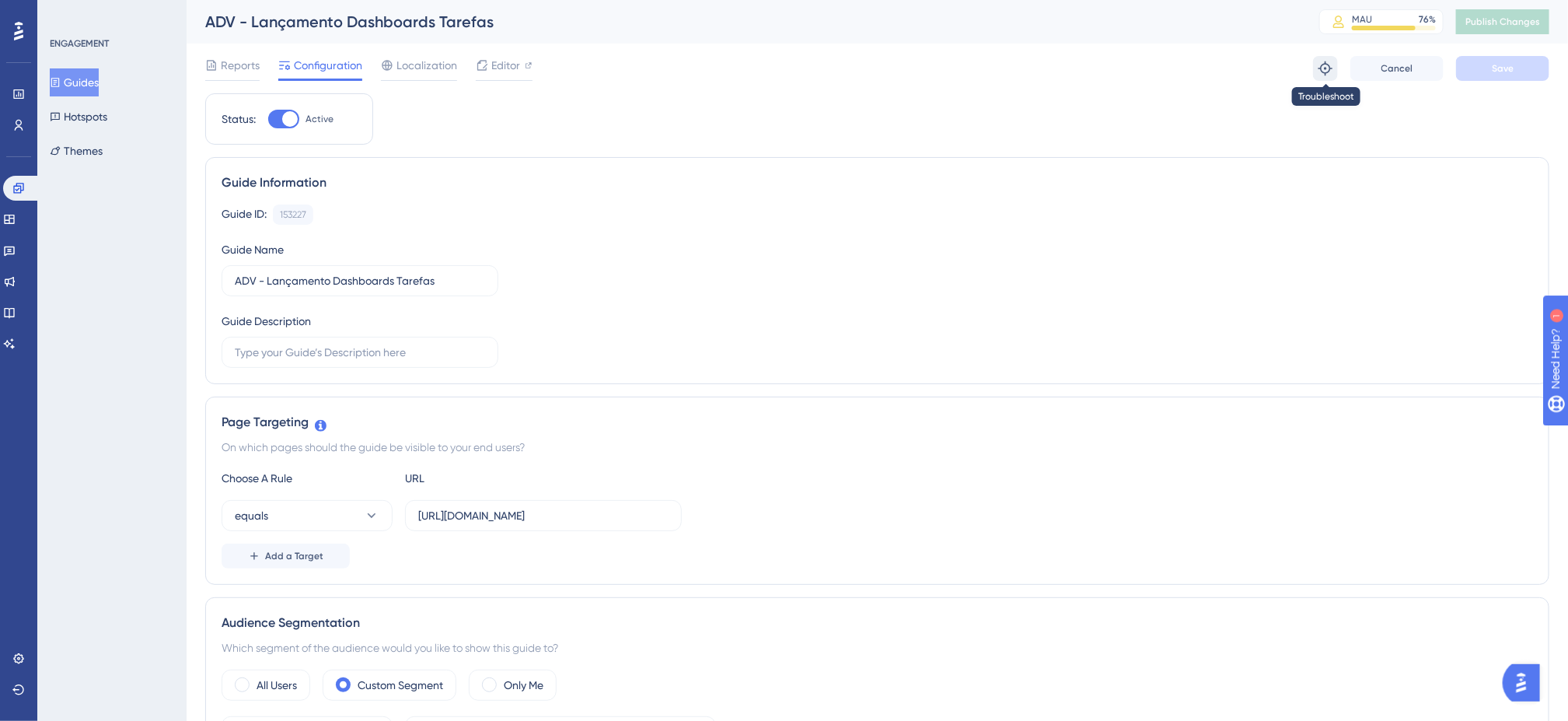
click at [1320, 69] on icon at bounding box center [1325, 69] width 14 height 14
drag, startPoint x: 690, startPoint y: 131, endPoint x: 544, endPoint y: 150, distance: 147.2
drag, startPoint x: 15, startPoint y: 94, endPoint x: 21, endPoint y: 103, distance: 10.8
click at [17, 97] on icon at bounding box center [18, 94] width 12 height 12
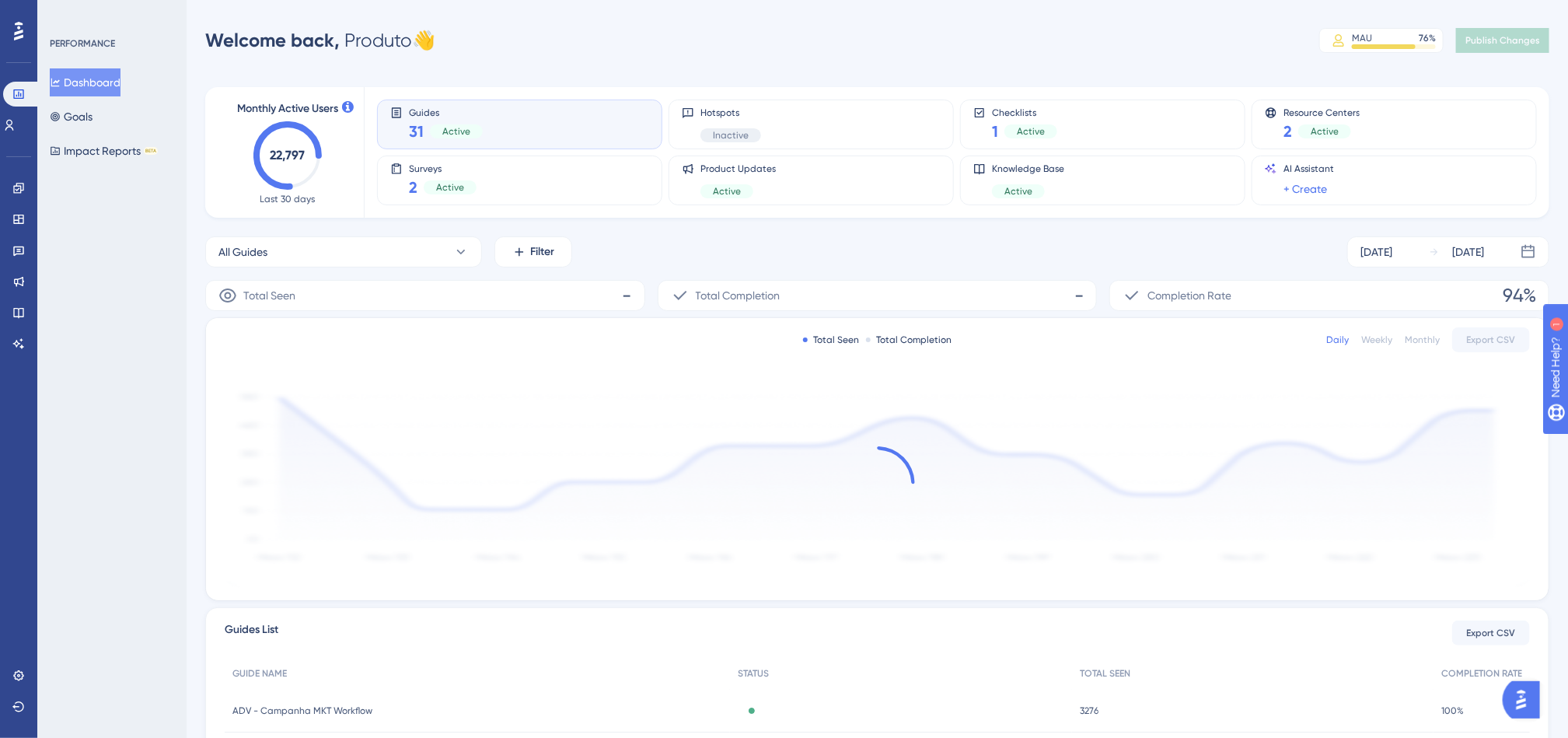
click at [806, 36] on div "Welcome back, Produto 👋 MAU 76 % Click to see add-on and upgrade options Publis…" at bounding box center [877, 41] width 1345 height 31
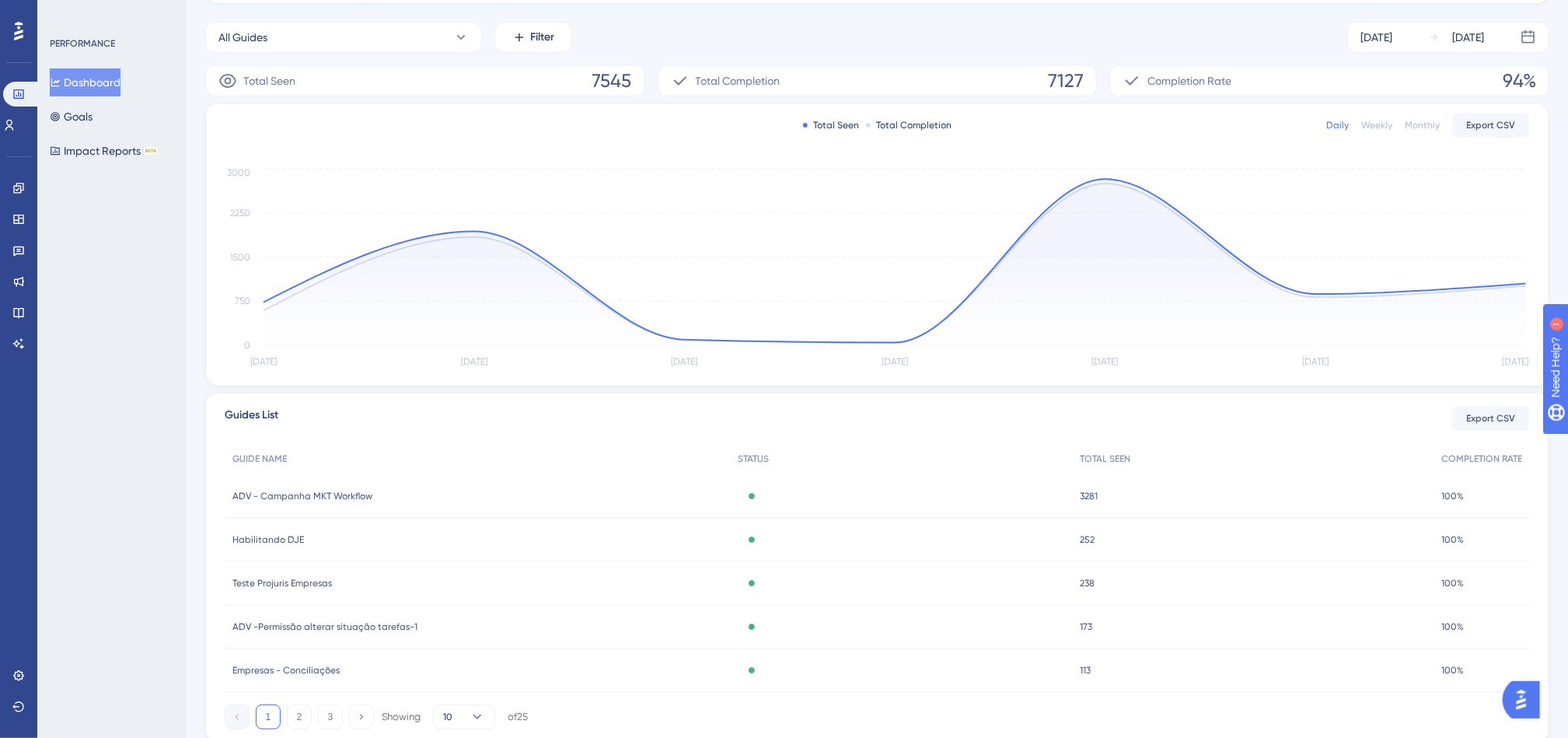
scroll to position [269, 0]
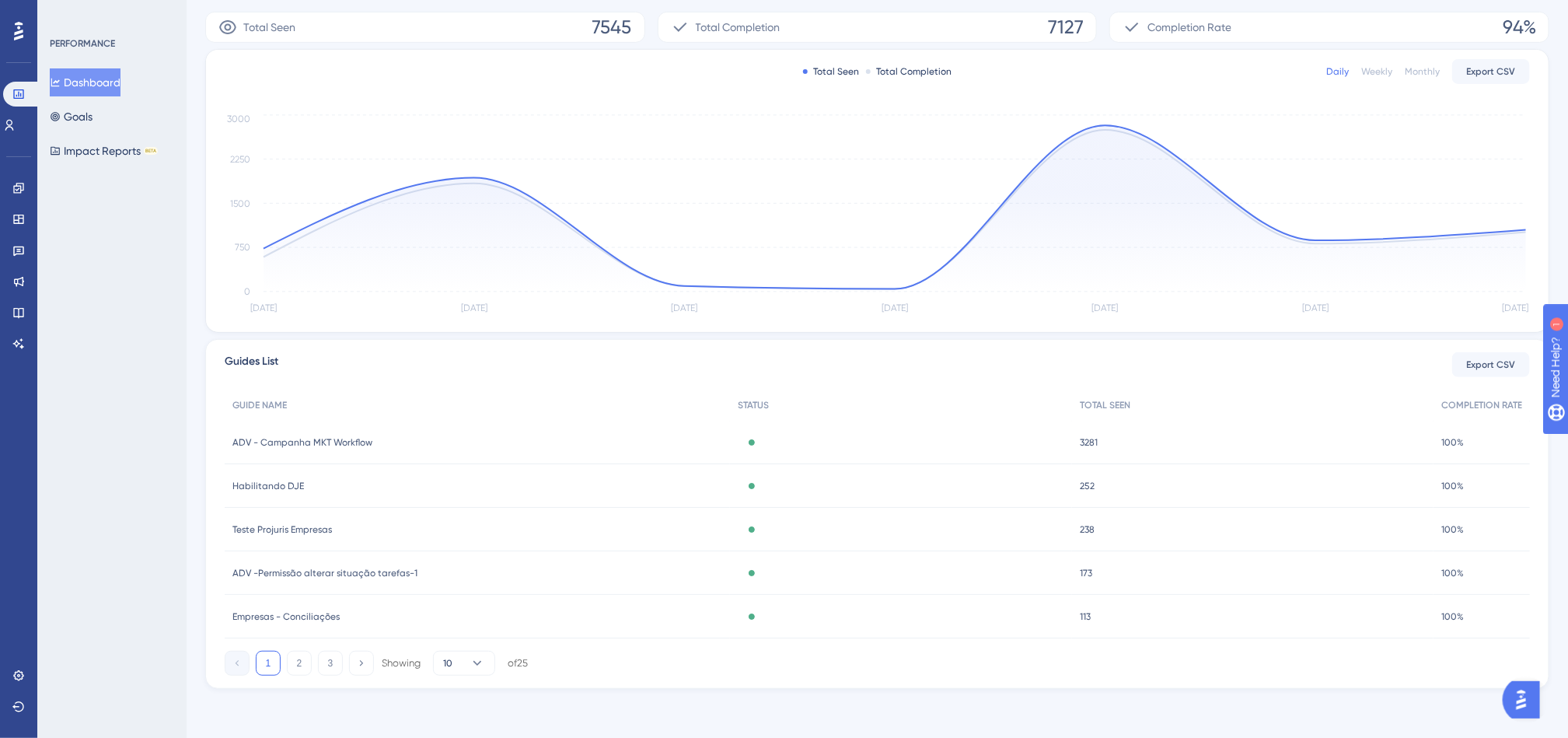
click at [383, 489] on div "Habilitando DJE Habilitando DJE" at bounding box center [477, 486] width 505 height 43
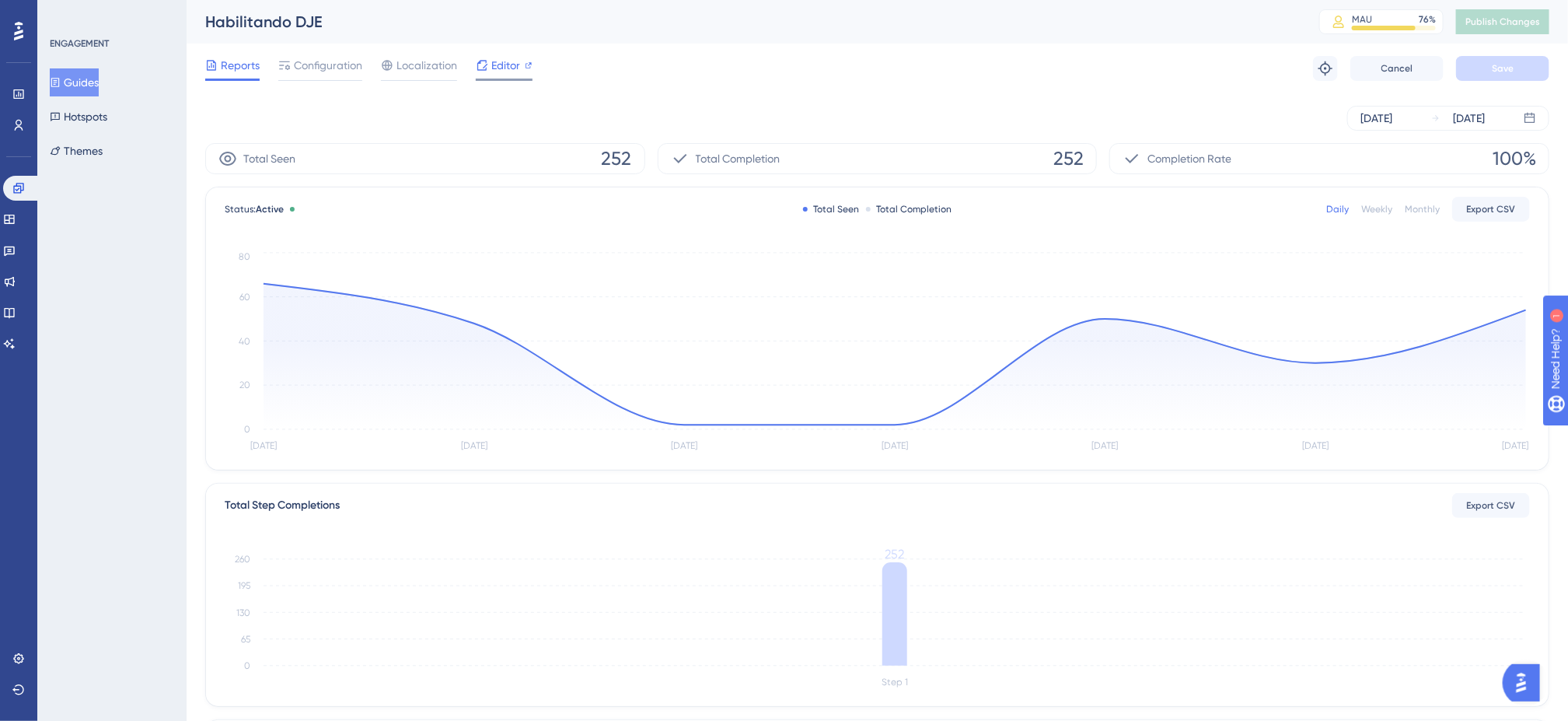
click at [512, 66] on span "Editor" at bounding box center [505, 64] width 29 height 18
click at [662, 93] on div "Sep 25 2025 Oct 01 2025" at bounding box center [877, 117] width 1345 height 50
click at [18, 99] on icon at bounding box center [18, 94] width 12 height 12
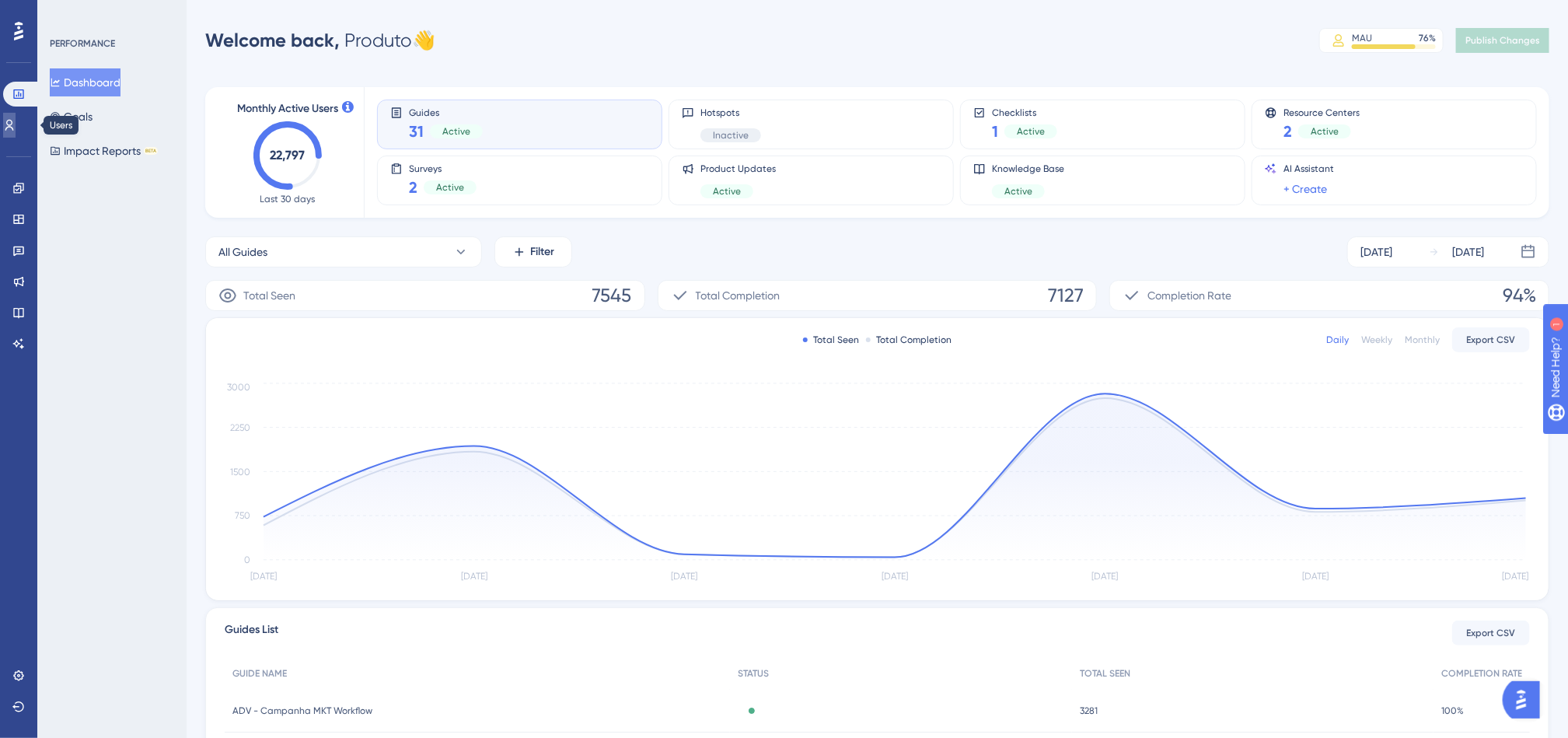
click at [16, 130] on icon at bounding box center [10, 125] width 12 height 12
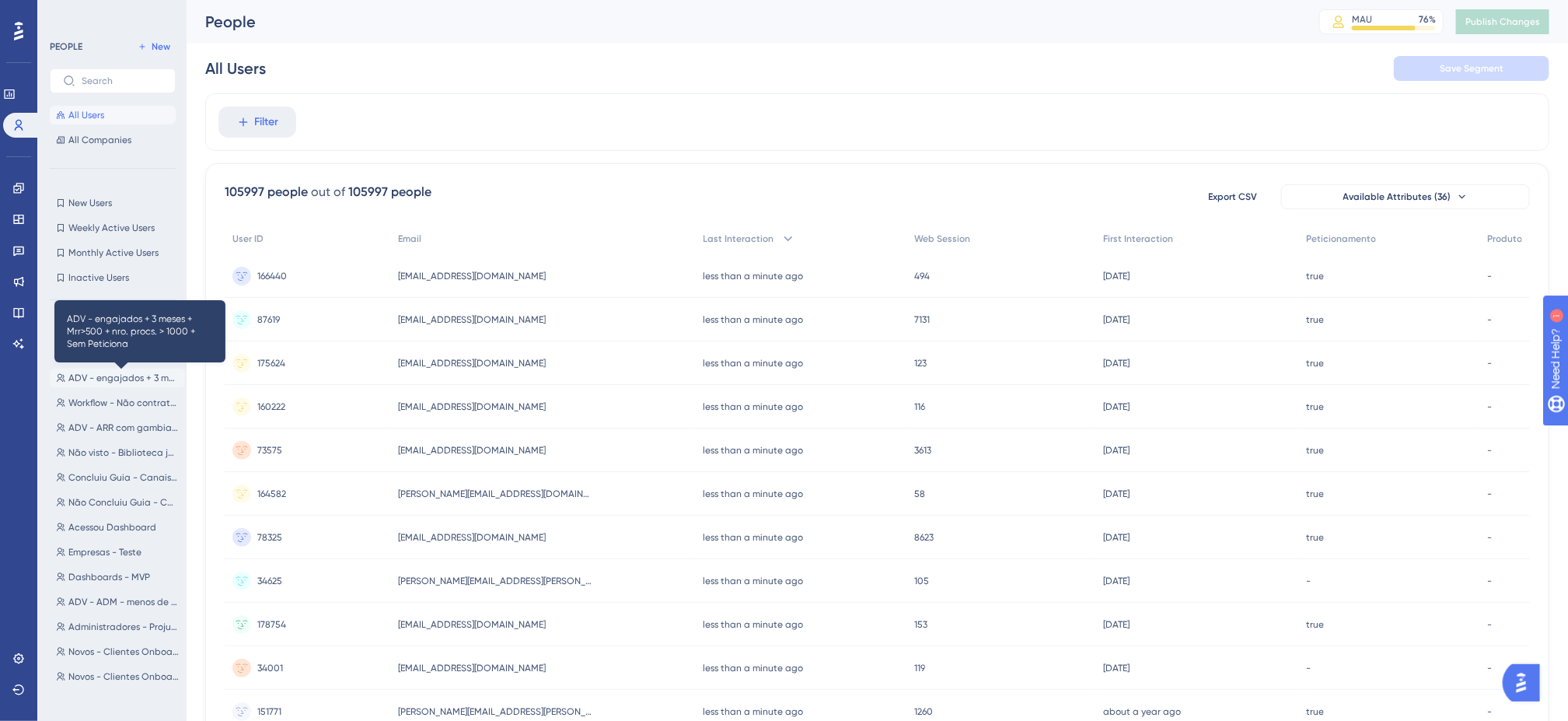
click at [131, 378] on span "ADV - engajados + 3 meses + Mrr>500 + nro. procs. > 1000 + Sem Peticiona" at bounding box center [123, 378] width 110 height 12
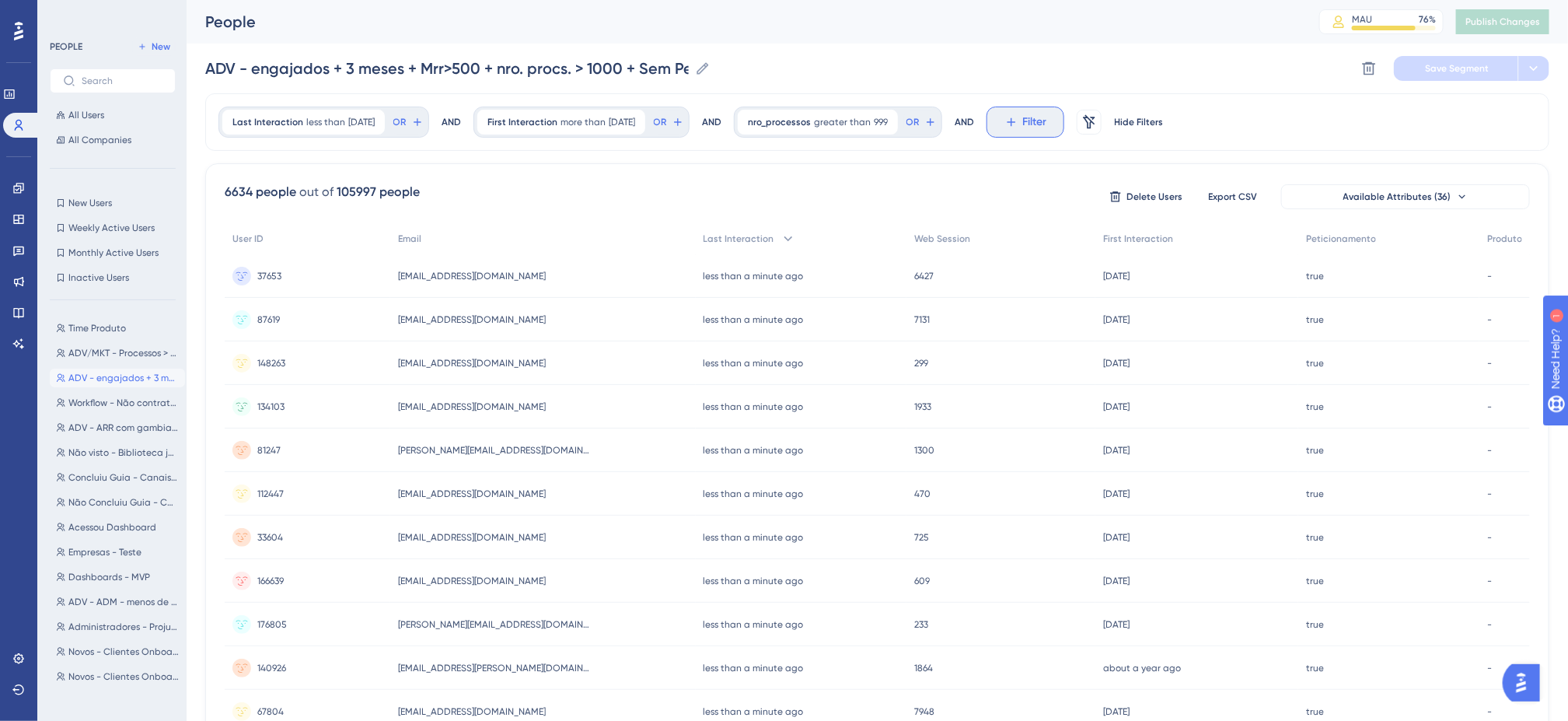
click at [1047, 130] on span "Filter" at bounding box center [1035, 122] width 24 height 18
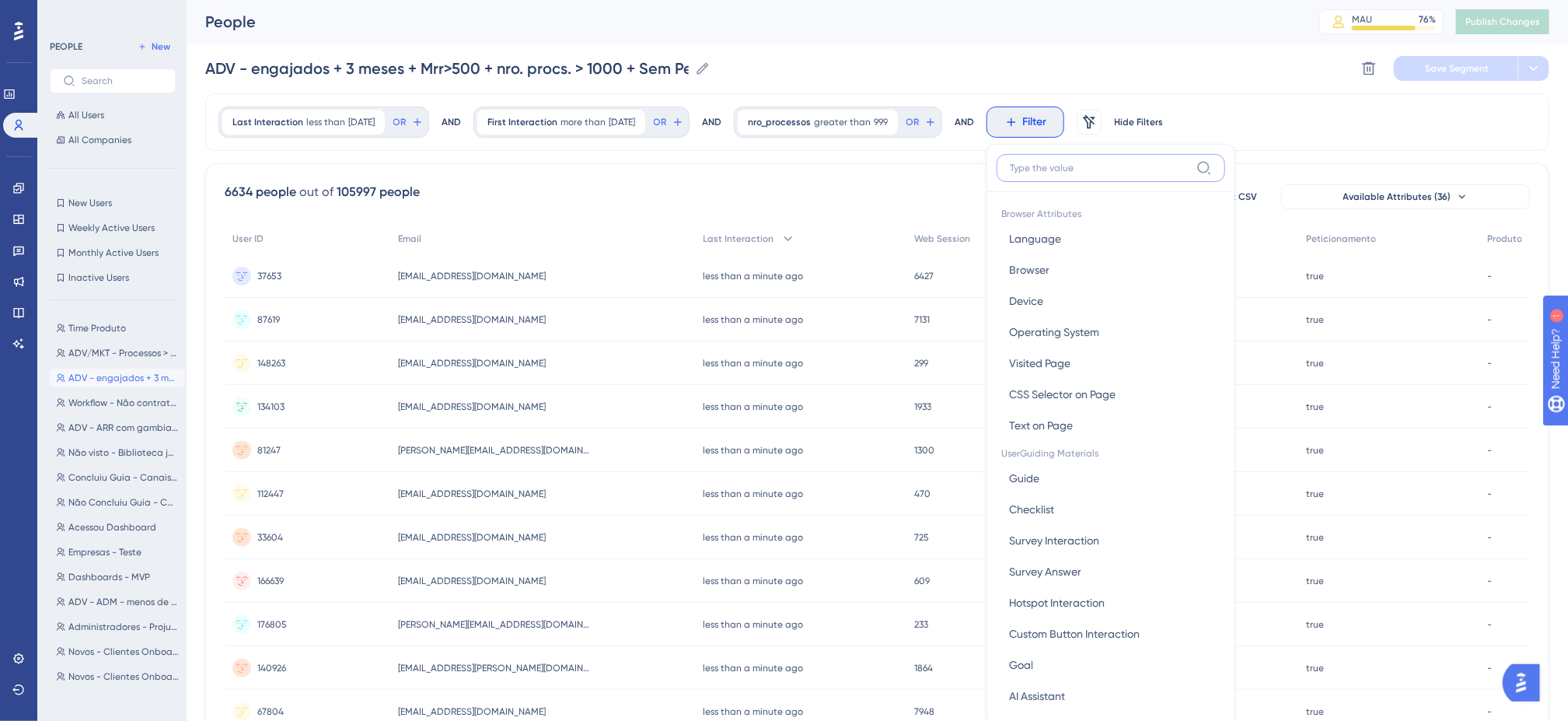
scroll to position [75, 0]
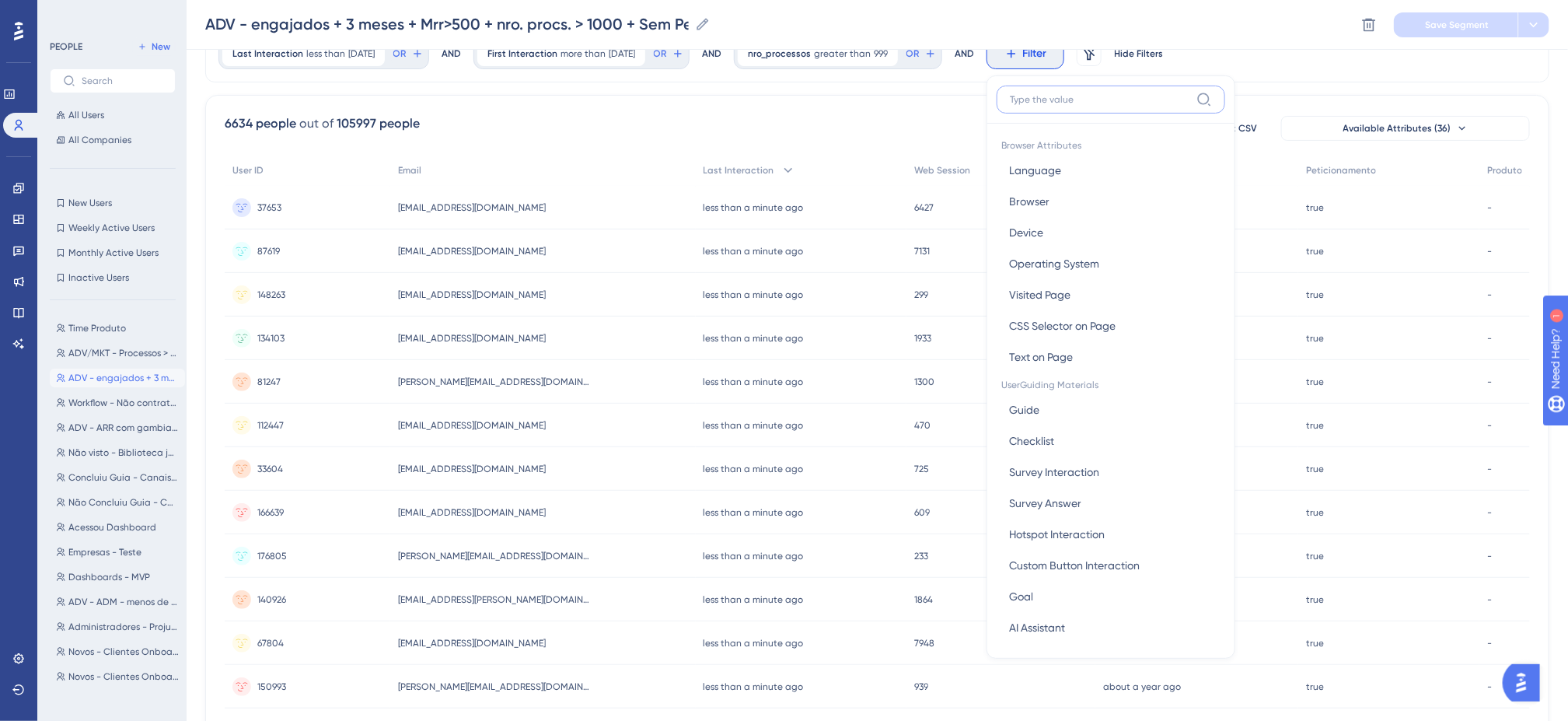
click at [1106, 103] on input at bounding box center [1100, 99] width 181 height 12
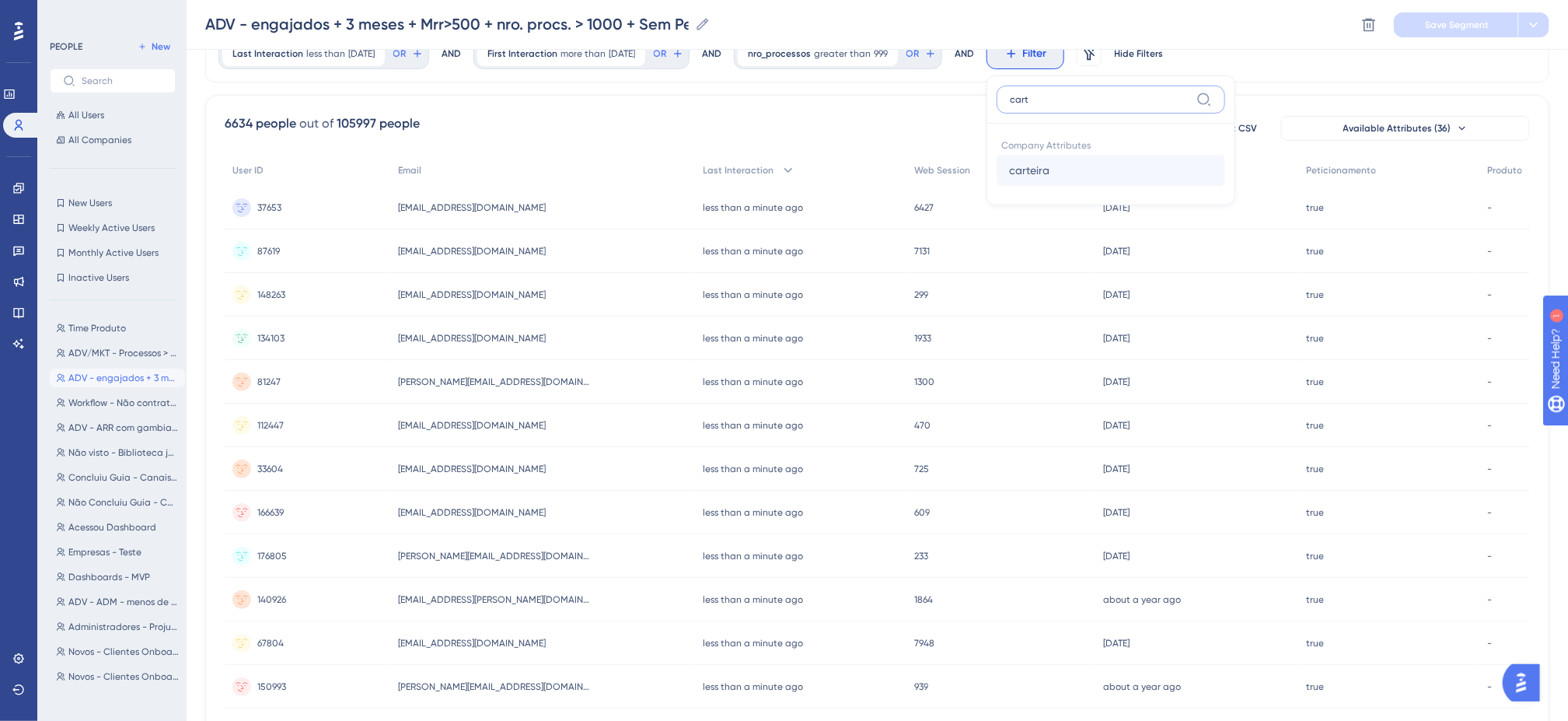
type input "cart"
click at [1133, 164] on button "carteira carteira" at bounding box center [1111, 170] width 229 height 31
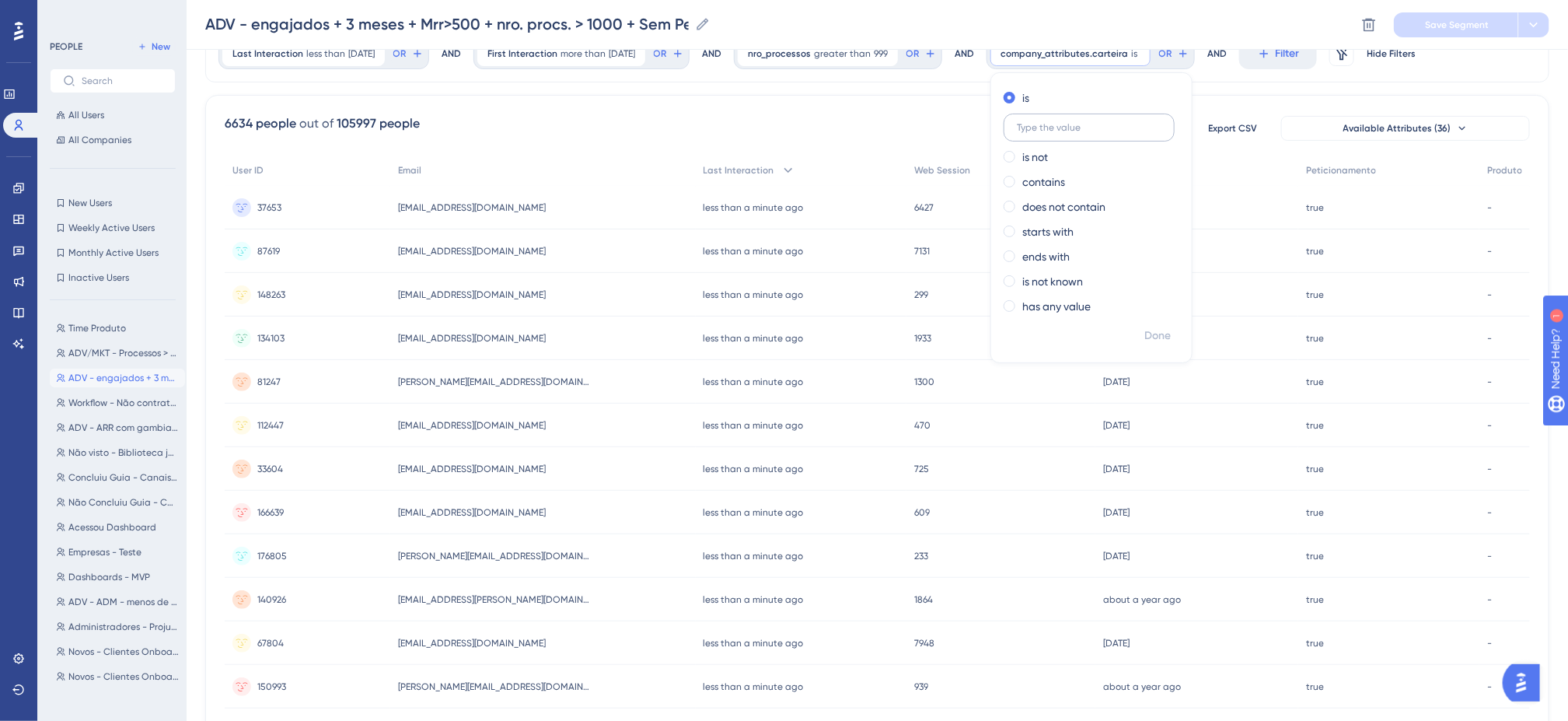
click at [1106, 126] on input "text" at bounding box center [1089, 127] width 144 height 11
type input "B"
click at [1171, 331] on span "Done" at bounding box center [1158, 336] width 26 height 18
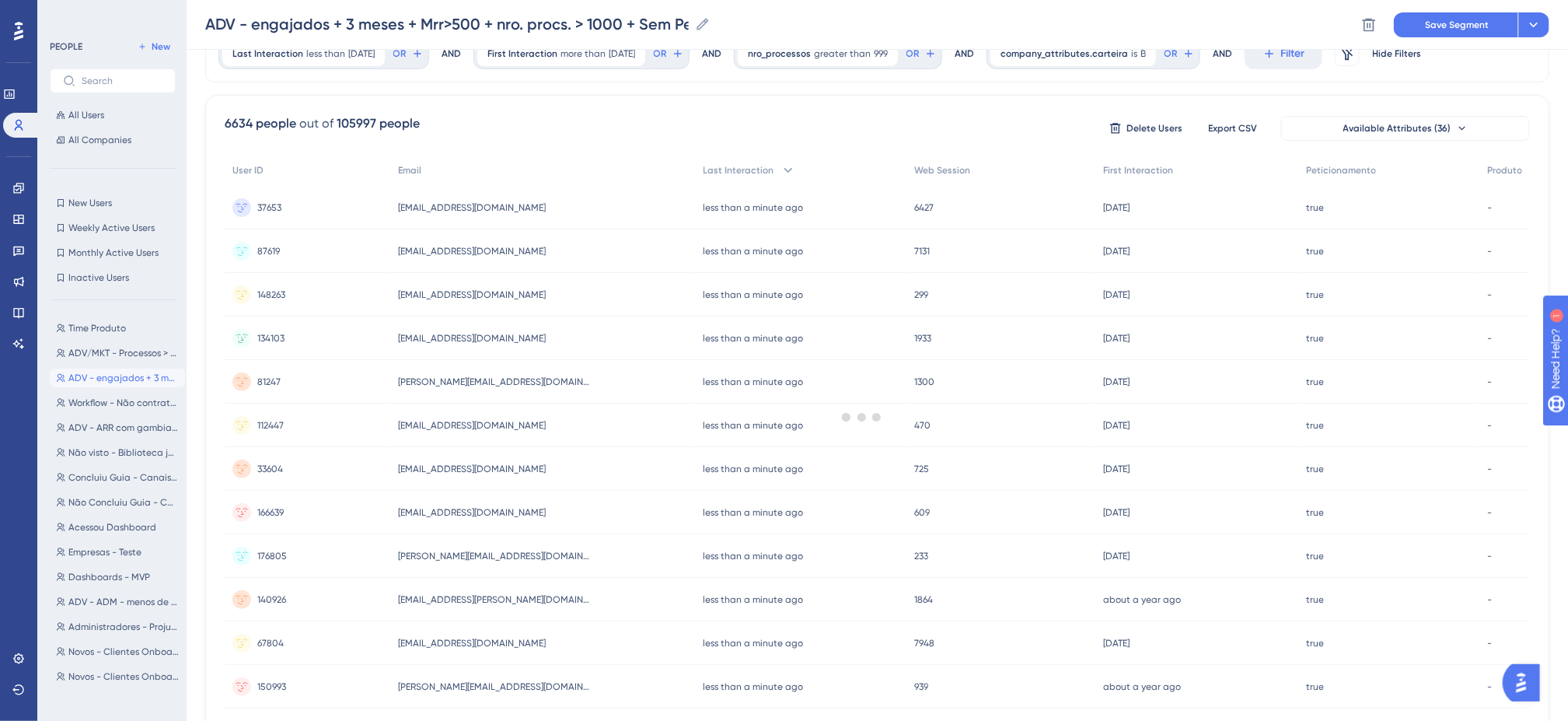
scroll to position [0, 0]
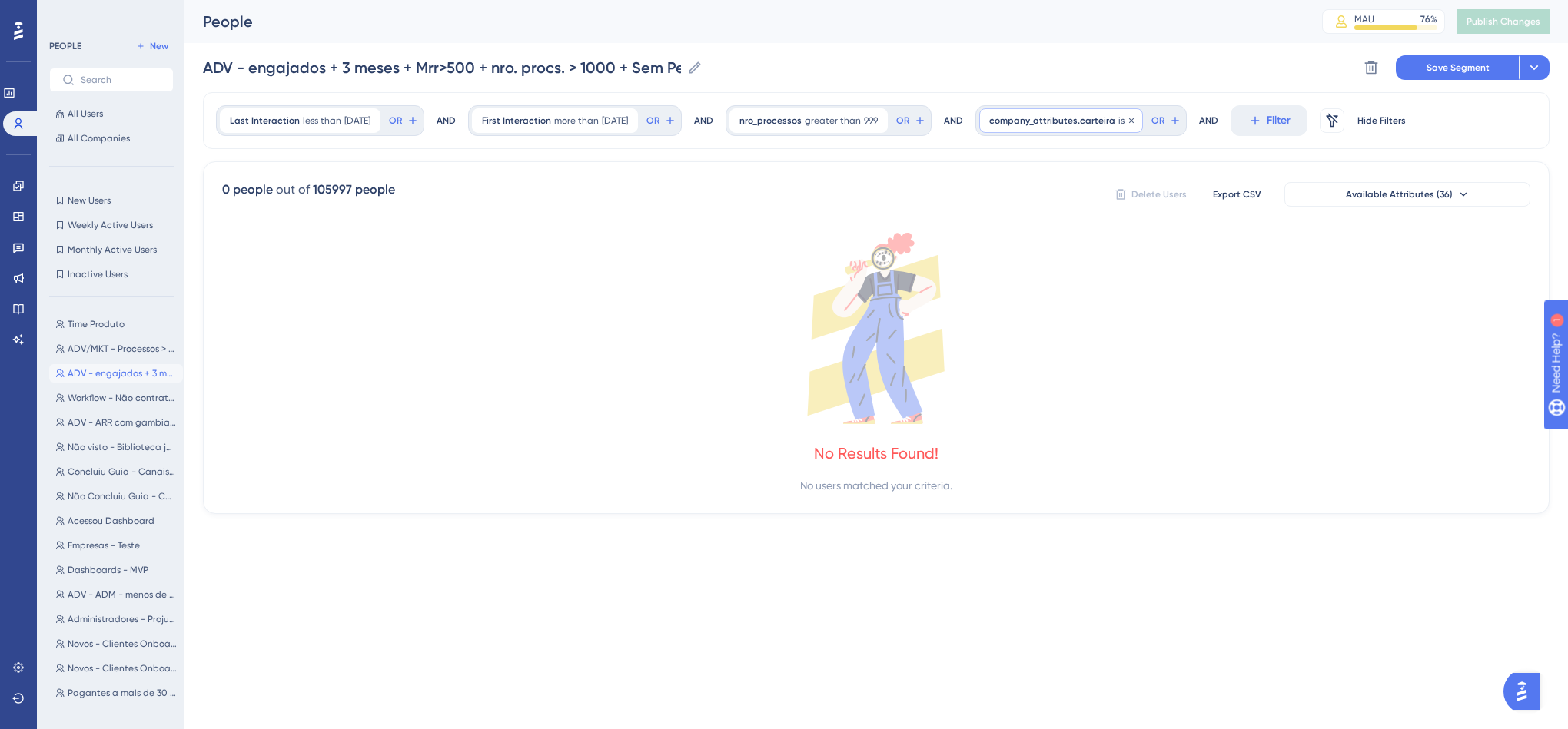
click at [1110, 118] on span "company_attributes.carteira" at bounding box center [1052, 120] width 126 height 12
click at [1112, 193] on input "B" at bounding box center [1077, 193] width 143 height 11
type input "b"
click at [1157, 402] on span "Done" at bounding box center [1144, 398] width 26 height 18
click at [1115, 122] on span "company_attributes.carteira" at bounding box center [1052, 120] width 126 height 12
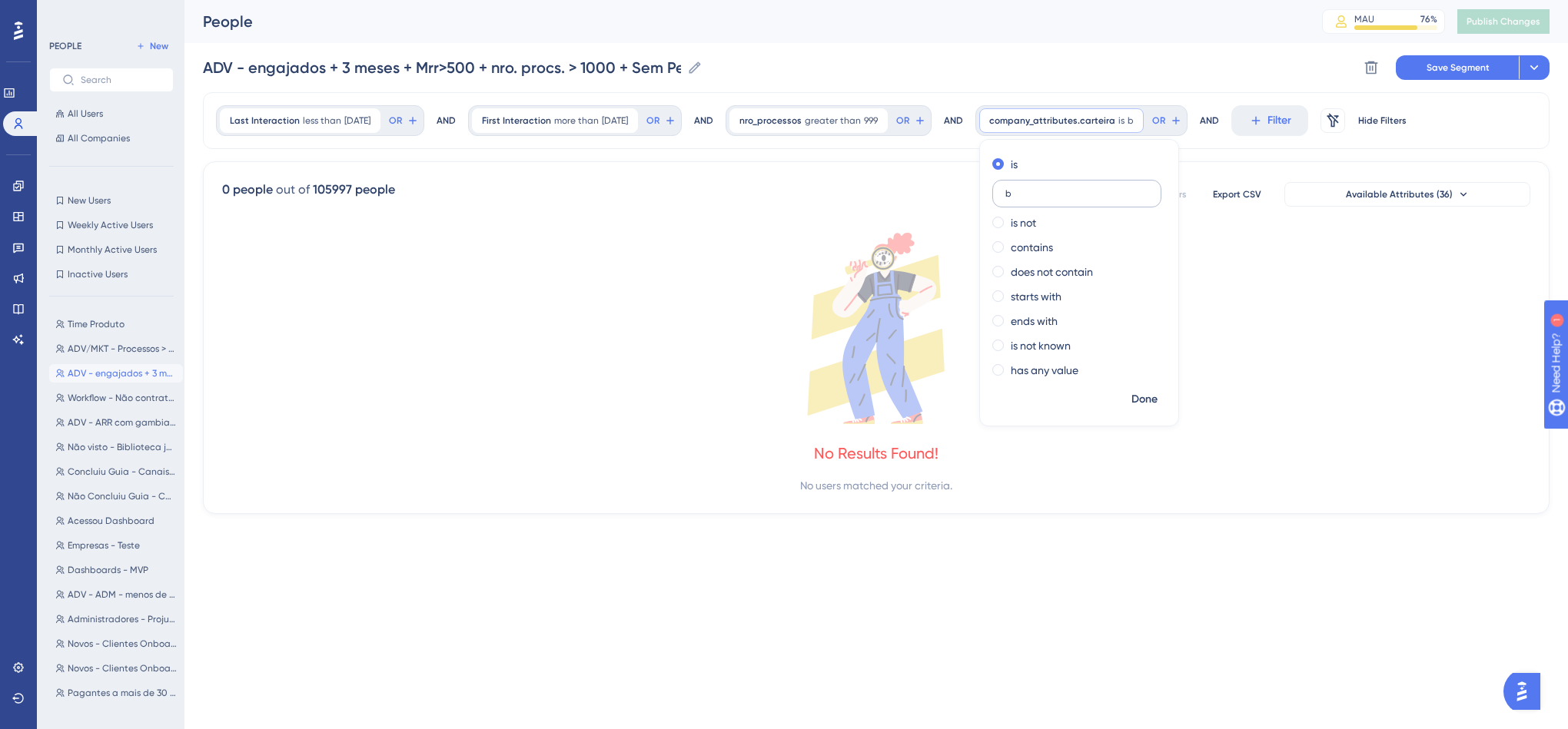
click at [1100, 197] on input "b" at bounding box center [1077, 193] width 143 height 11
type input "A"
click at [1157, 401] on span "Done" at bounding box center [1144, 398] width 26 height 18
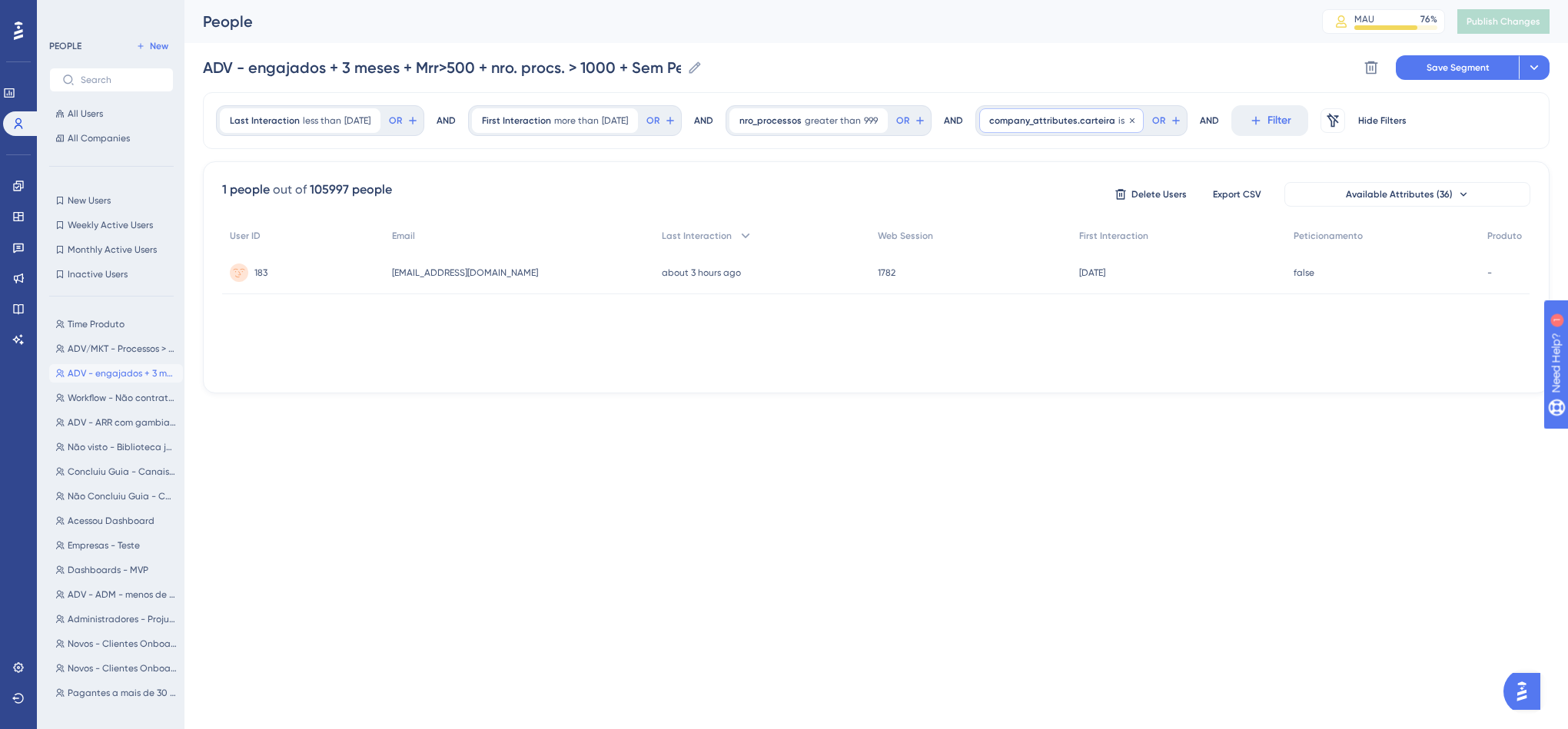
click at [1098, 113] on div "company_attributes.carteira is A A Remove" at bounding box center [1061, 120] width 164 height 25
click at [1120, 194] on input "A" at bounding box center [1077, 193] width 143 height 11
type input "C"
click at [1157, 398] on span "Done" at bounding box center [1144, 398] width 26 height 18
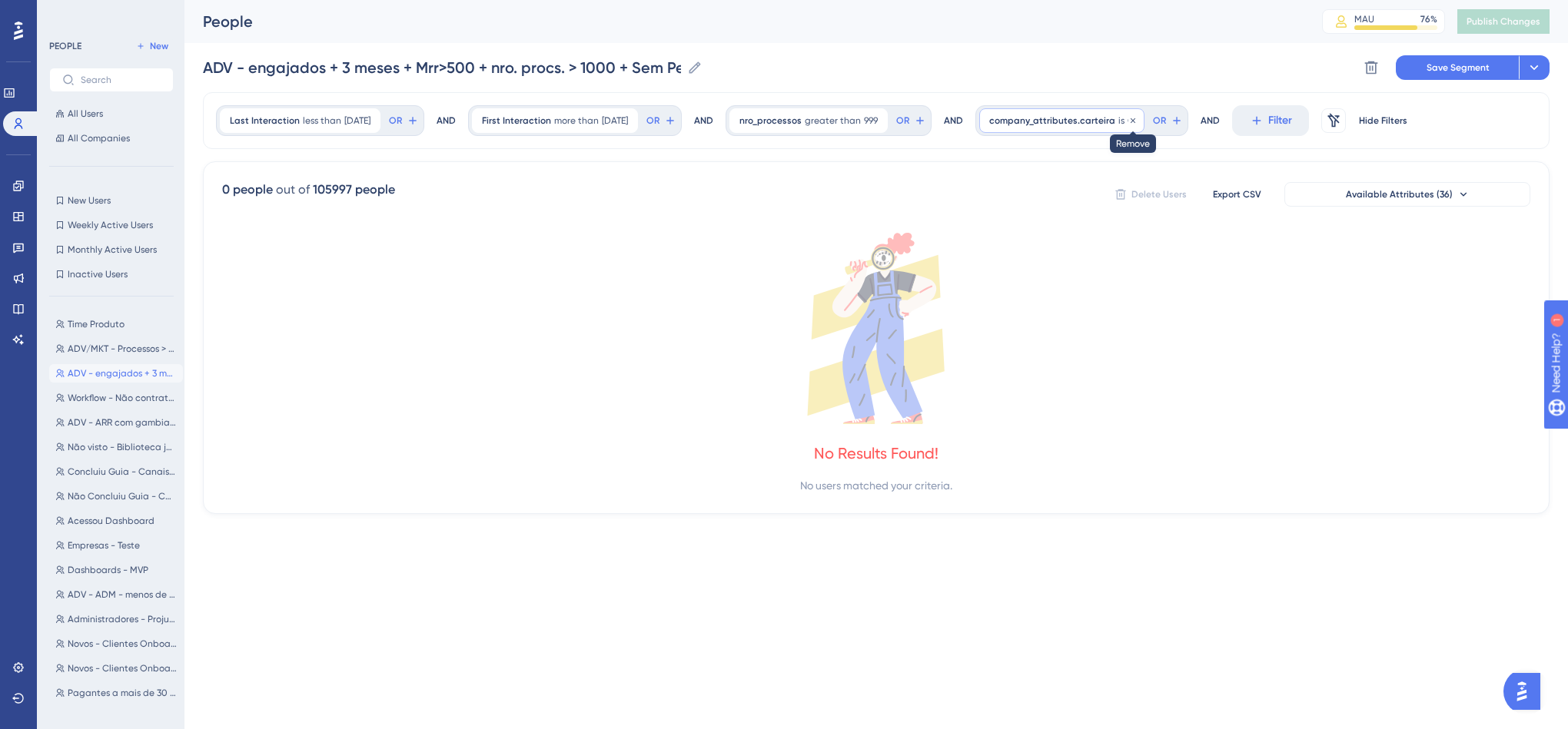
click at [1138, 118] on icon at bounding box center [1132, 120] width 9 height 9
click at [1107, 62] on div "ADV - engajados + 3 meses + Mrr>500 + nro. procs. > 1000 + Sem Peticiona ADV - …" at bounding box center [876, 67] width 1346 height 49
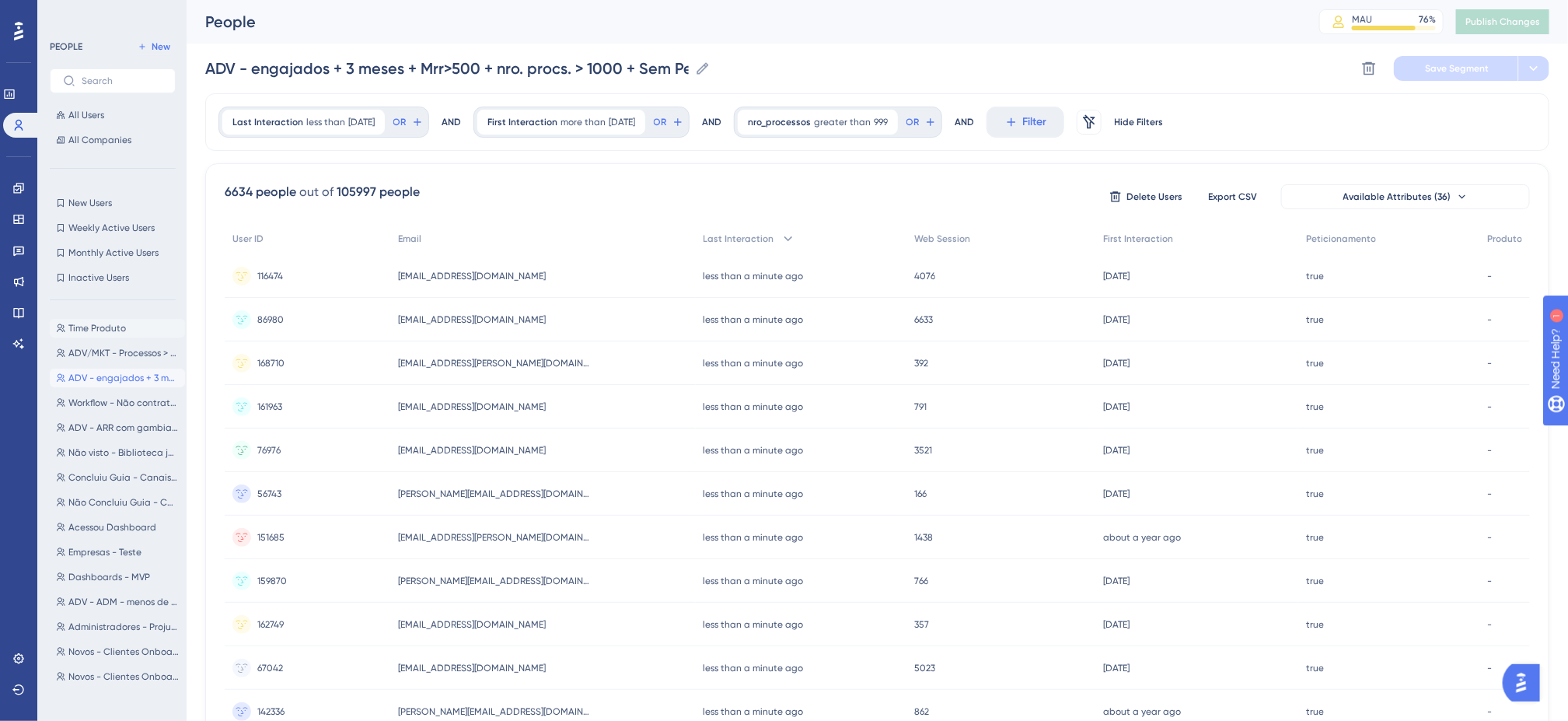
click at [96, 325] on span "Time Produto" at bounding box center [97, 328] width 57 height 12
type input "Time Produto"
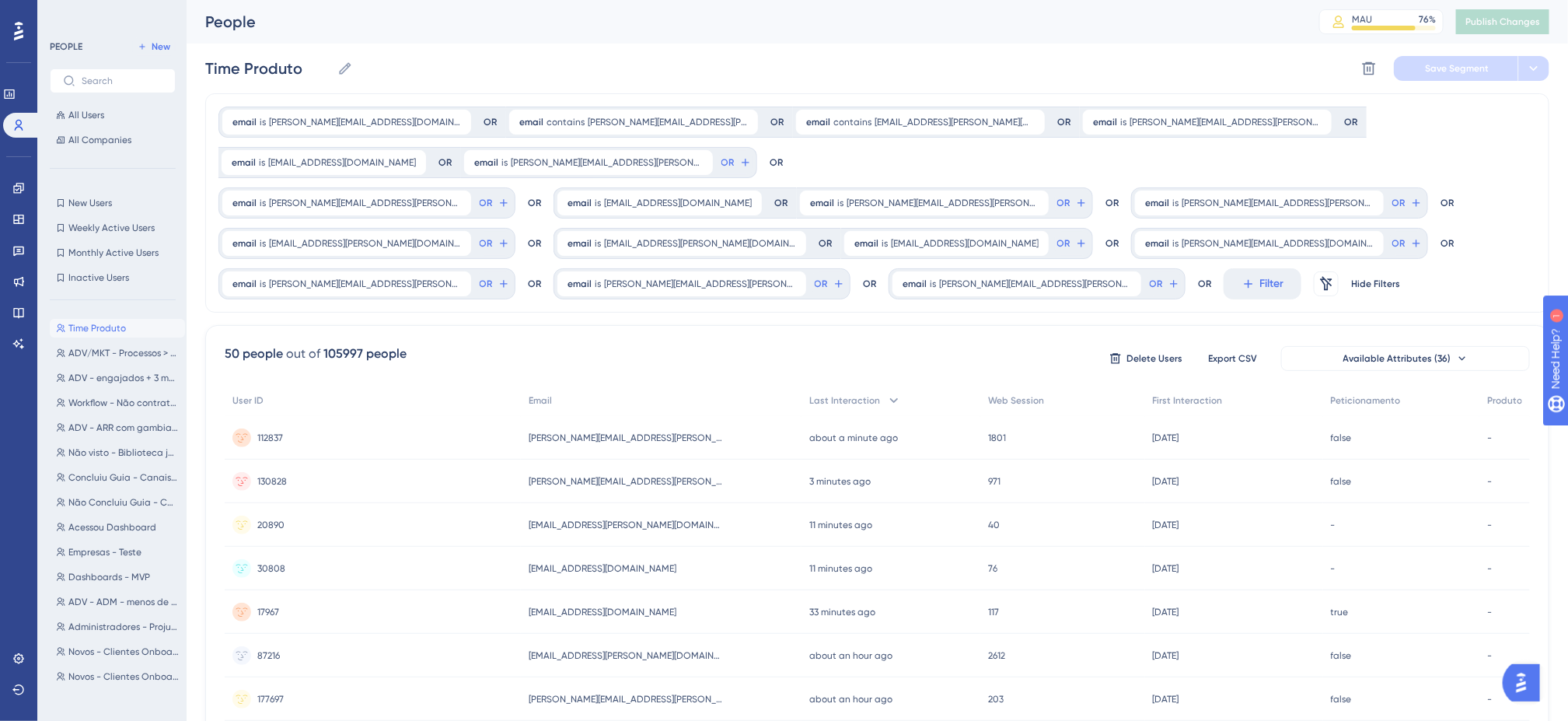
click at [994, 61] on div "Time Produto Time Produto Delete Segment Save Segment" at bounding box center [877, 68] width 1345 height 50
click at [1437, 367] on button "Available Attributes (36)" at bounding box center [1405, 358] width 249 height 25
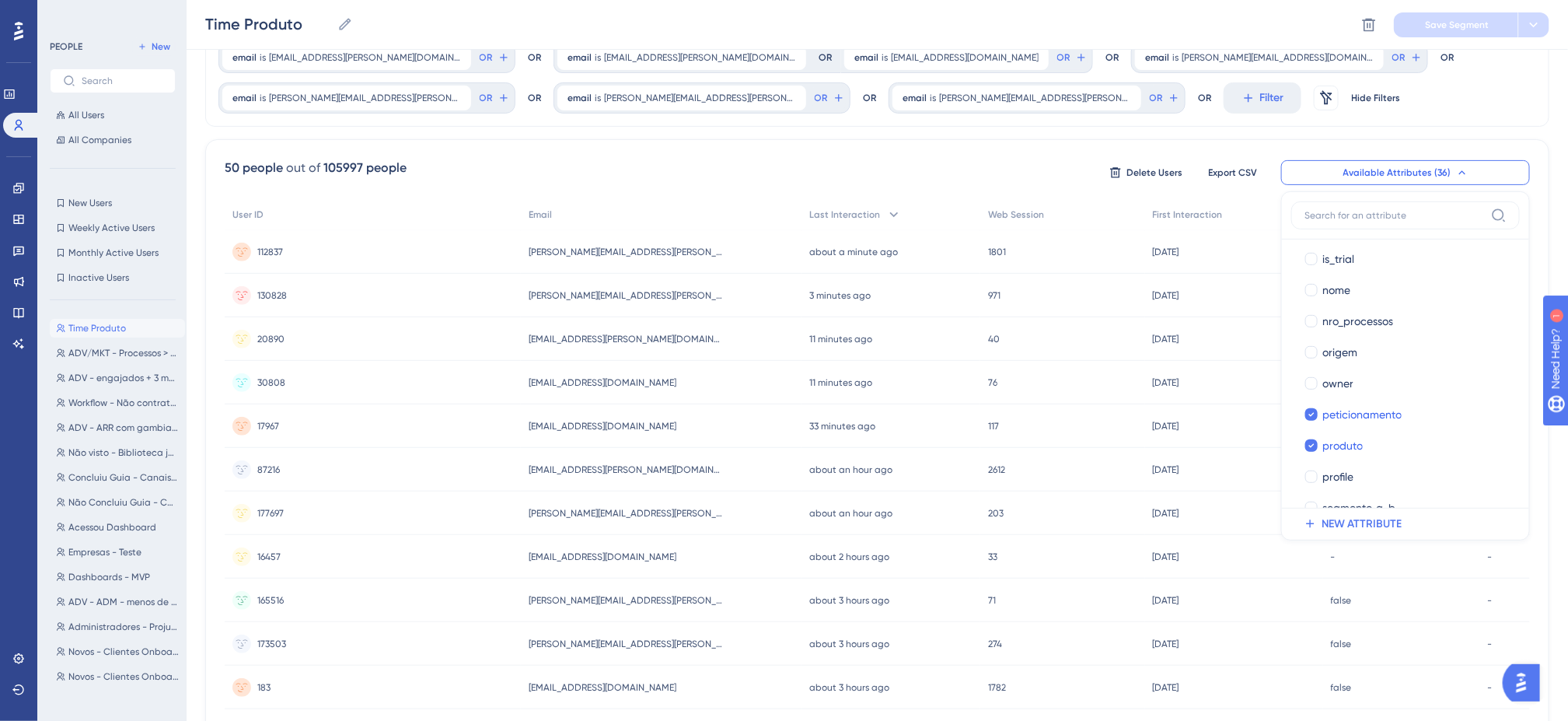
scroll to position [778, 0]
click at [1372, 215] on input at bounding box center [1395, 216] width 181 height 12
click at [1316, 299] on div at bounding box center [1312, 296] width 12 height 12
checkbox input "false"
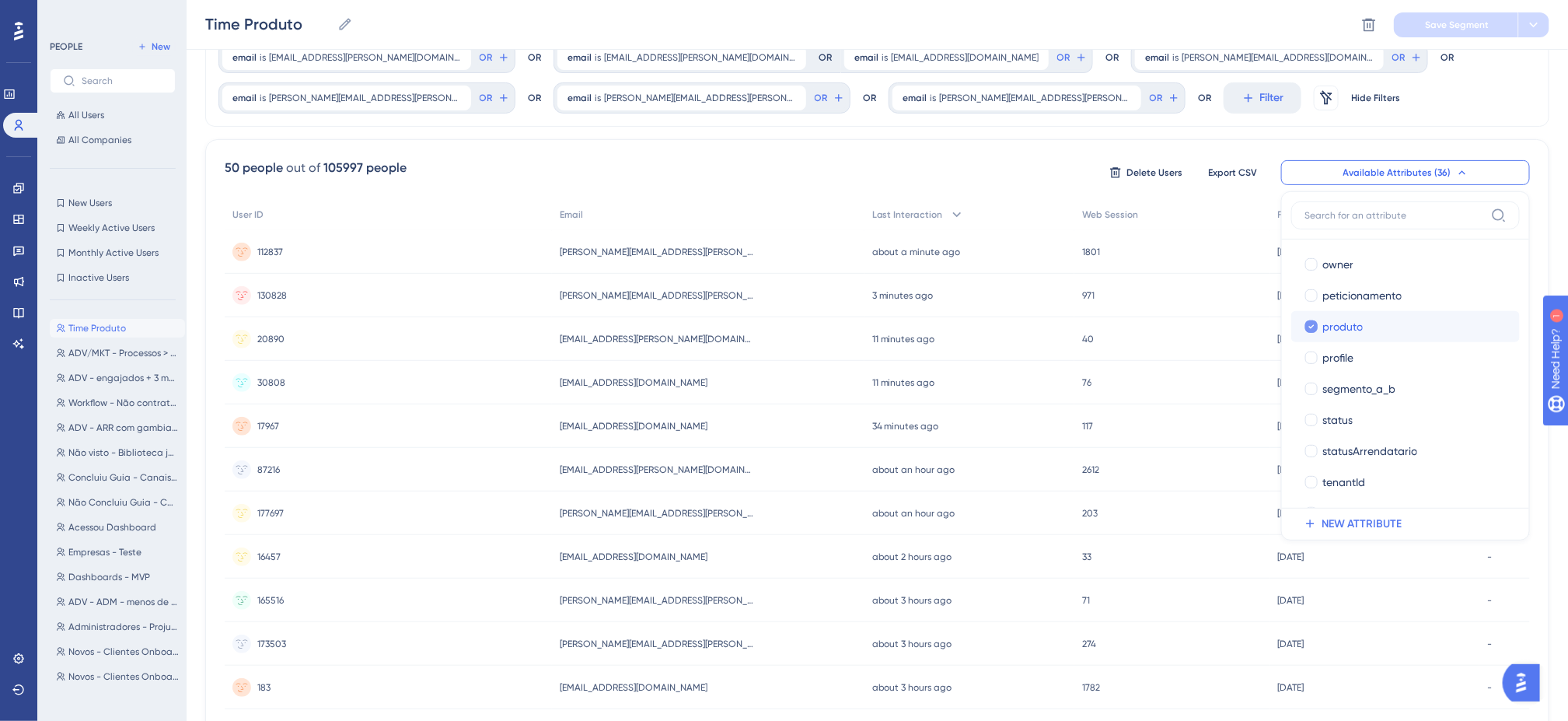
click at [1317, 328] on div at bounding box center [1312, 327] width 12 height 12
checkbox input "false"
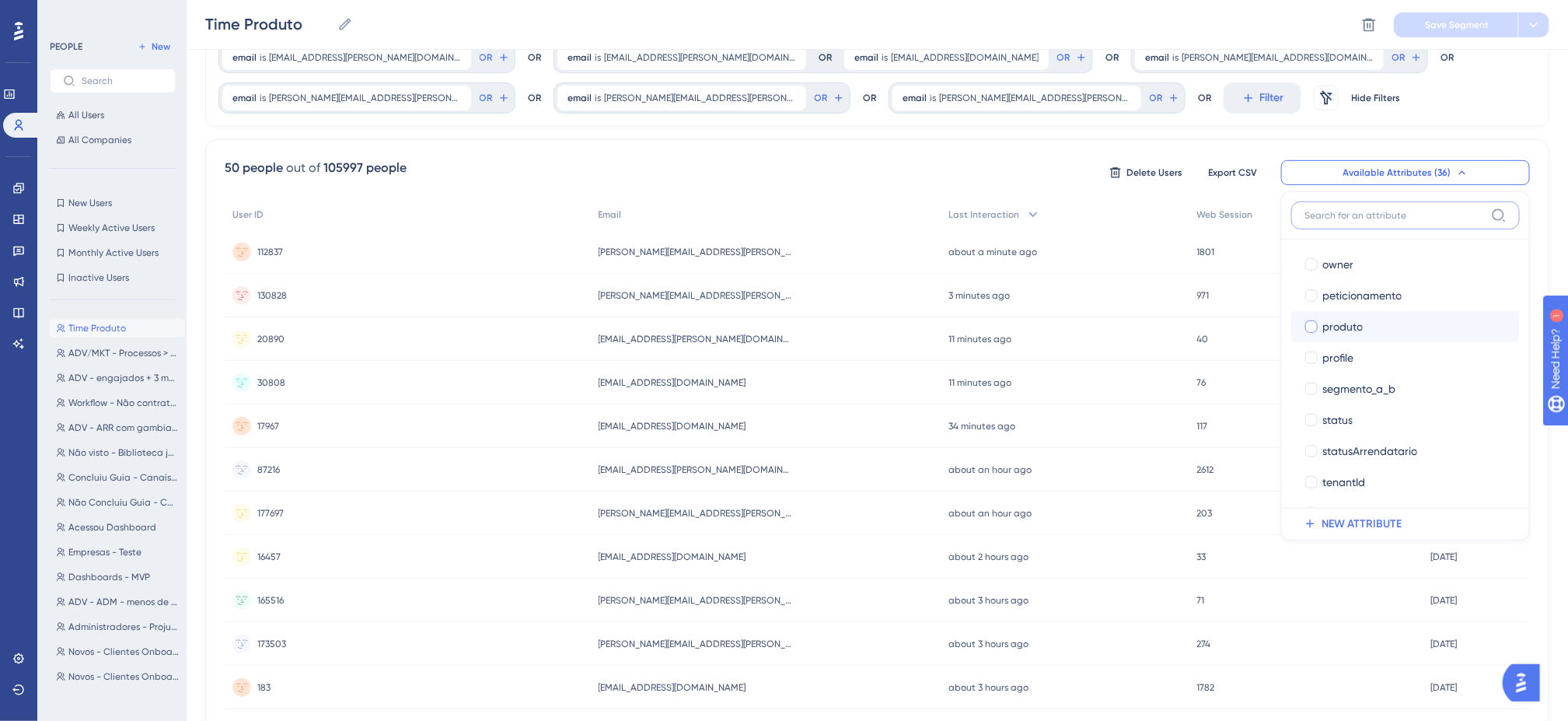
click at [1353, 216] on input at bounding box center [1395, 216] width 181 height 12
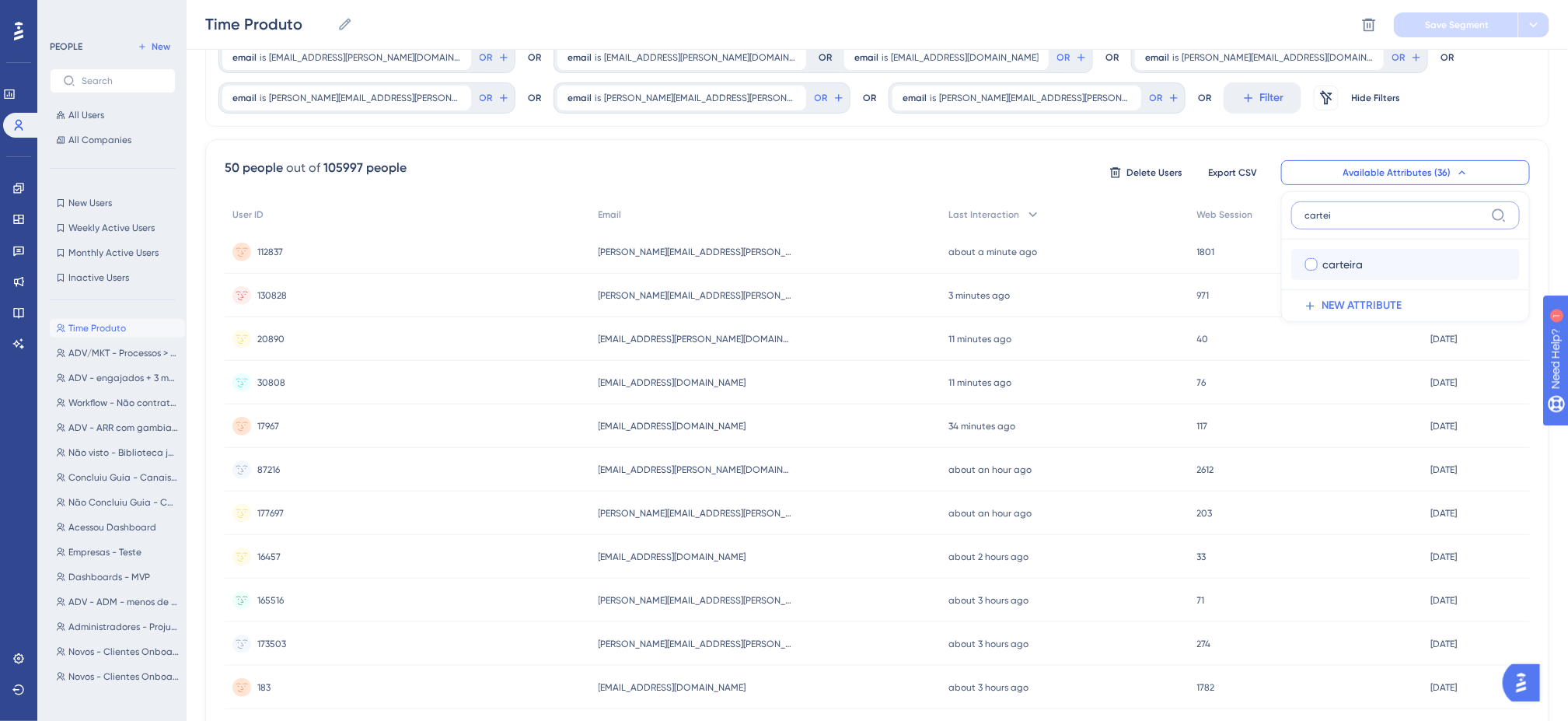
type input "cartei"
click at [1319, 271] on label "carteira" at bounding box center [1405, 264] width 203 height 18
checkbox input "true"
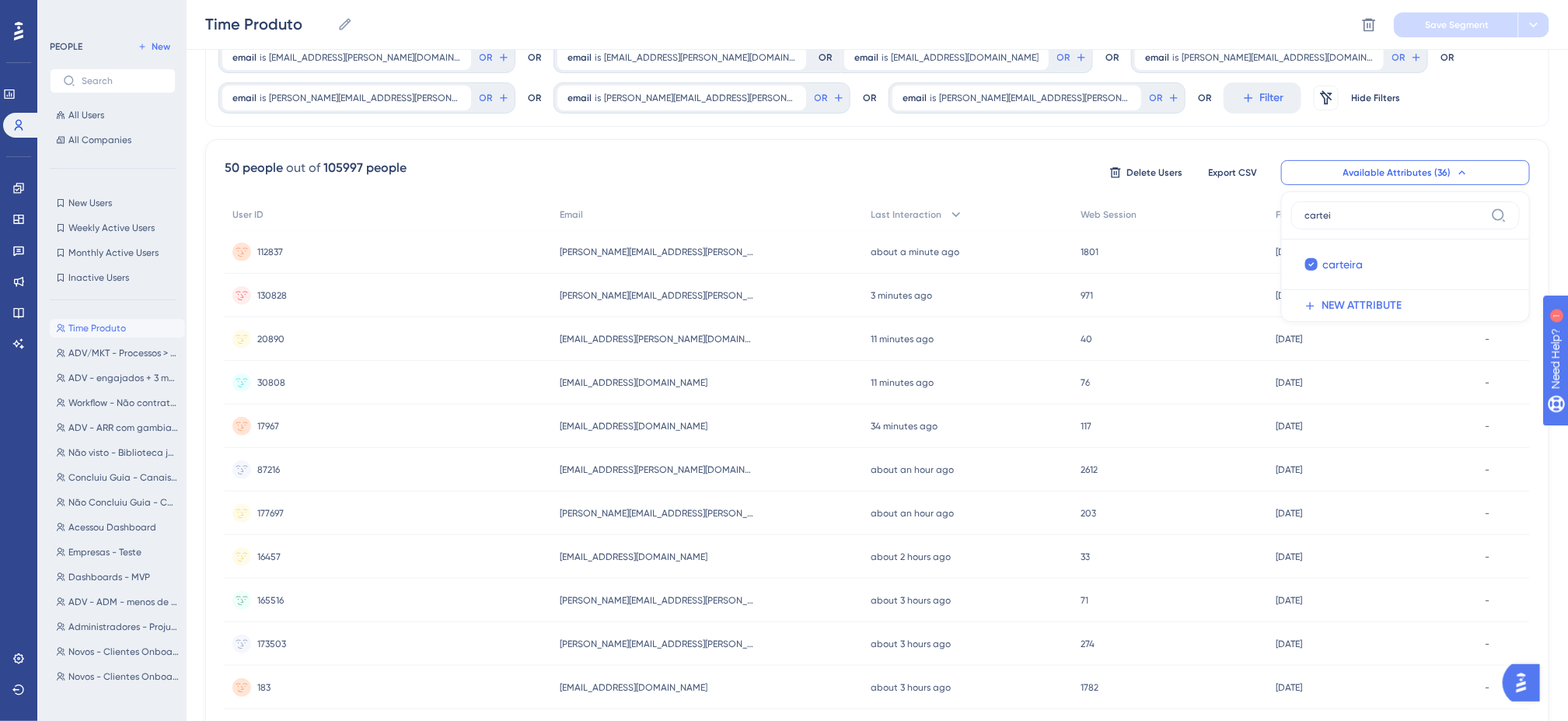
click at [1272, 122] on div "email is bruno.andreata@softplan.com.br bruno.andreata@softplan.com.br Remove O…" at bounding box center [877, 17] width 1345 height 219
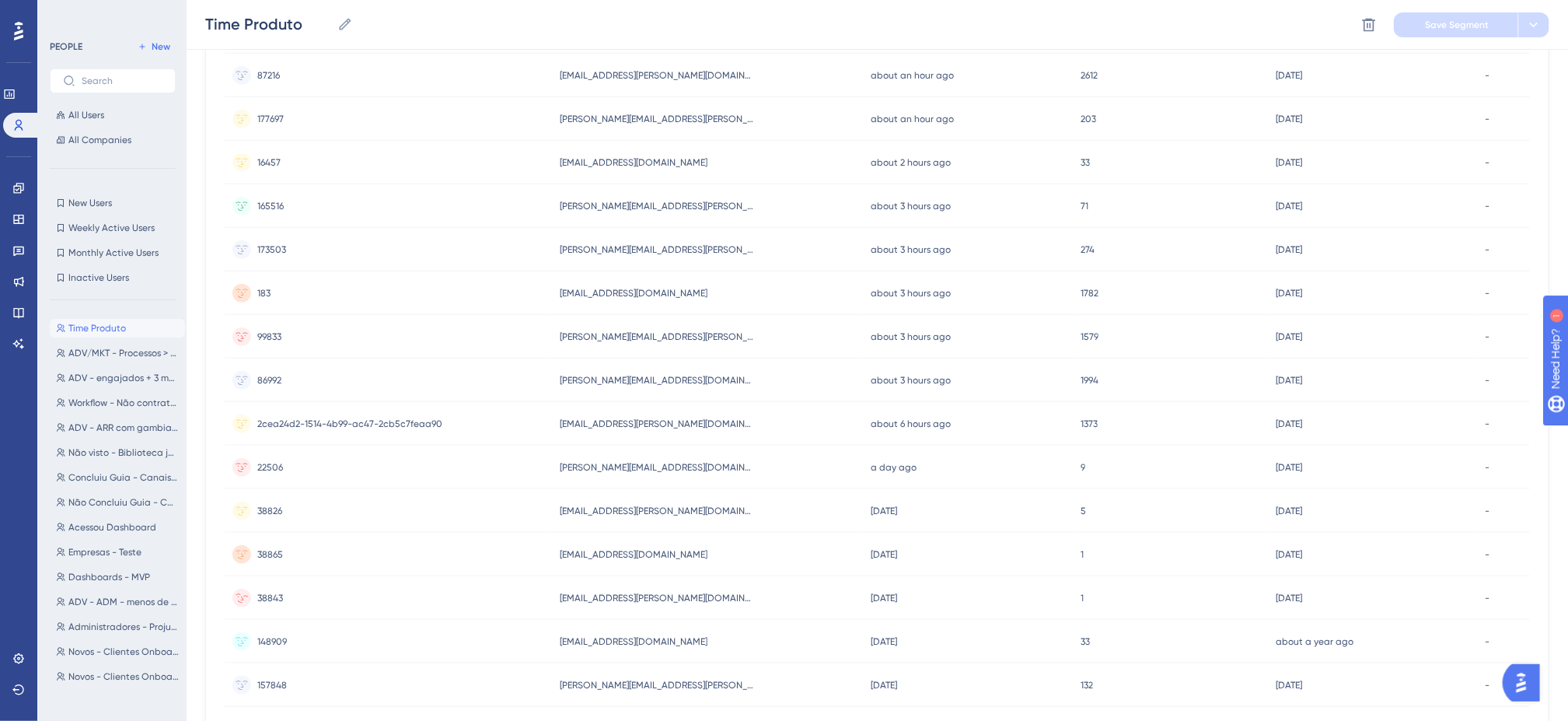
scroll to position [537, 0]
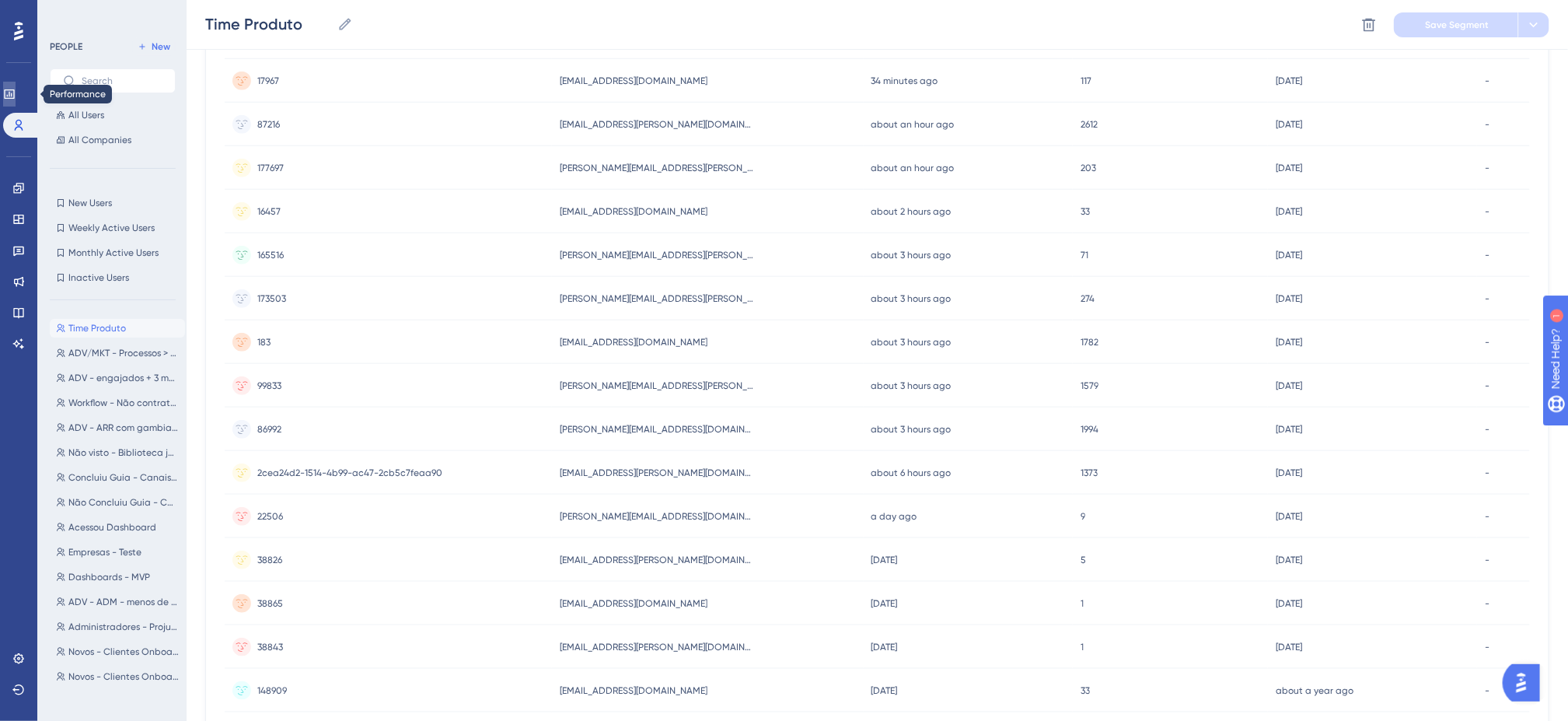
click at [14, 92] on icon at bounding box center [9, 94] width 10 height 10
